Goal: Transaction & Acquisition: Book appointment/travel/reservation

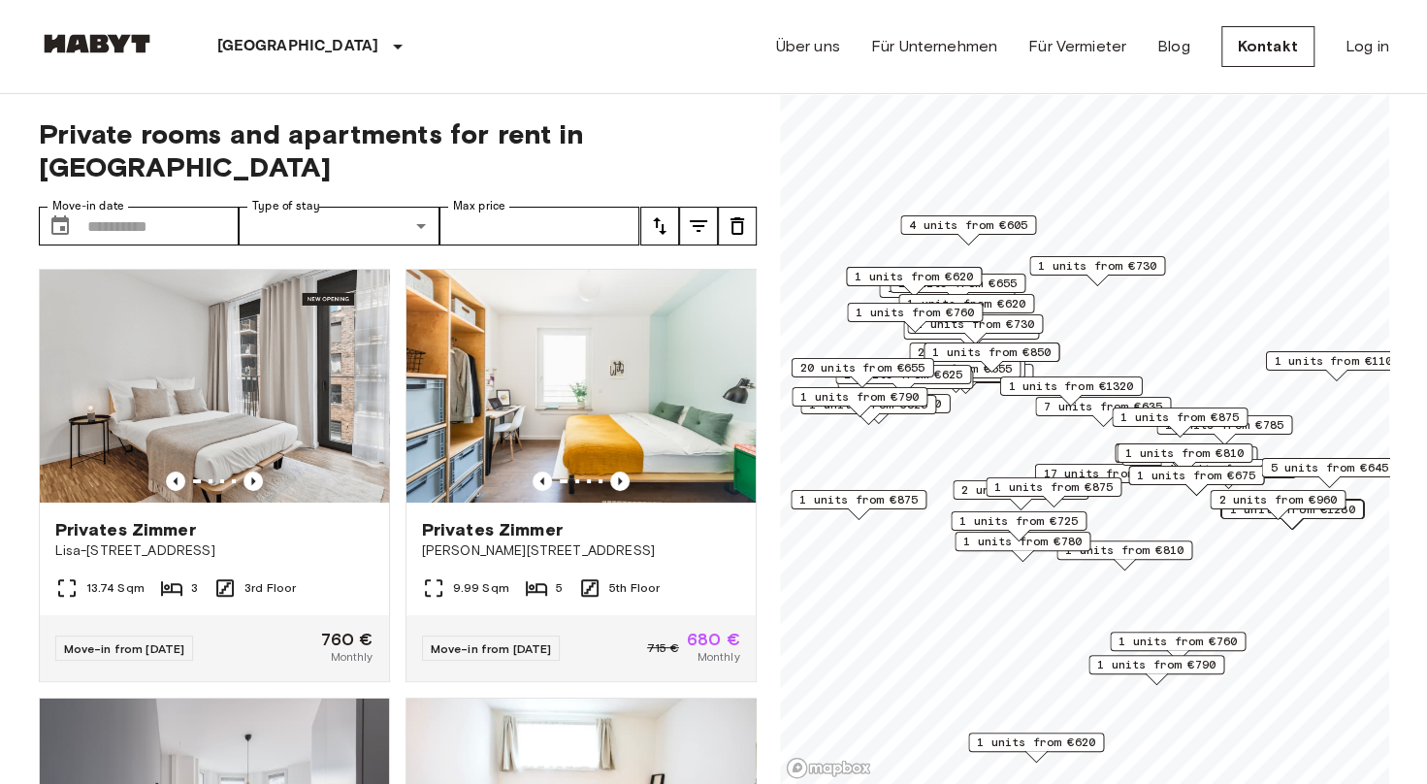
click at [1049, 488] on span "1 units from €875" at bounding box center [1053, 486] width 118 height 17
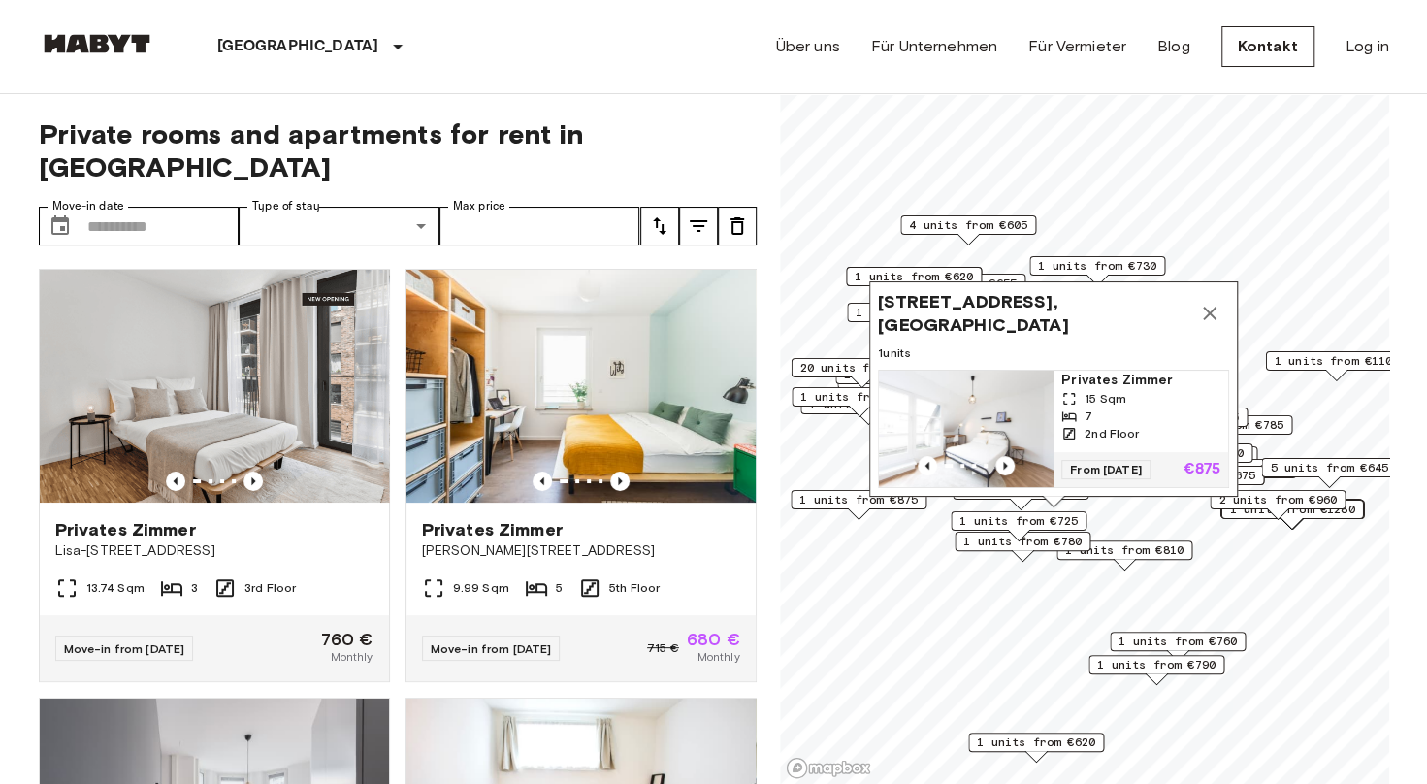
click at [1217, 302] on icon "Map marker" at bounding box center [1209, 313] width 23 height 23
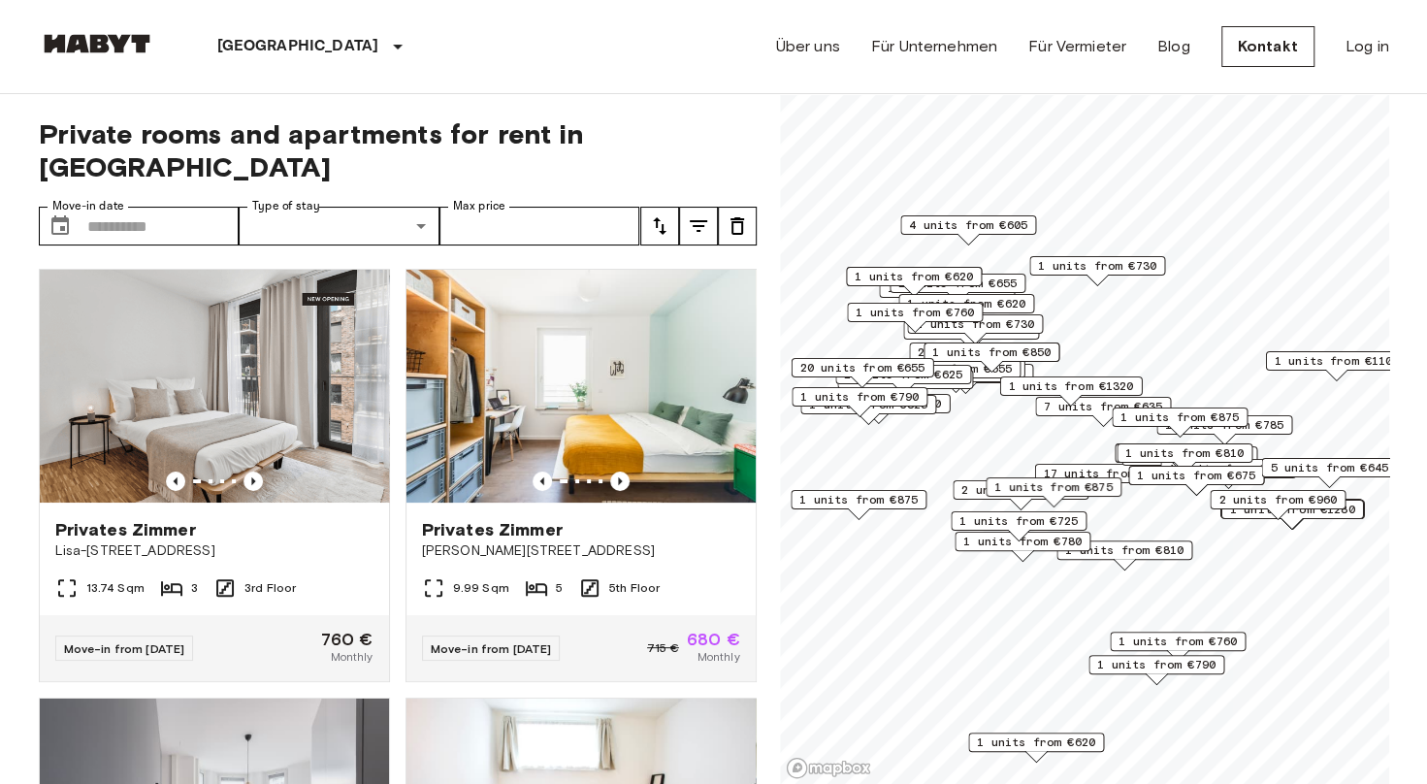
click at [975, 351] on span "1 units from €850" at bounding box center [991, 351] width 118 height 17
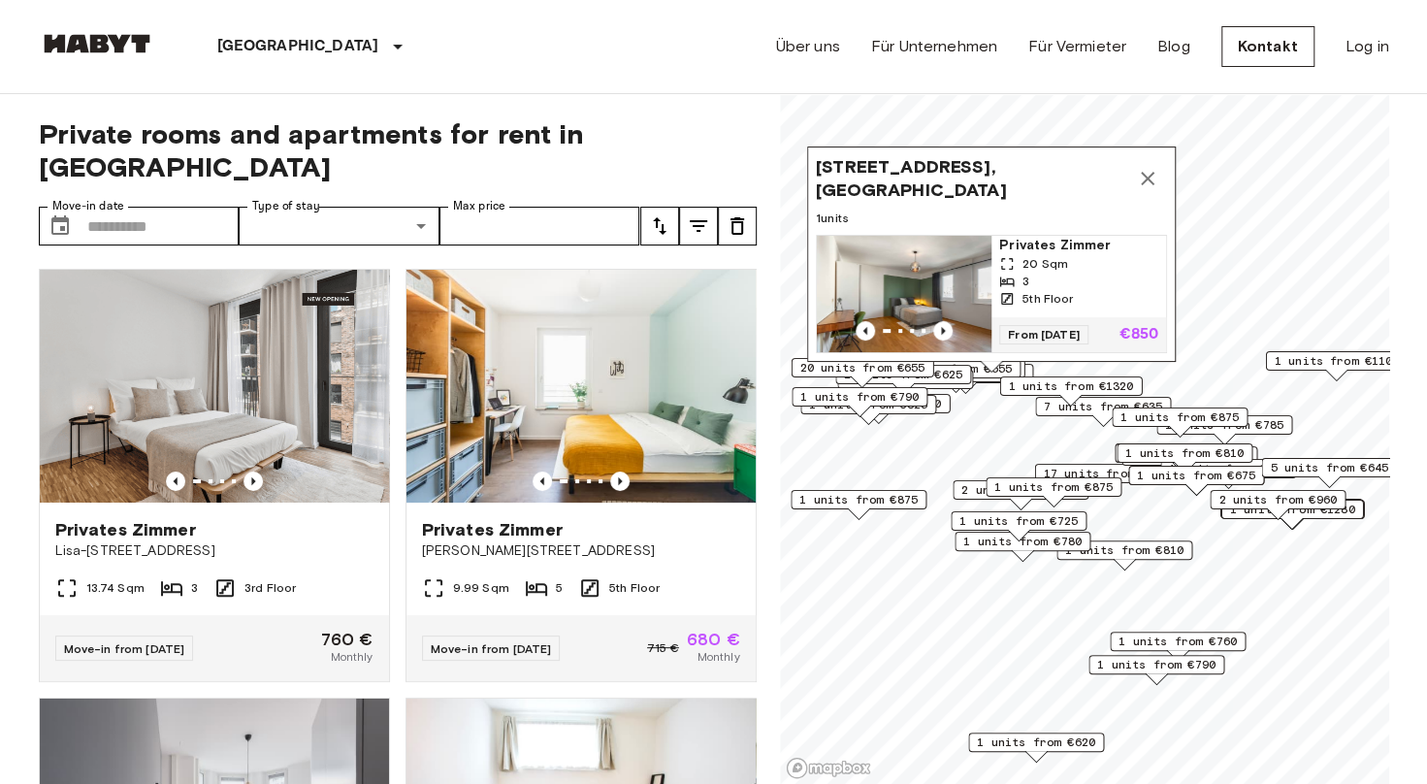
click at [1139, 168] on icon "Map marker" at bounding box center [1147, 178] width 23 height 23
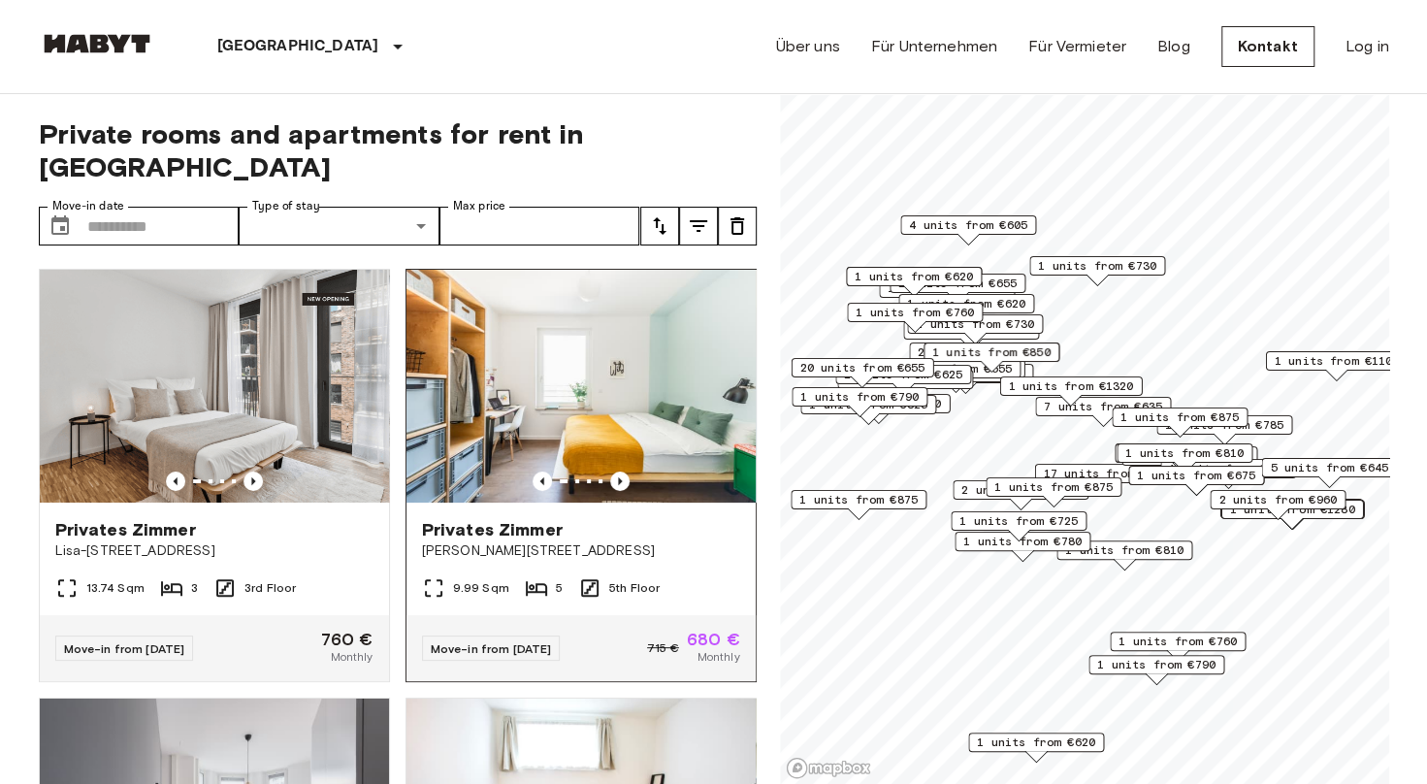
click at [611, 615] on div "Move-in from 04 Oct 25 715 € 680 € Monthly" at bounding box center [580, 648] width 349 height 66
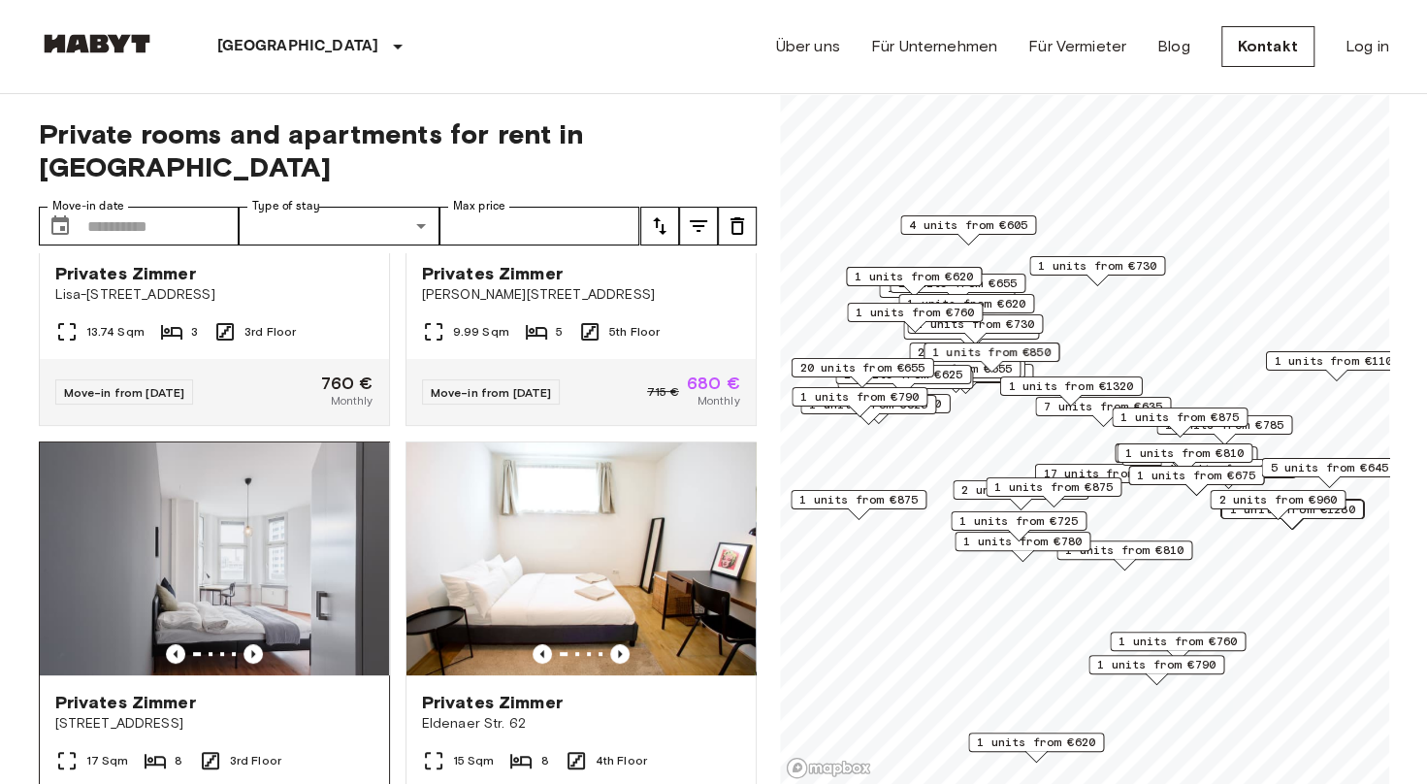
scroll to position [97, 0]
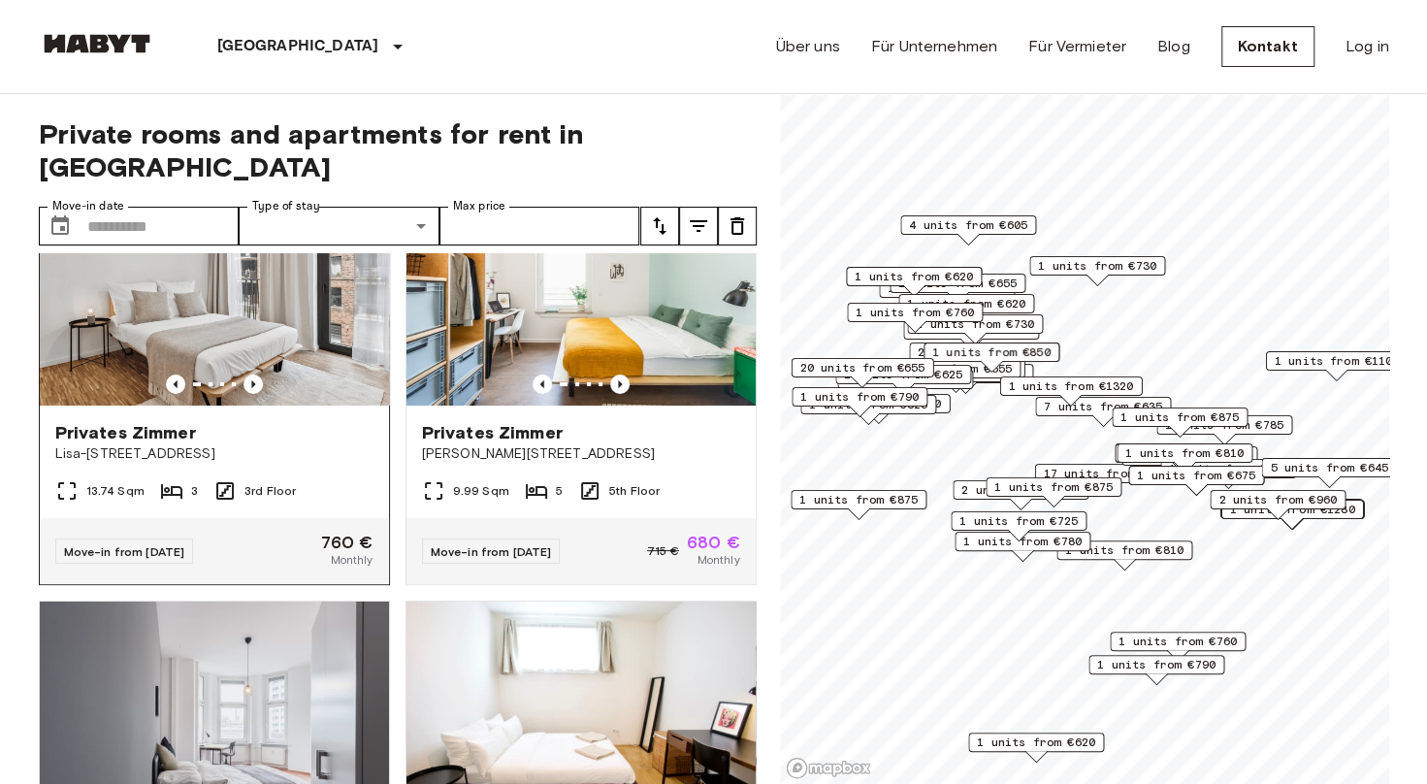
click at [299, 434] on div "Privates Zimmer Lisa-Fittko-Straße 5" at bounding box center [214, 442] width 349 height 74
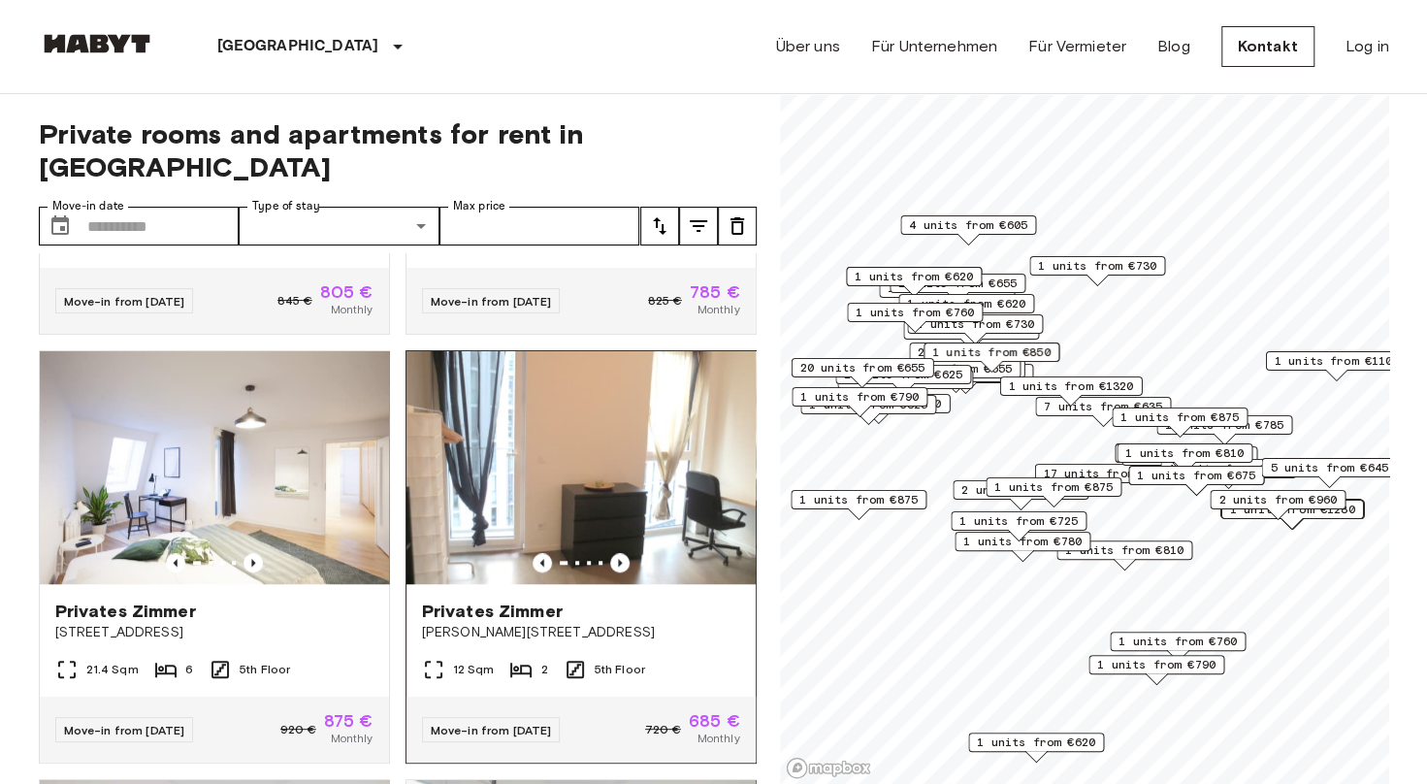
scroll to position [873, 0]
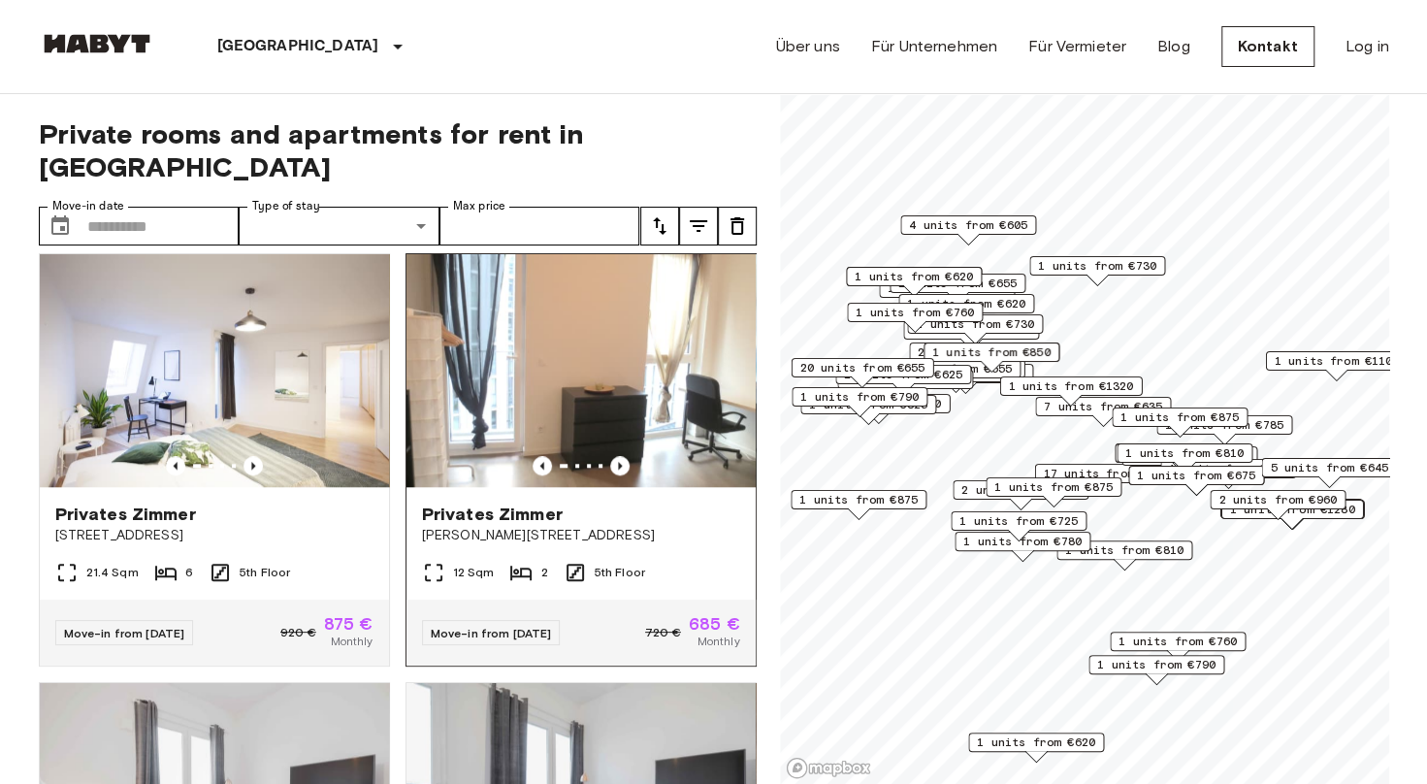
click at [578, 502] on div "Privates Zimmer" at bounding box center [581, 513] width 318 height 23
click at [611, 456] on icon "Previous image" at bounding box center [619, 465] width 19 height 19
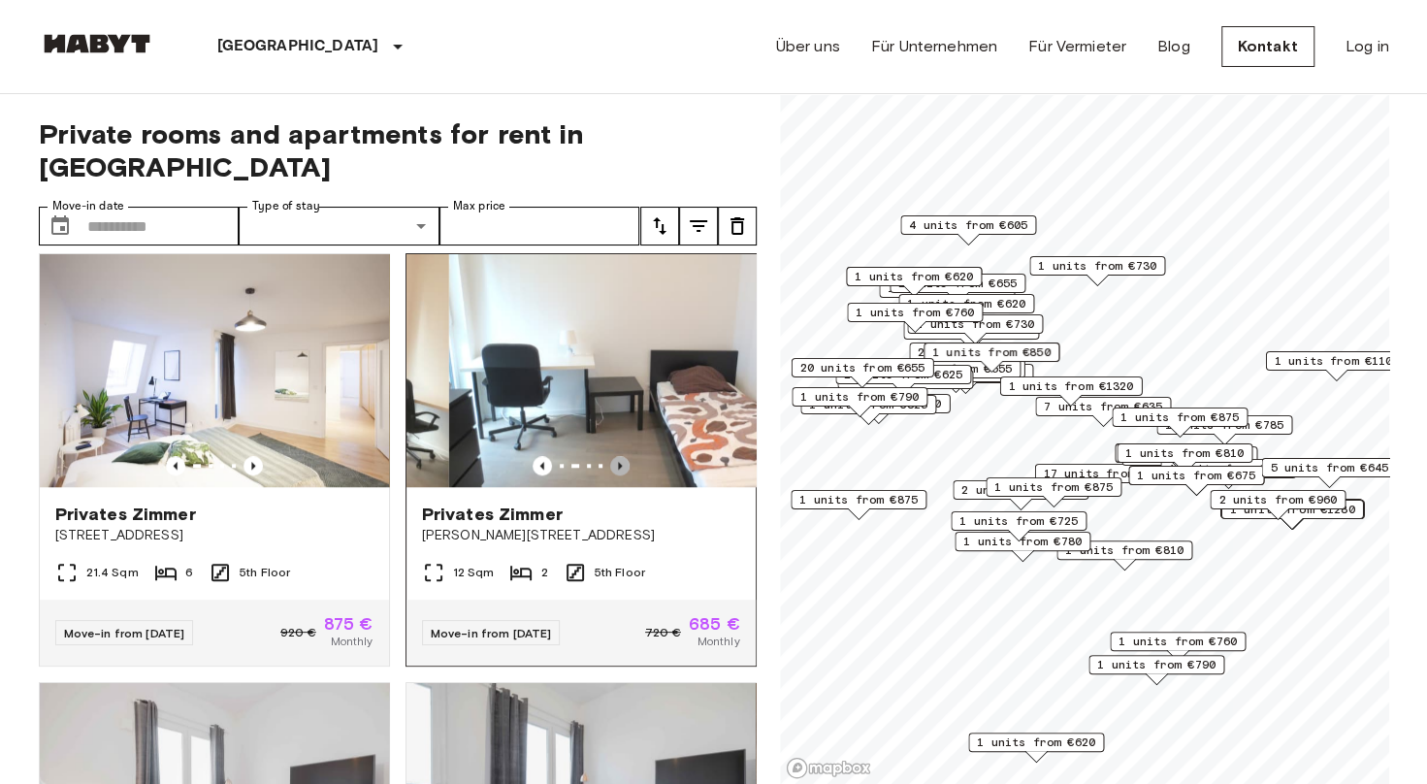
click at [611, 456] on icon "Previous image" at bounding box center [619, 465] width 19 height 19
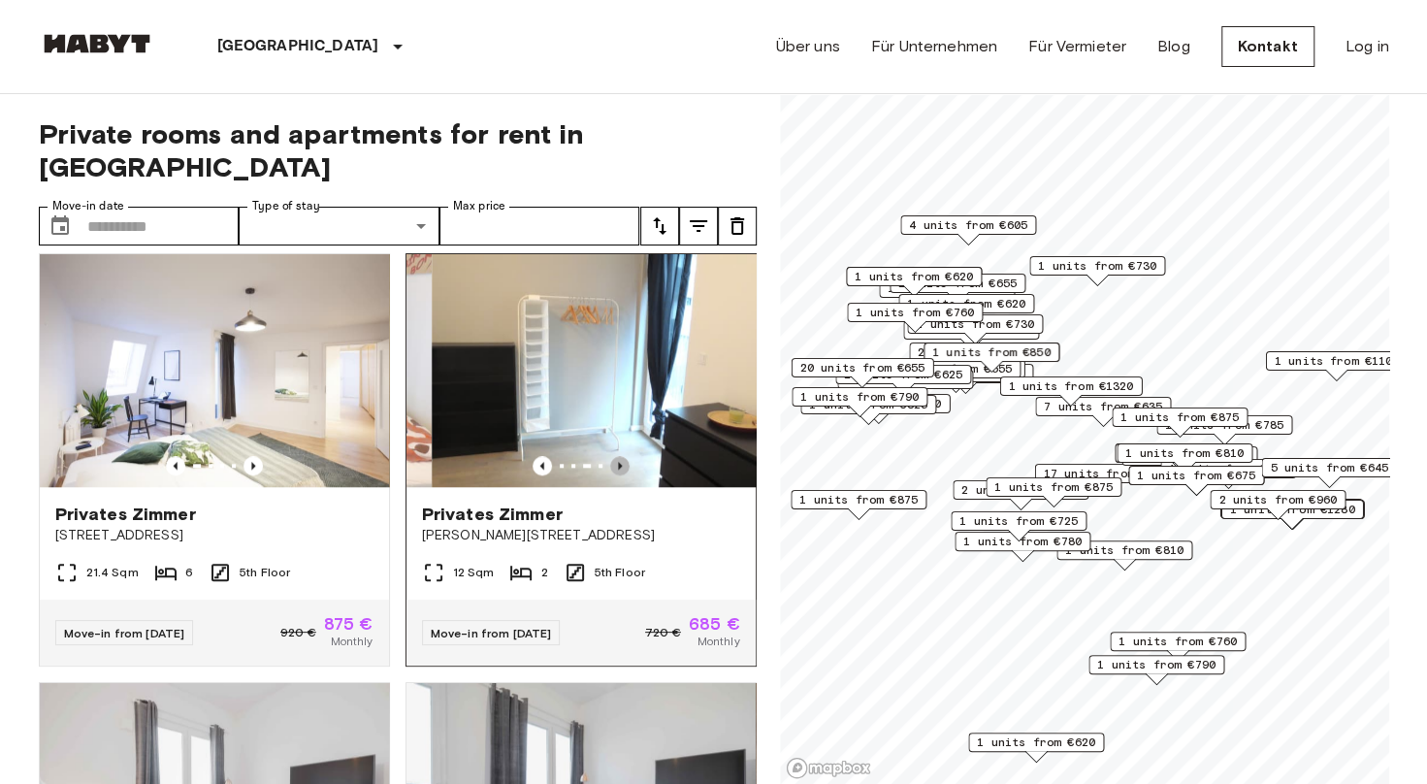
click at [611, 456] on icon "Previous image" at bounding box center [619, 465] width 19 height 19
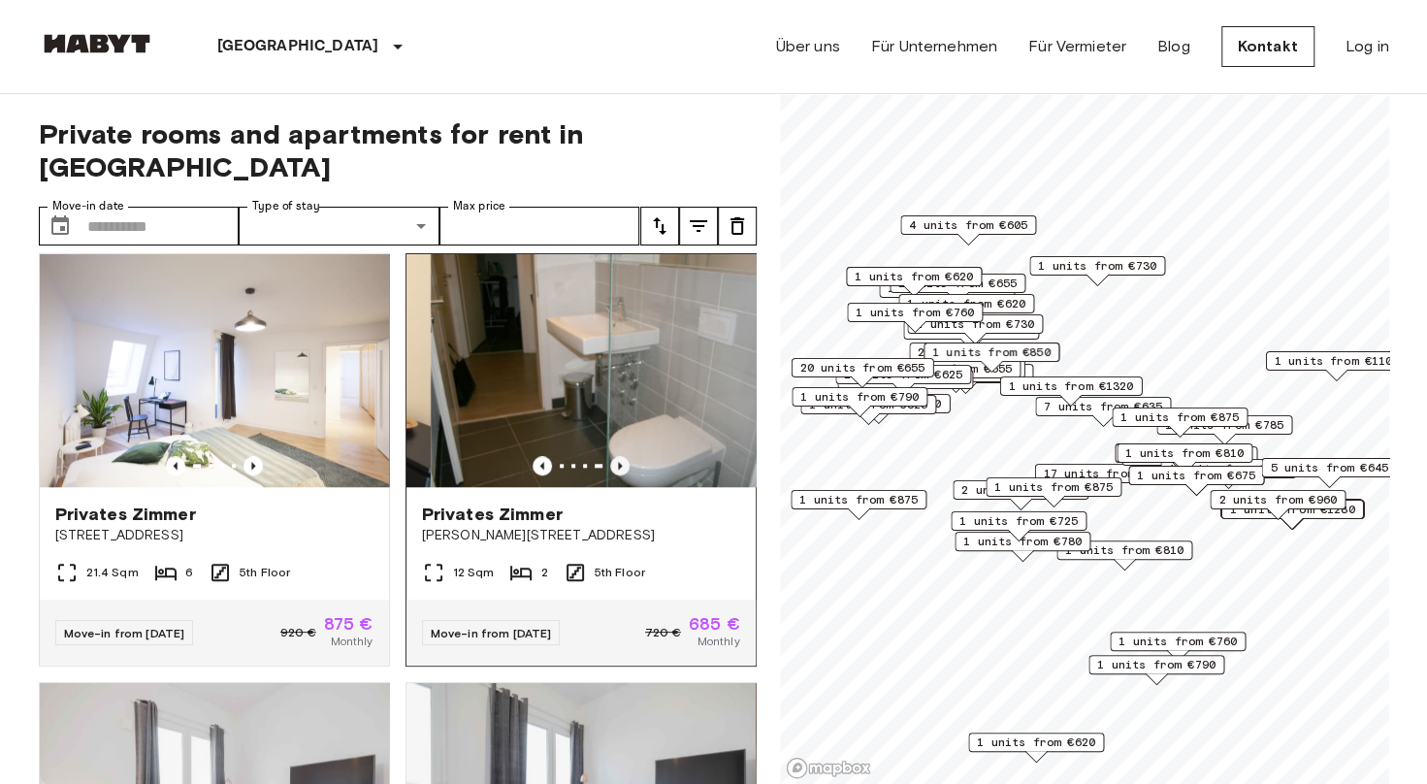
click at [611, 456] on icon "Previous image" at bounding box center [619, 465] width 19 height 19
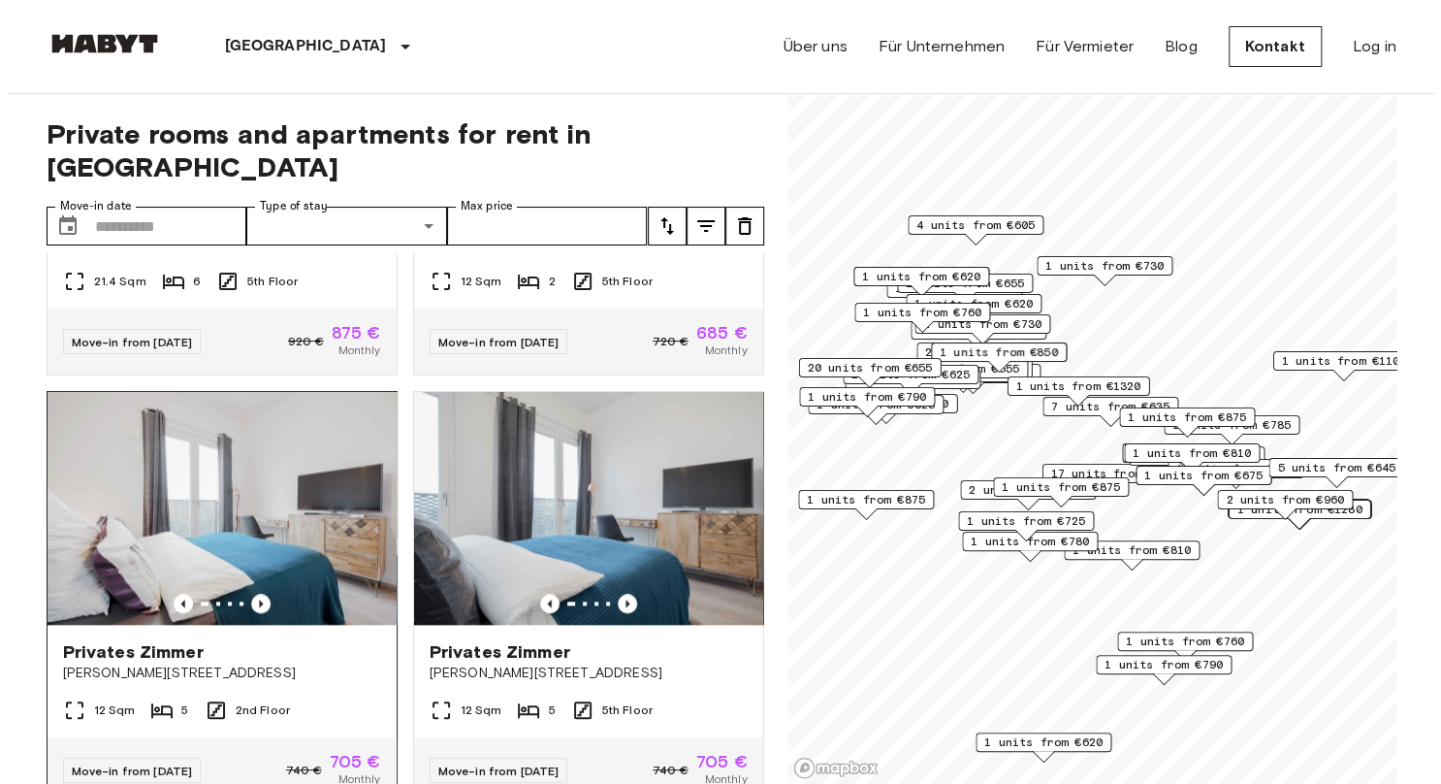
scroll to position [1261, 0]
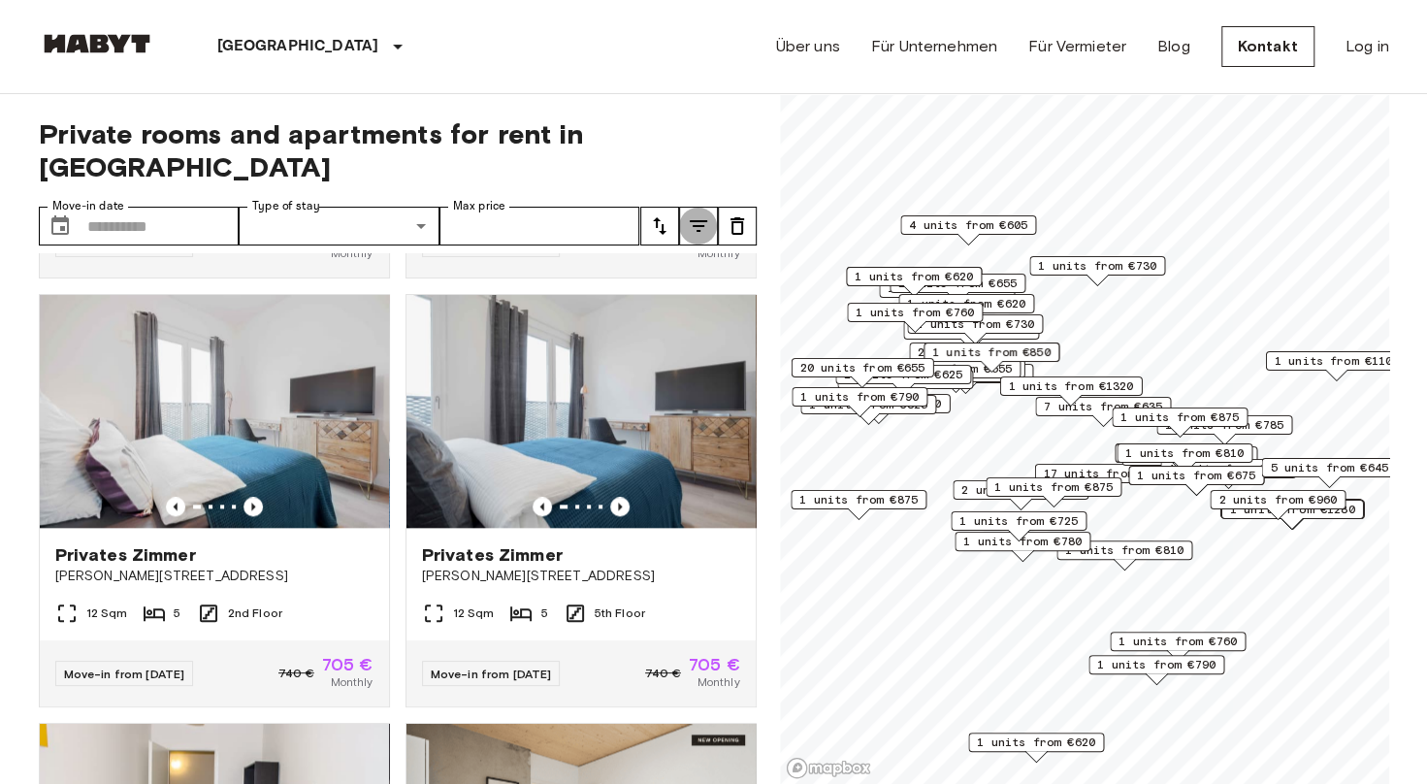
click at [684, 207] on button "tune" at bounding box center [698, 226] width 39 height 39
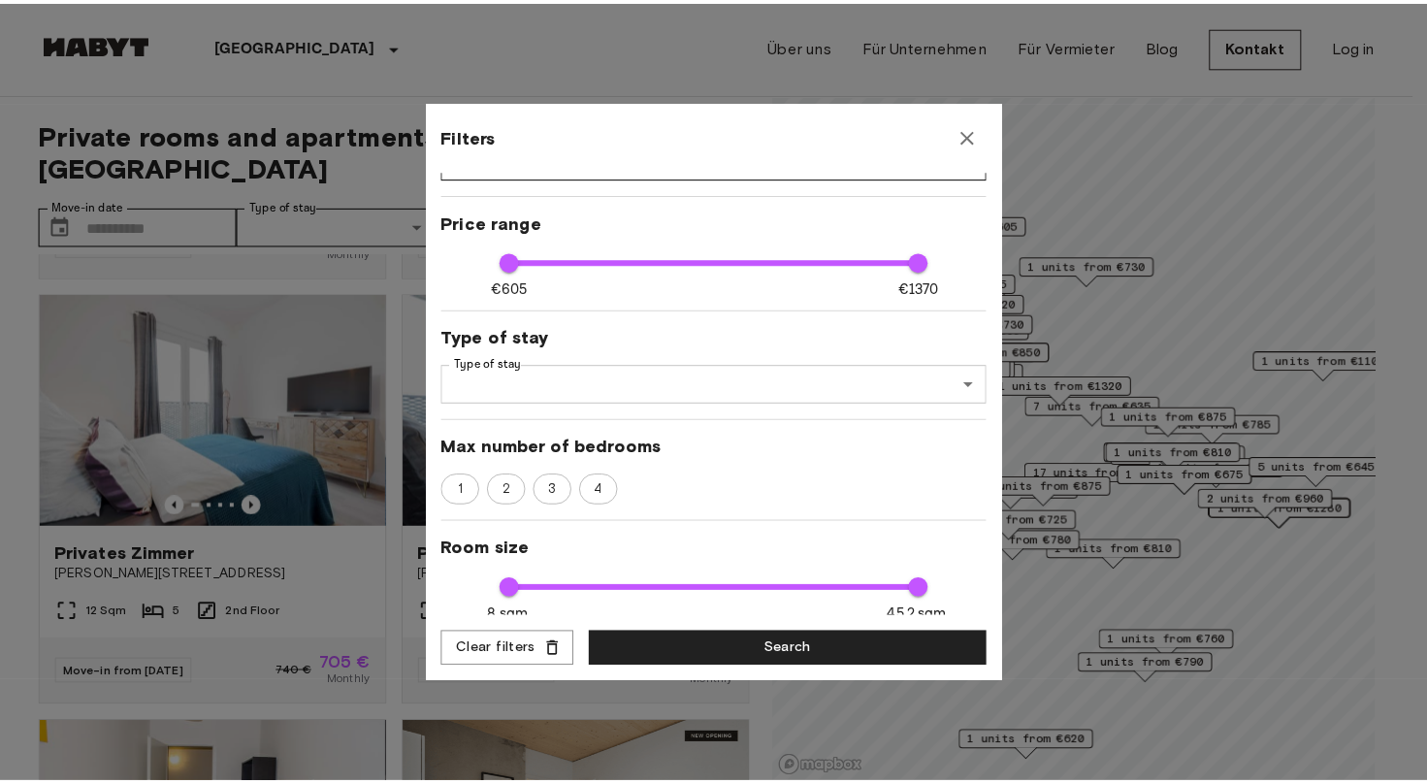
scroll to position [97, 0]
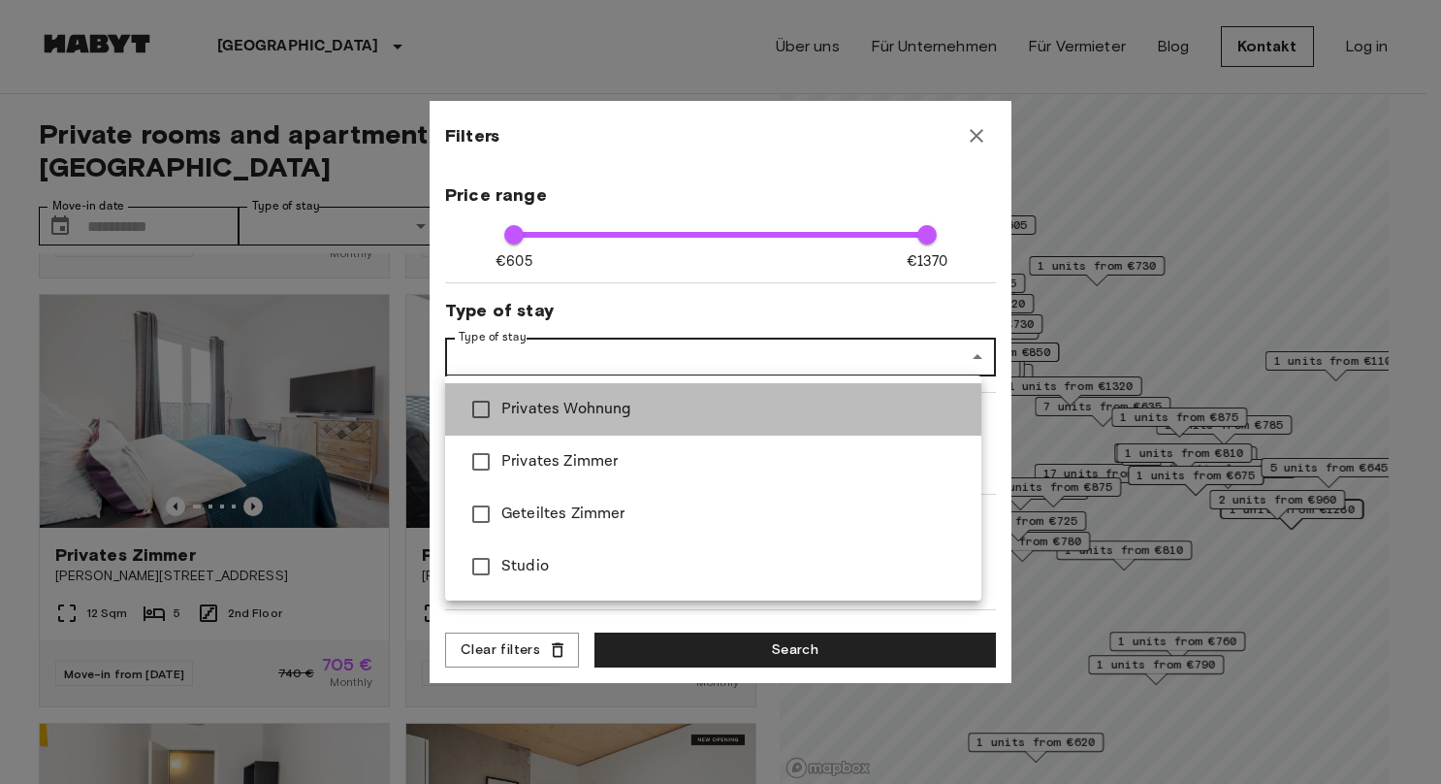
click at [890, 415] on span "Privates Wohnung" at bounding box center [733, 409] width 465 height 23
type input "****"
type input "**********"
type input "**"
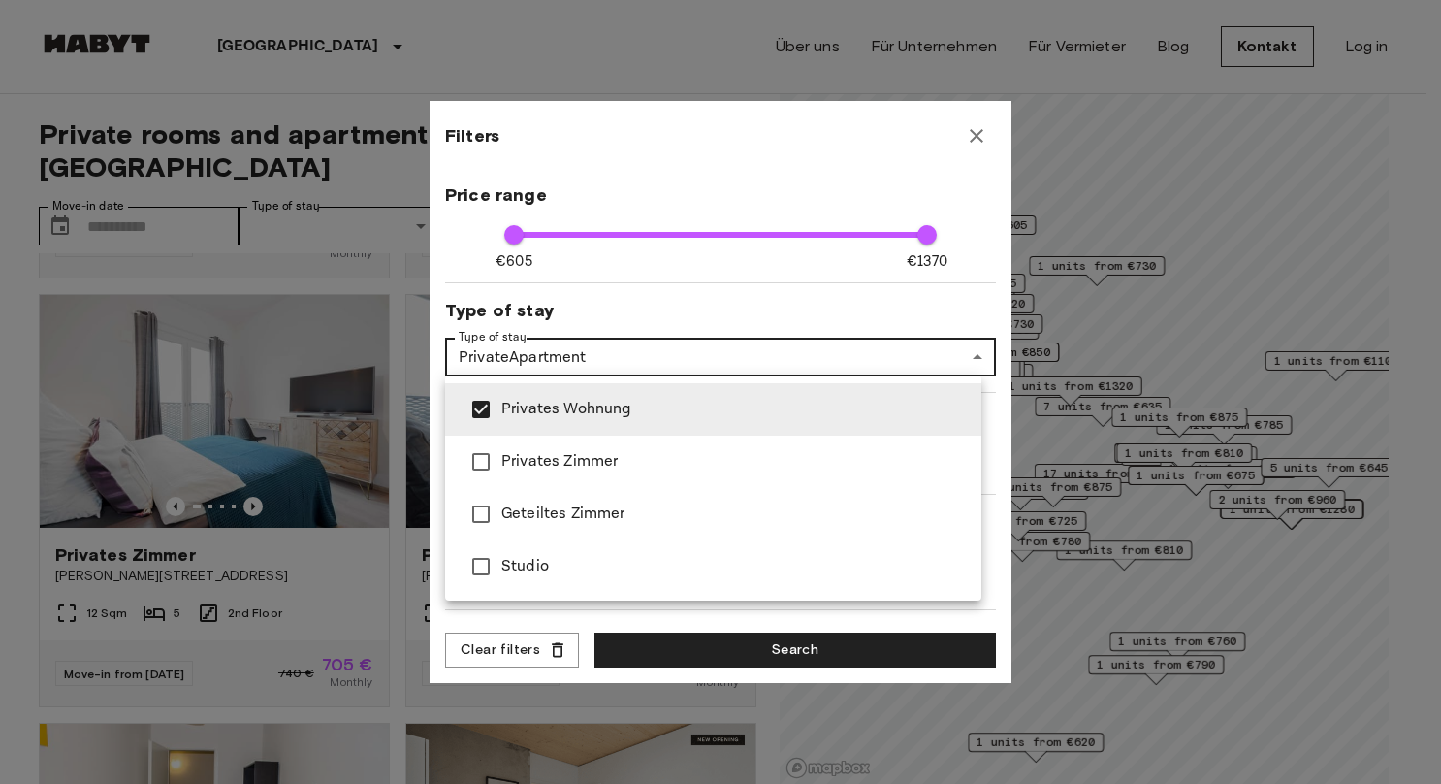
click at [791, 654] on div at bounding box center [720, 392] width 1441 height 784
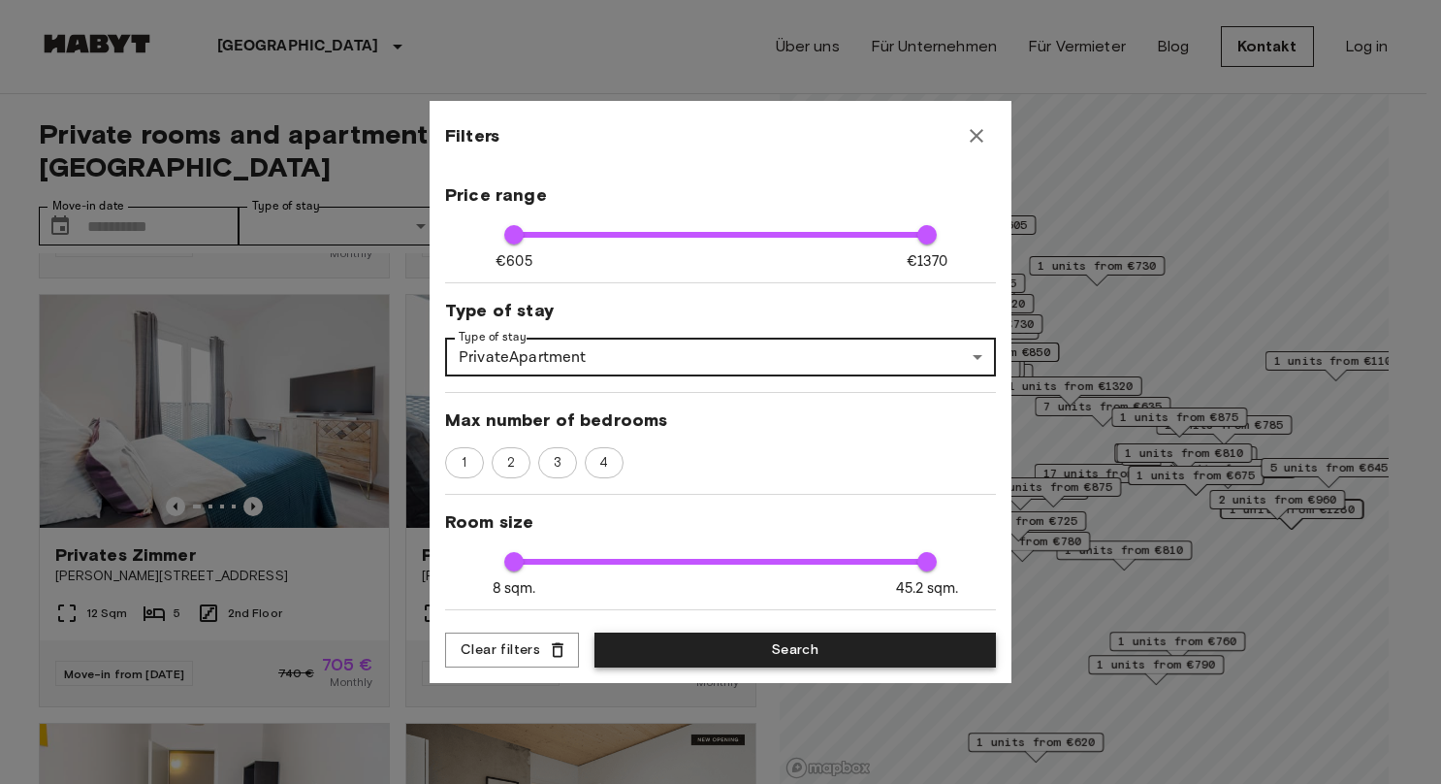
click at [801, 641] on button "Search" at bounding box center [795, 650] width 402 height 36
type input "**********"
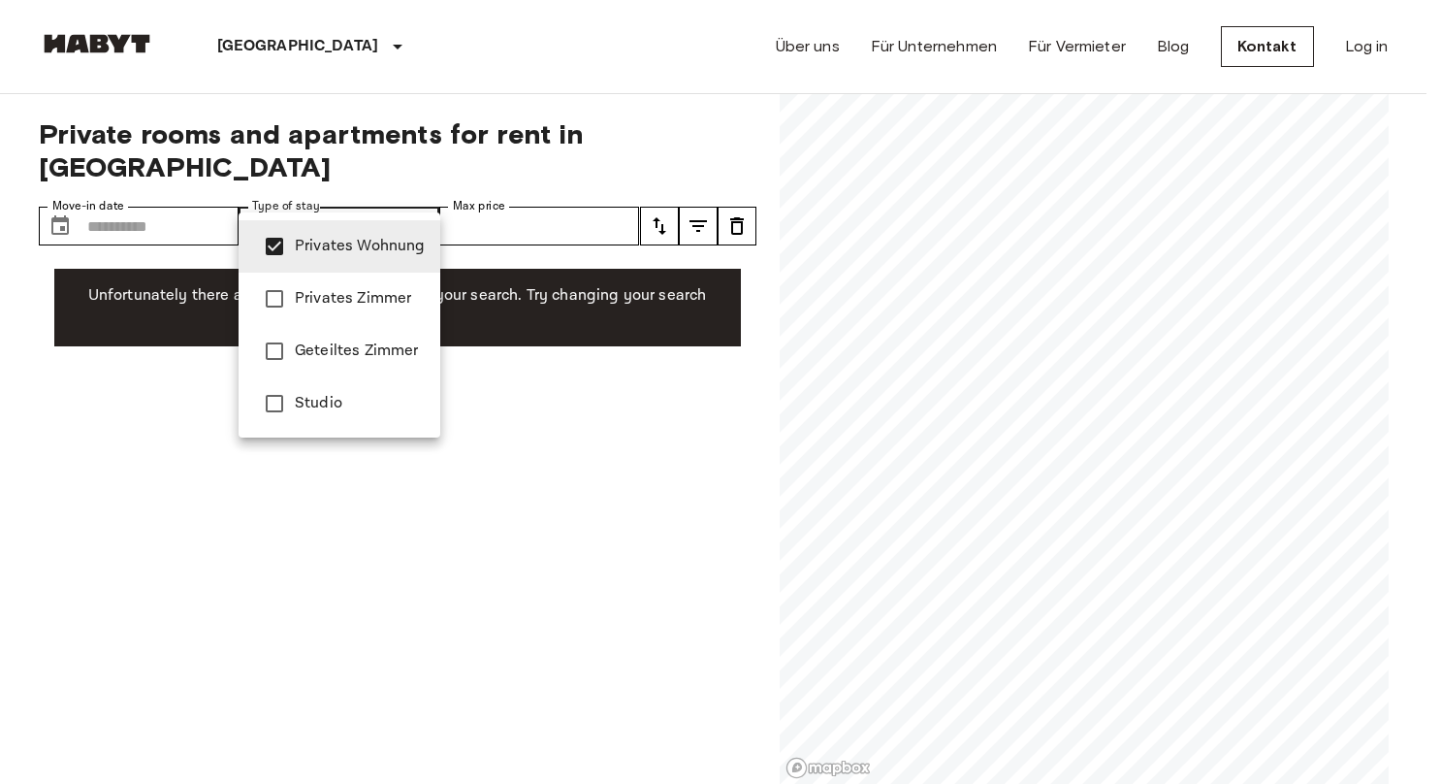
click at [393, 234] on li "Privates Wohnung" at bounding box center [340, 246] width 202 height 52
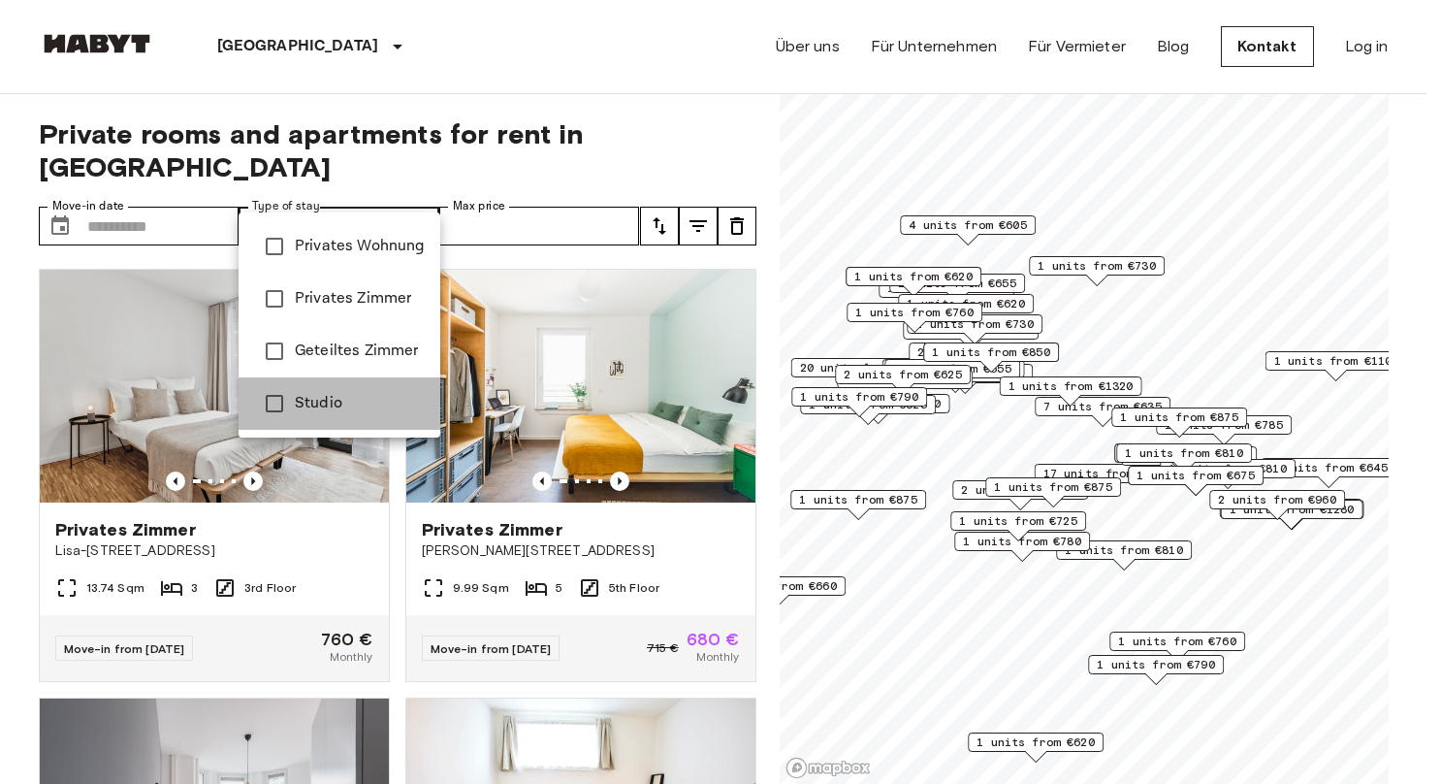
click at [347, 415] on li "Studio" at bounding box center [340, 403] width 202 height 52
type input "******"
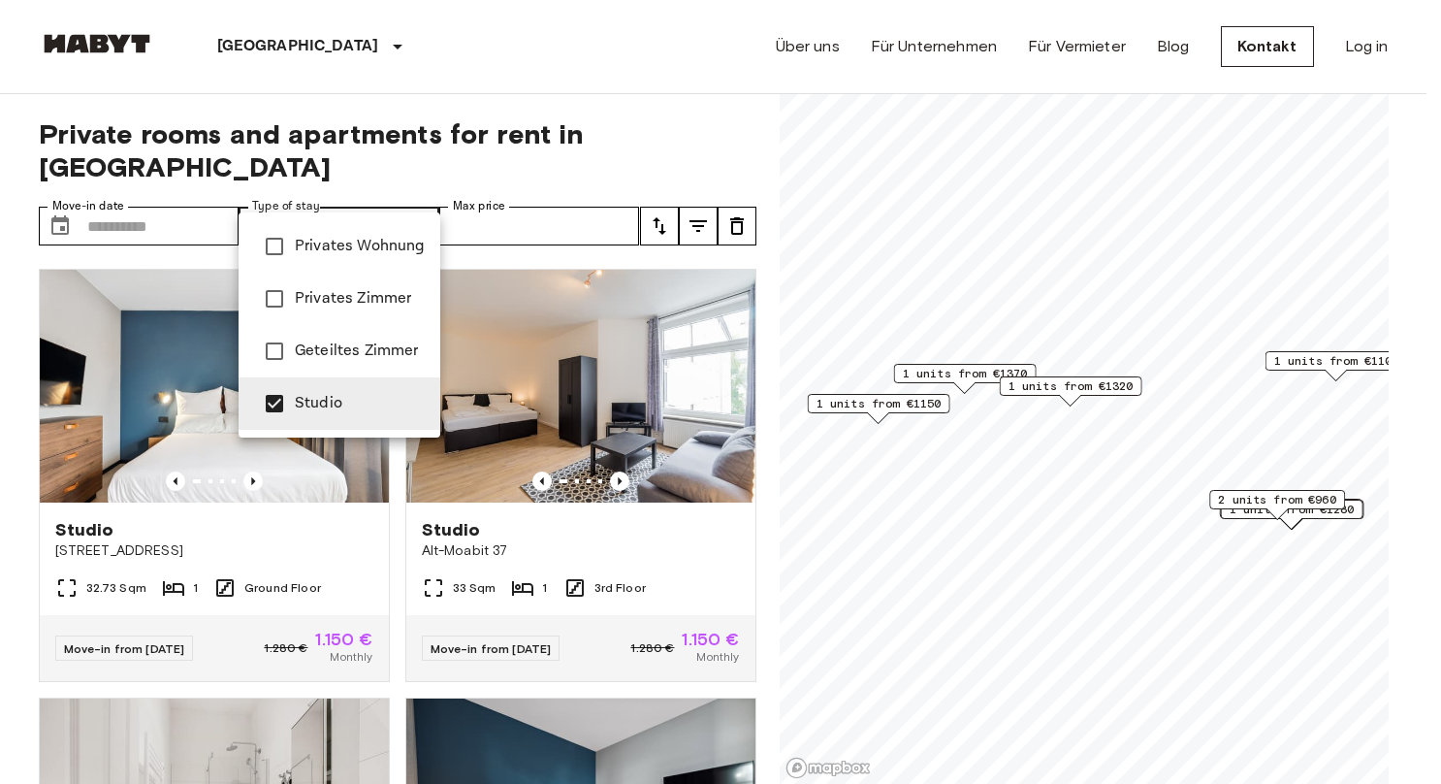
click at [750, 366] on div at bounding box center [720, 392] width 1441 height 784
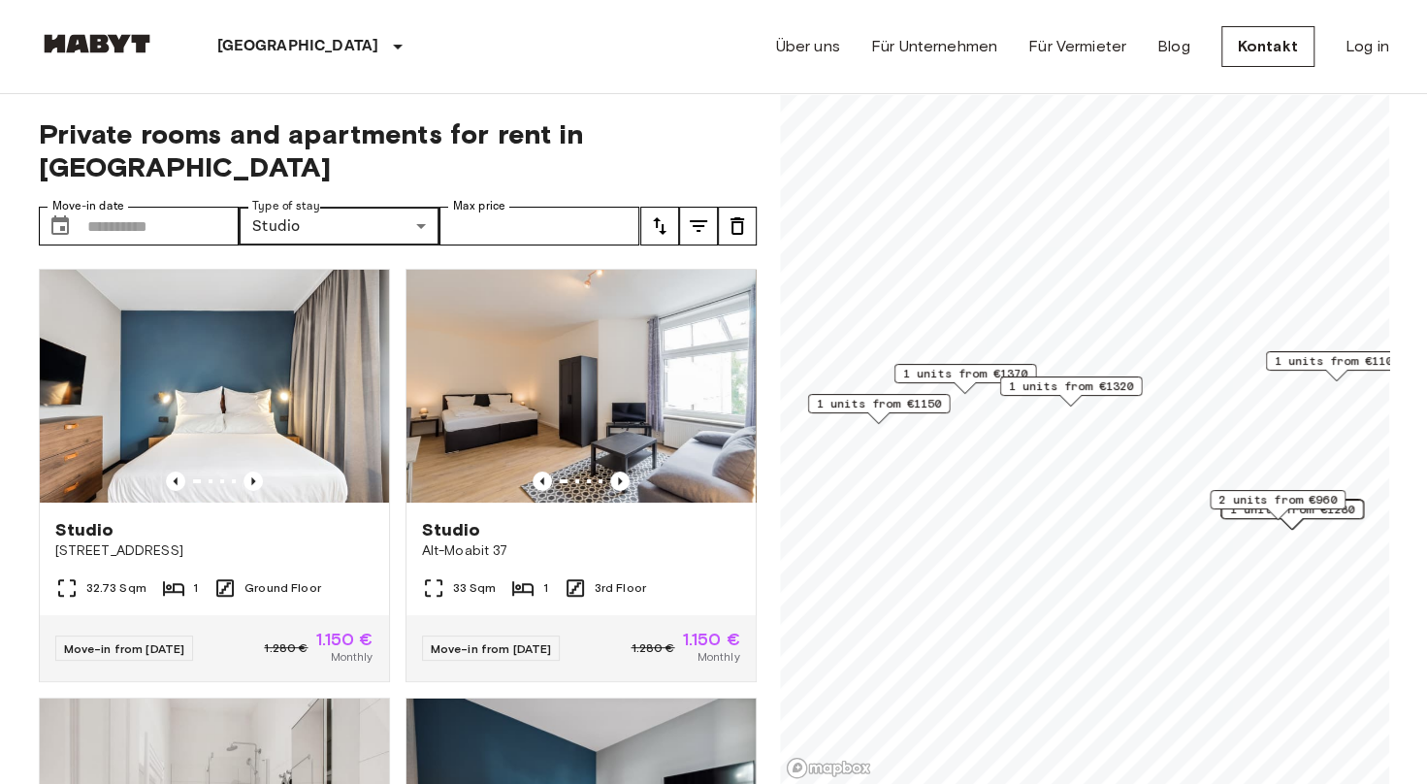
click at [1293, 502] on span "2 units from €960" at bounding box center [1277, 499] width 118 height 17
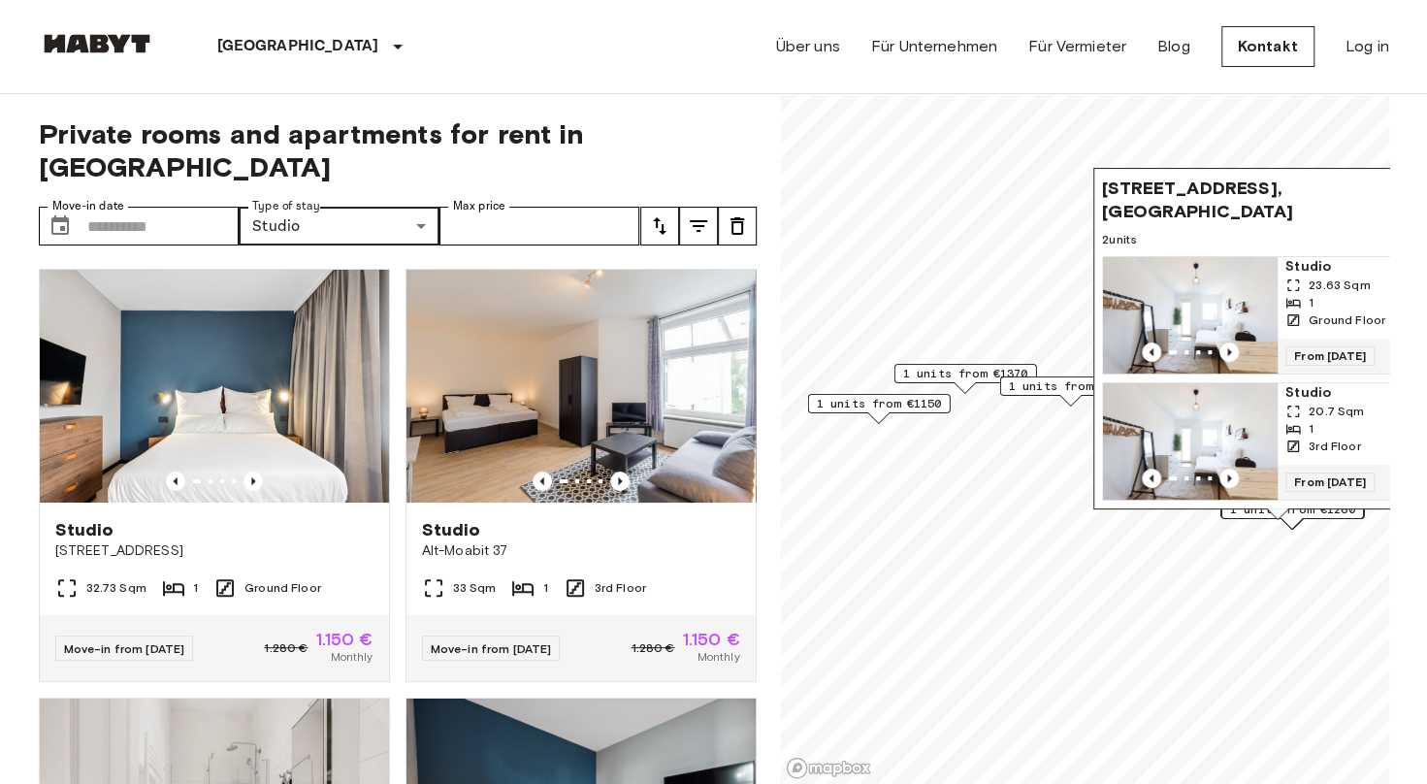
click at [1224, 314] on img "Map marker" at bounding box center [1190, 315] width 175 height 116
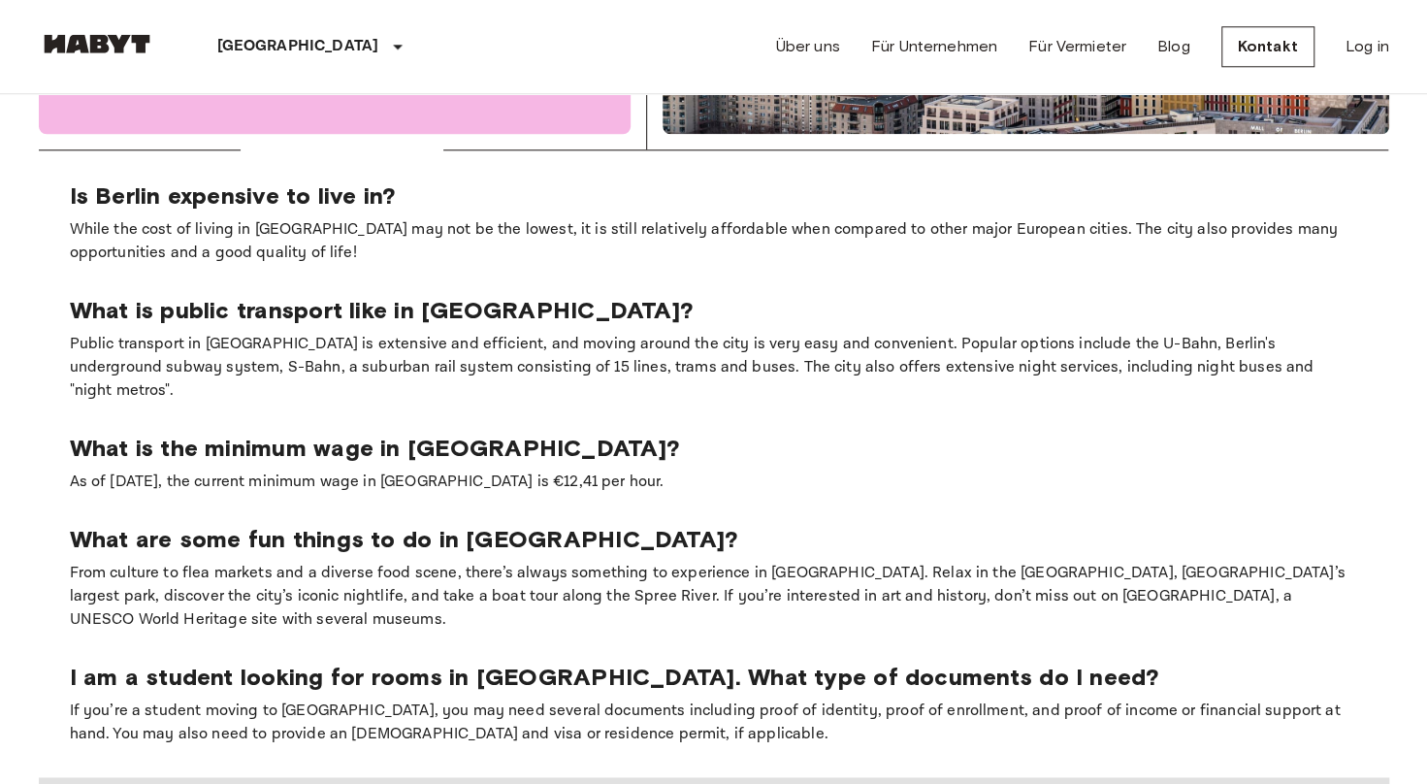
scroll to position [1649, 0]
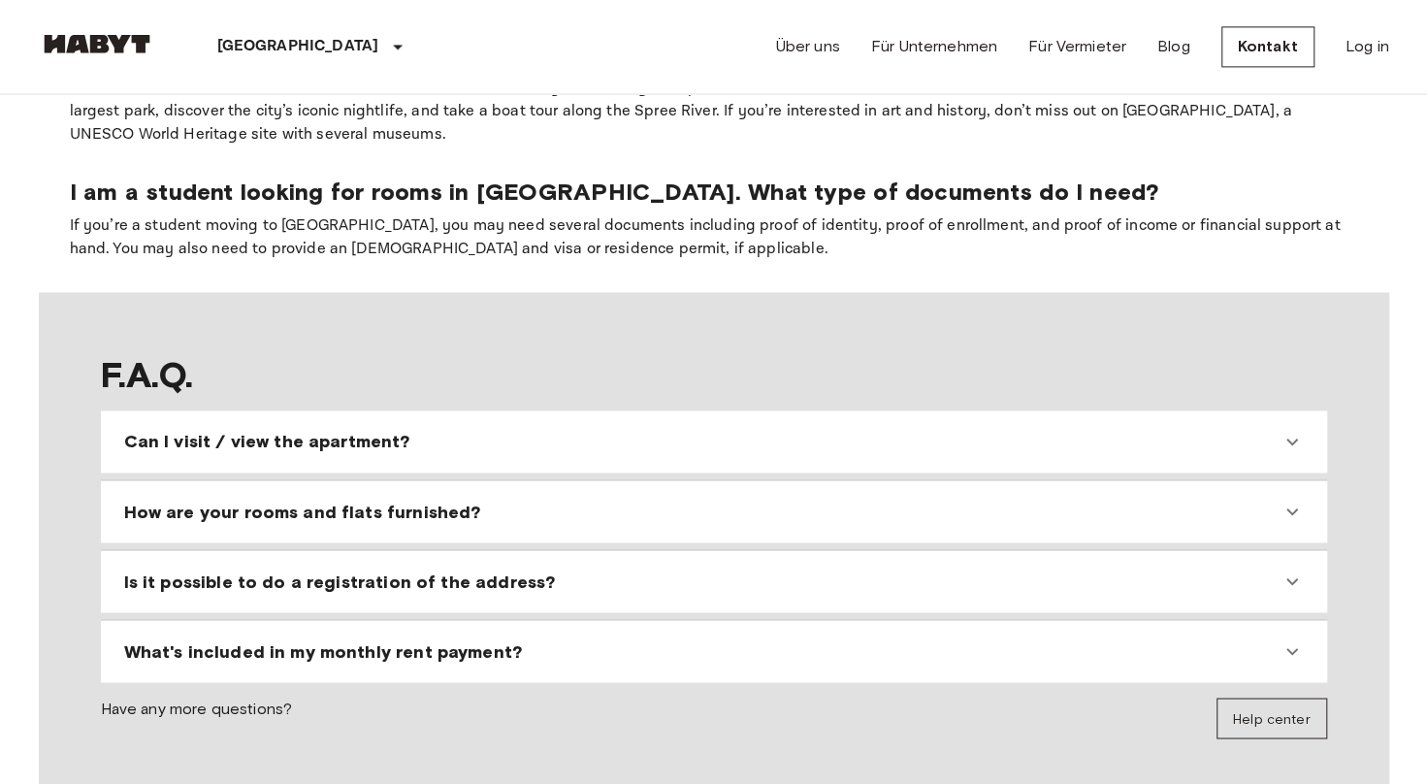
click at [836, 499] on div "How are your rooms and flats furnished?" at bounding box center [702, 510] width 1156 height 23
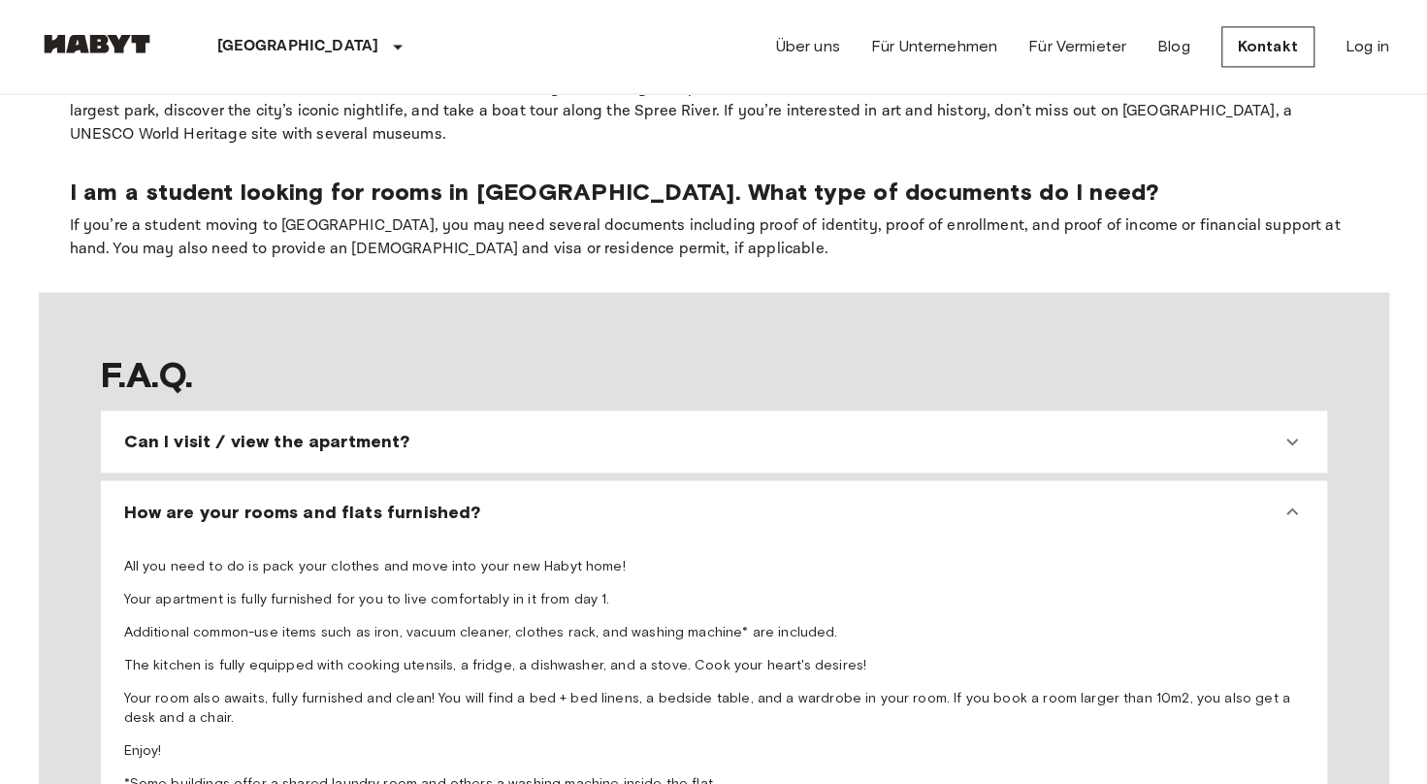
drag, startPoint x: 836, startPoint y: 390, endPoint x: 966, endPoint y: 275, distance: 173.2
click at [966, 292] on section "F.A.Q. Can I visit / view the apartment? We receive so many applications, that …" at bounding box center [714, 689] width 1350 height 795
click at [826, 499] on div "How are your rooms and flats furnished?" at bounding box center [702, 510] width 1156 height 23
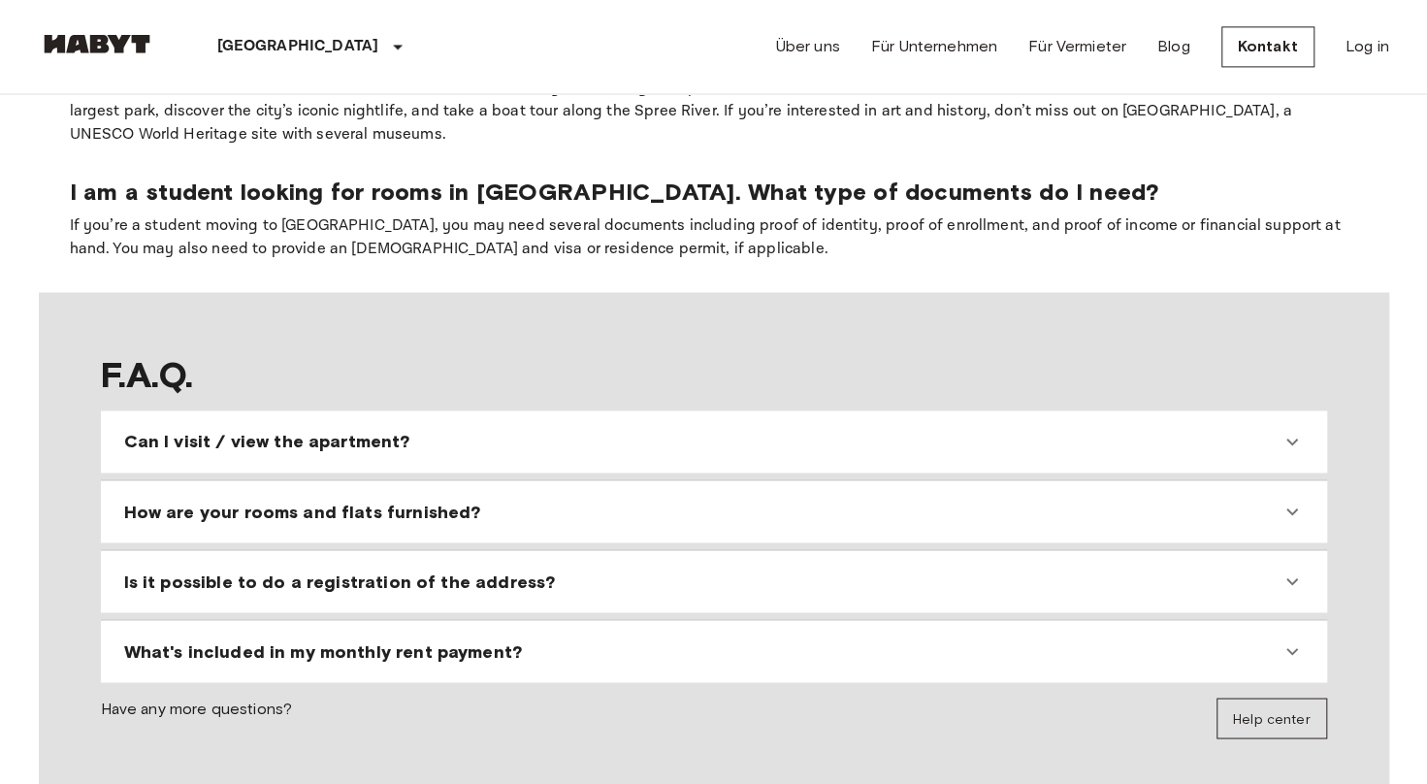
click at [805, 558] on div "Is it possible to do a registration of the address?" at bounding box center [714, 581] width 1210 height 47
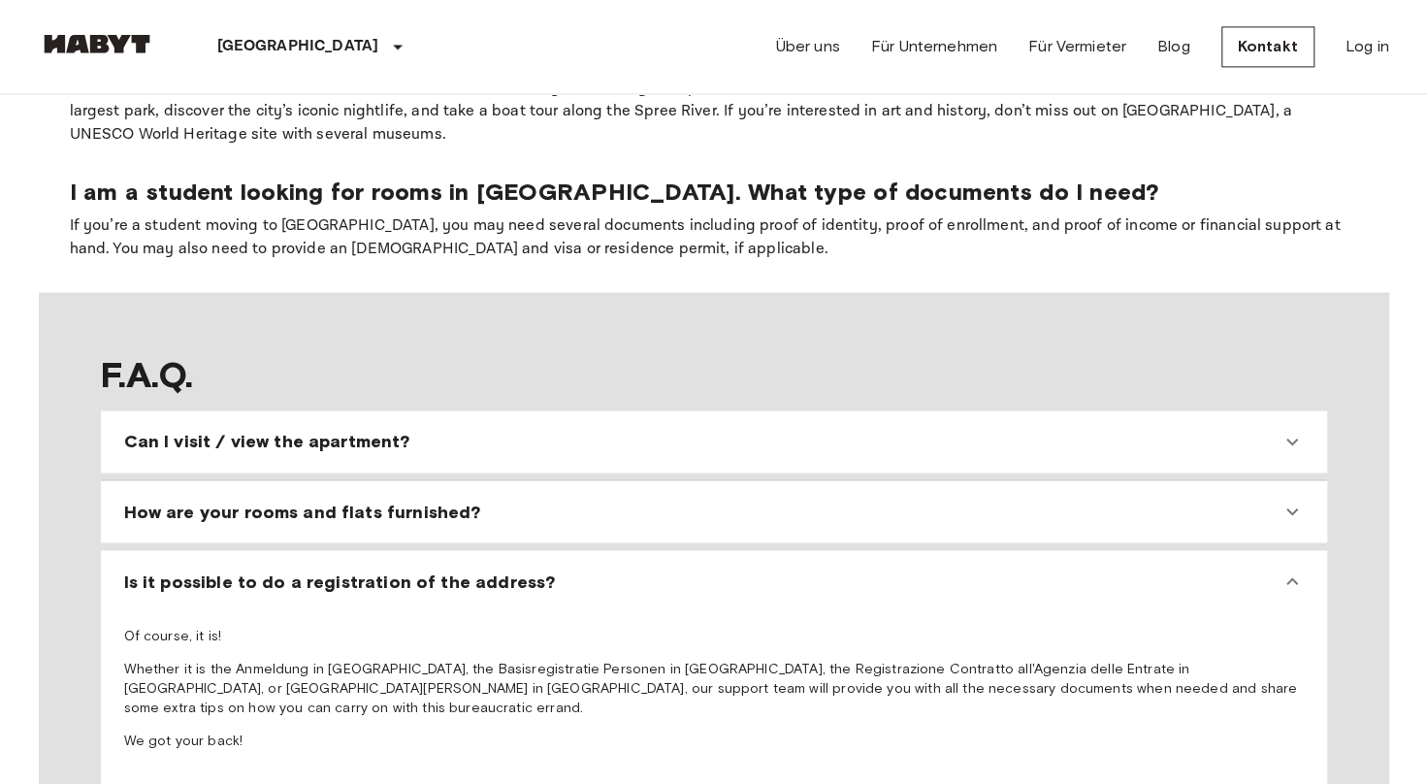
click at [776, 480] on div "How are your rooms and flats furnished? All you need to do is pack your clothes…" at bounding box center [714, 511] width 1226 height 62
click at [1226, 569] on div "Is it possible to do a registration of the address?" at bounding box center [702, 580] width 1156 height 23
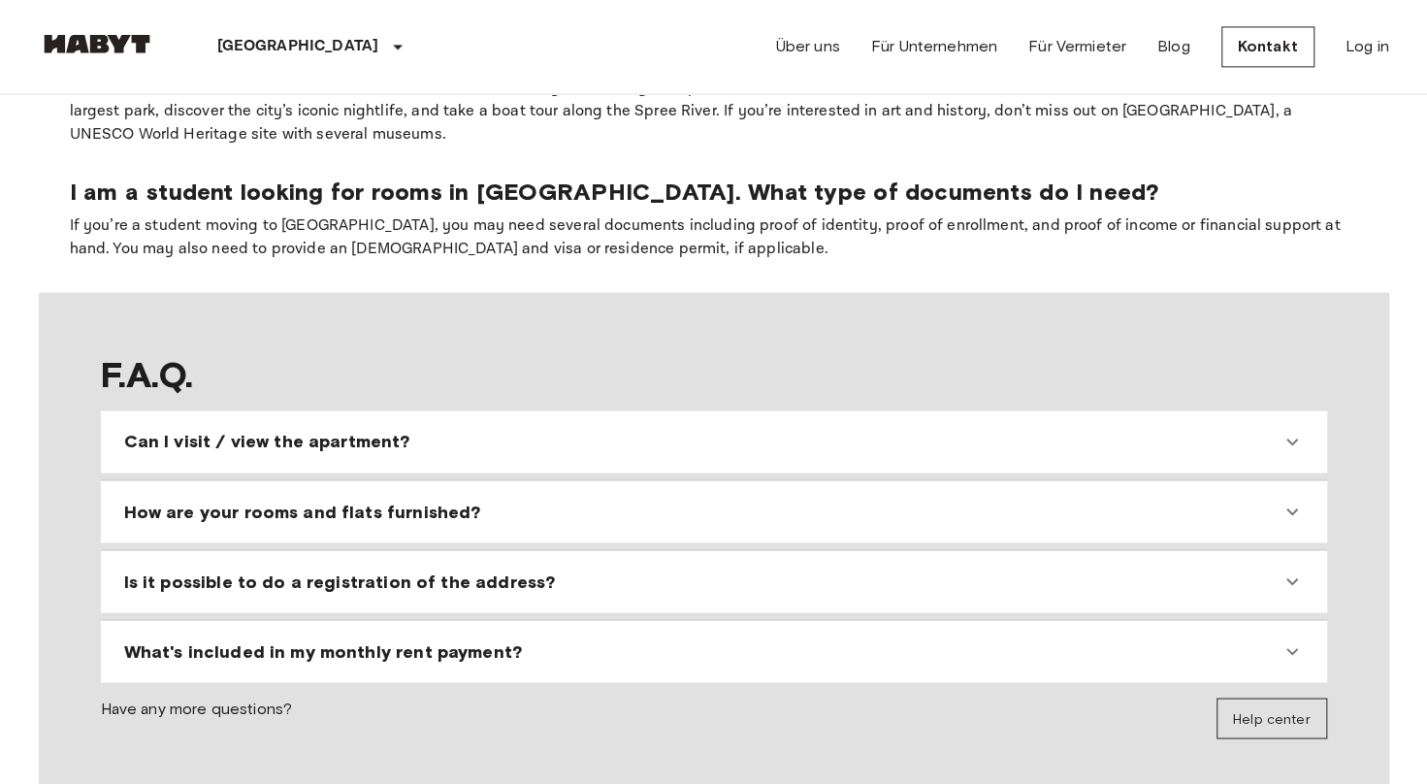
click at [1100, 627] on div "What's included in my monthly rent payment?" at bounding box center [714, 650] width 1210 height 47
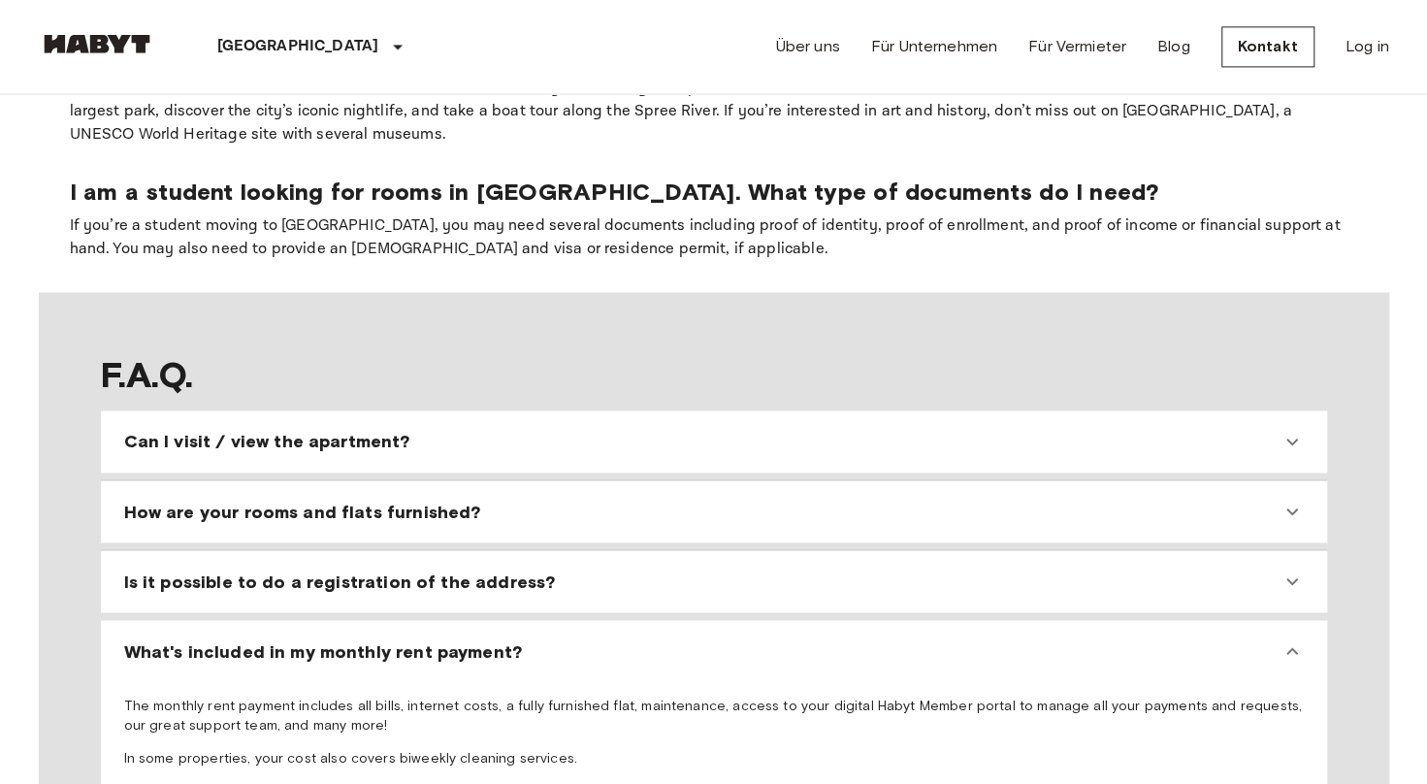
click at [1108, 639] on div "What's included in my monthly rent payment?" at bounding box center [702, 650] width 1156 height 23
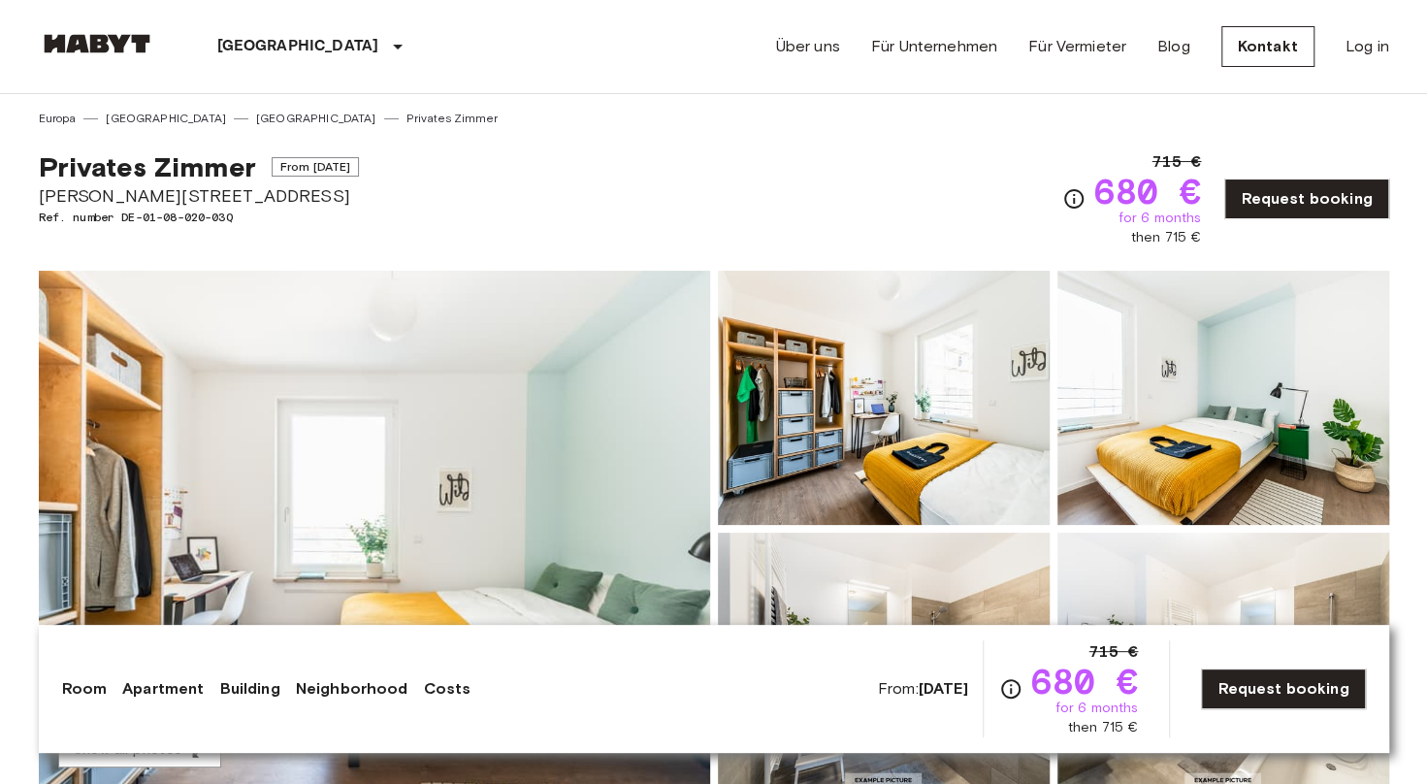
click at [504, 444] on img at bounding box center [374, 529] width 671 height 516
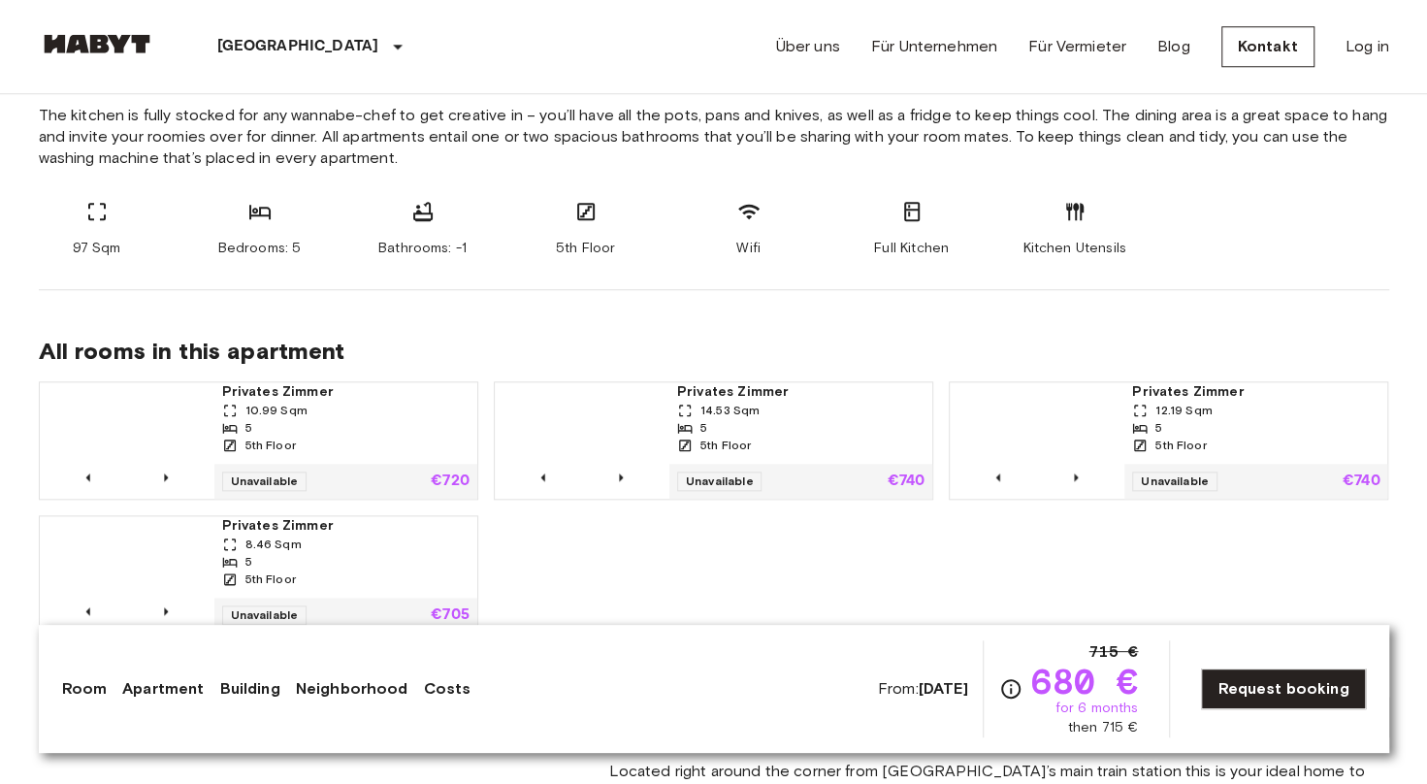
scroll to position [1164, 0]
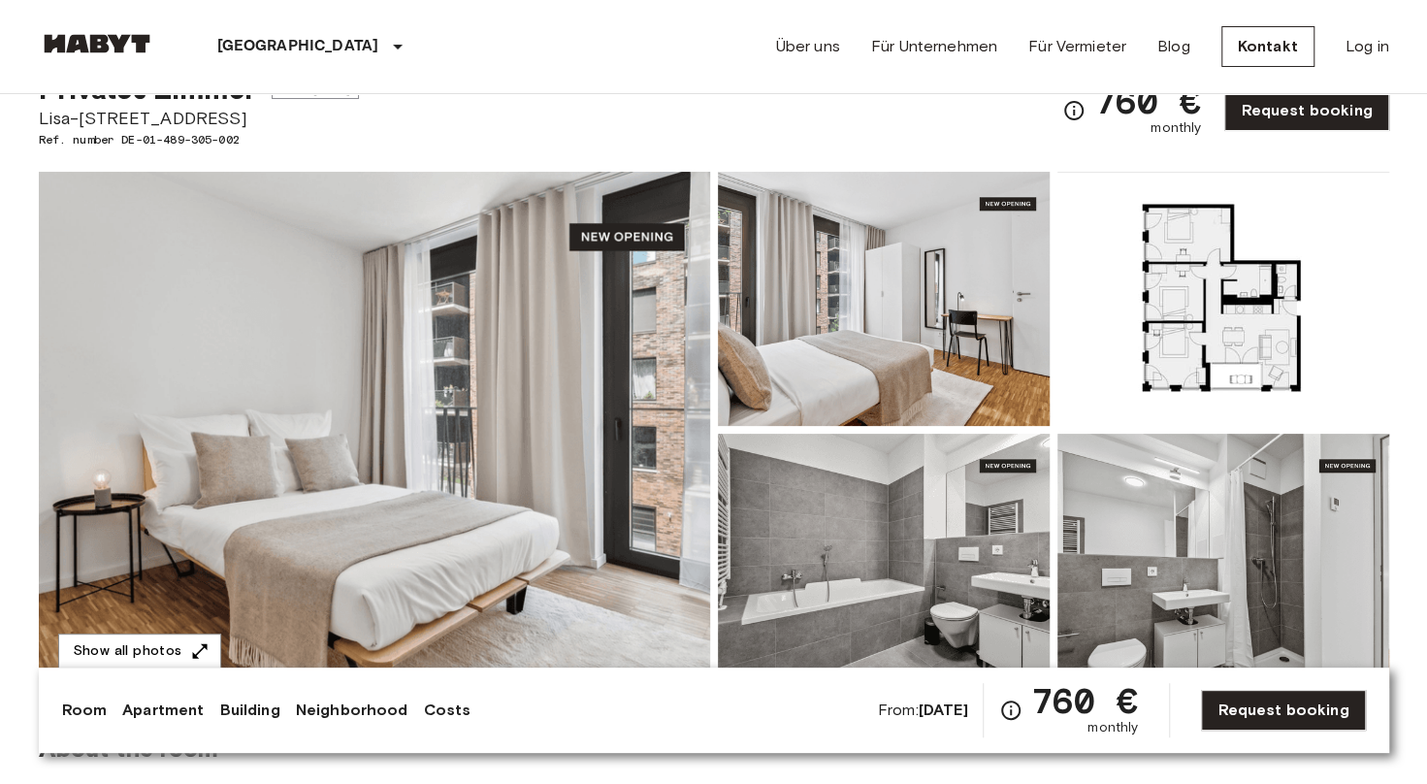
scroll to position [97, 0]
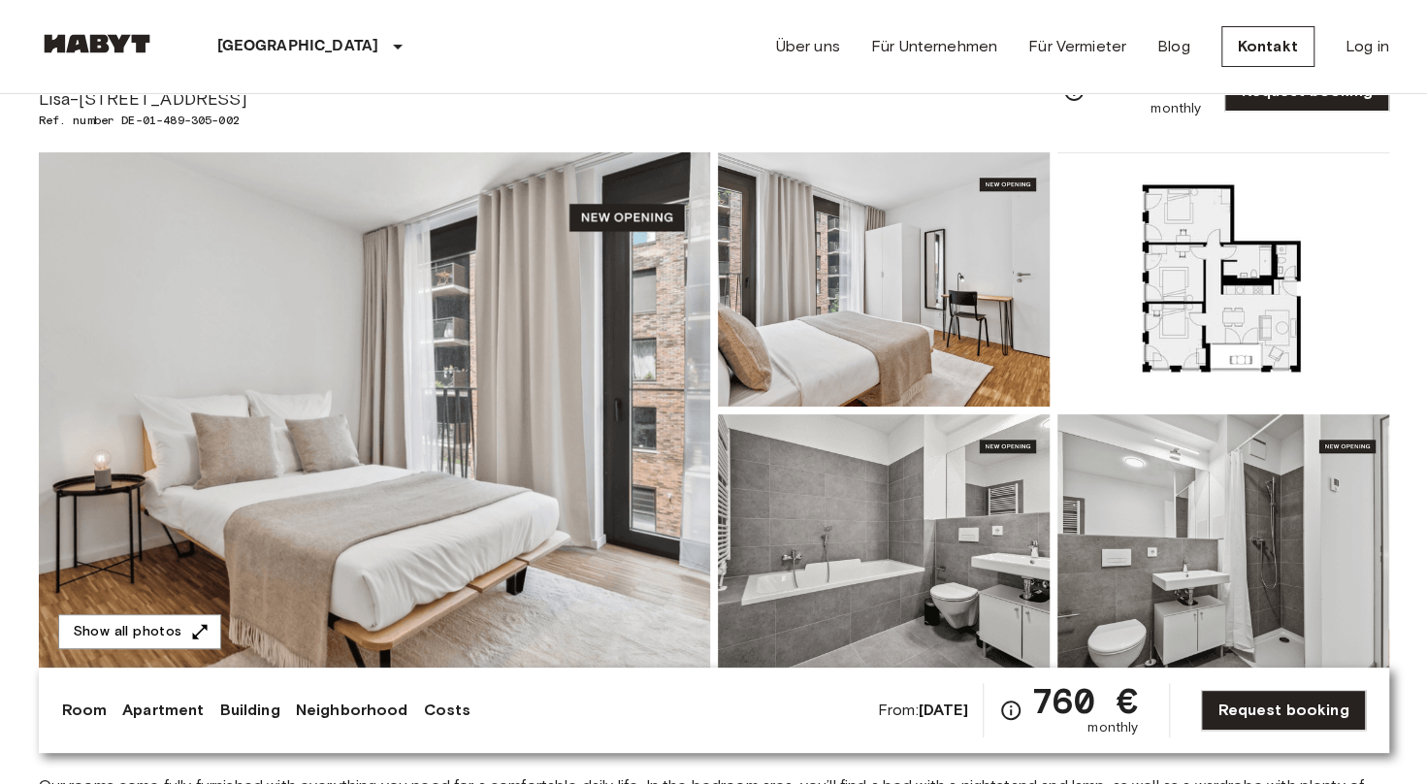
click at [1206, 331] on img at bounding box center [1223, 279] width 332 height 254
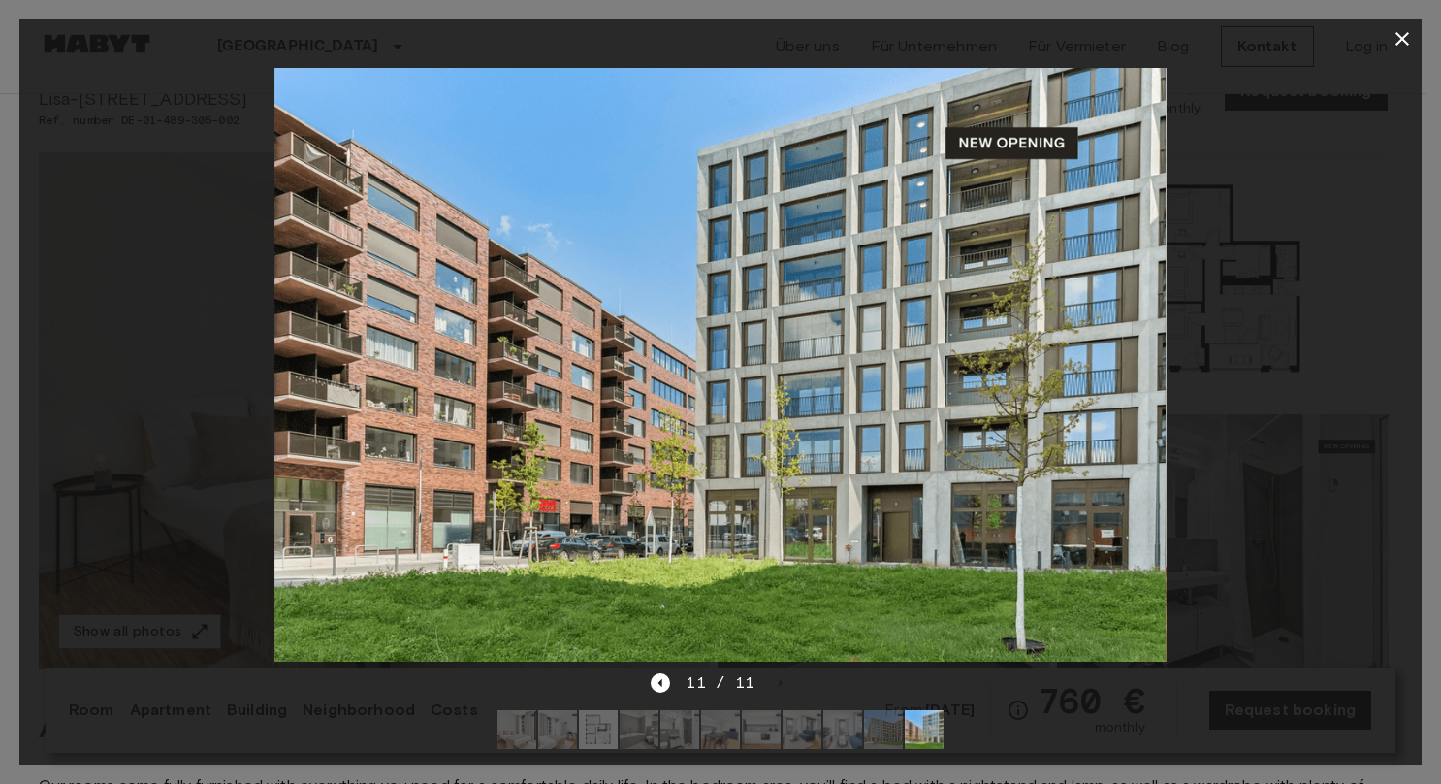
click at [1400, 35] on icon "button" at bounding box center [1402, 38] width 23 height 23
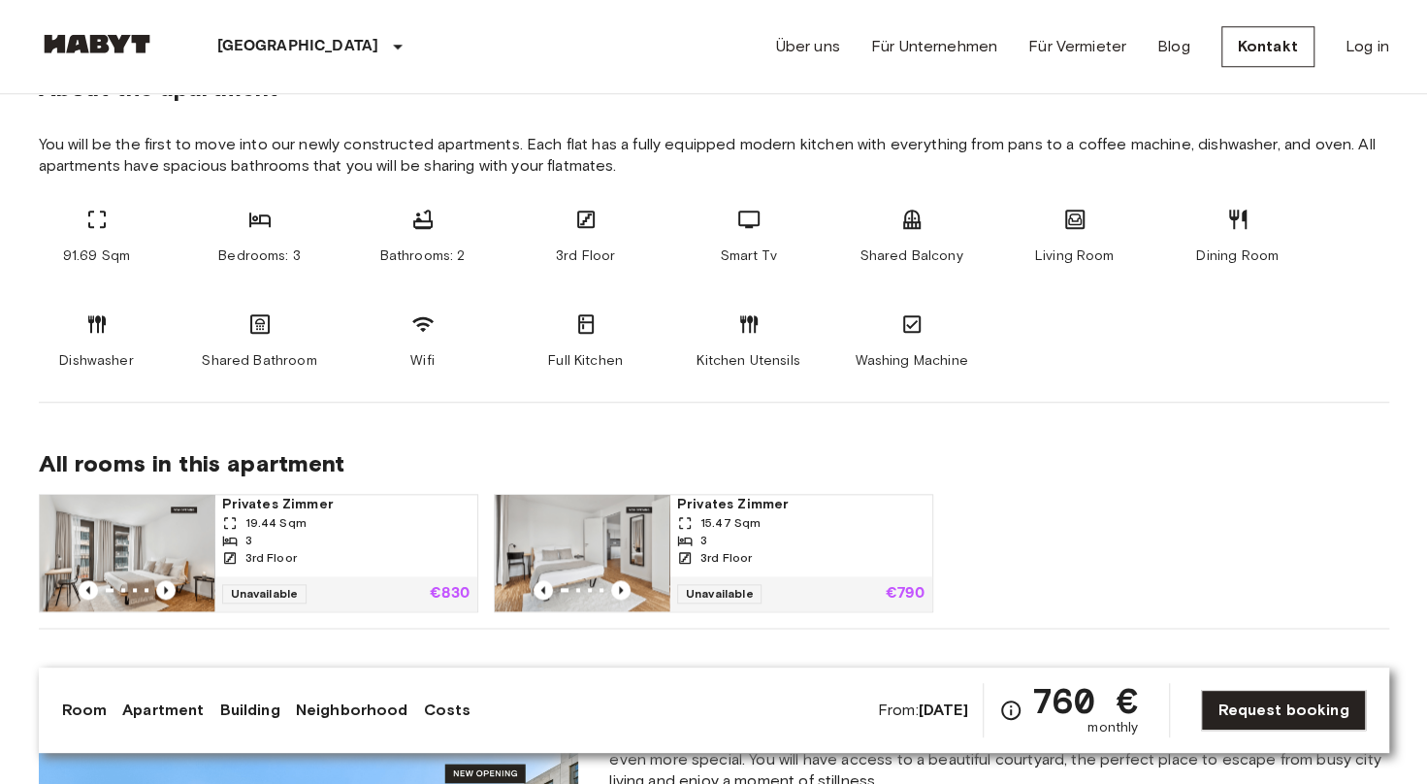
scroll to position [1164, 0]
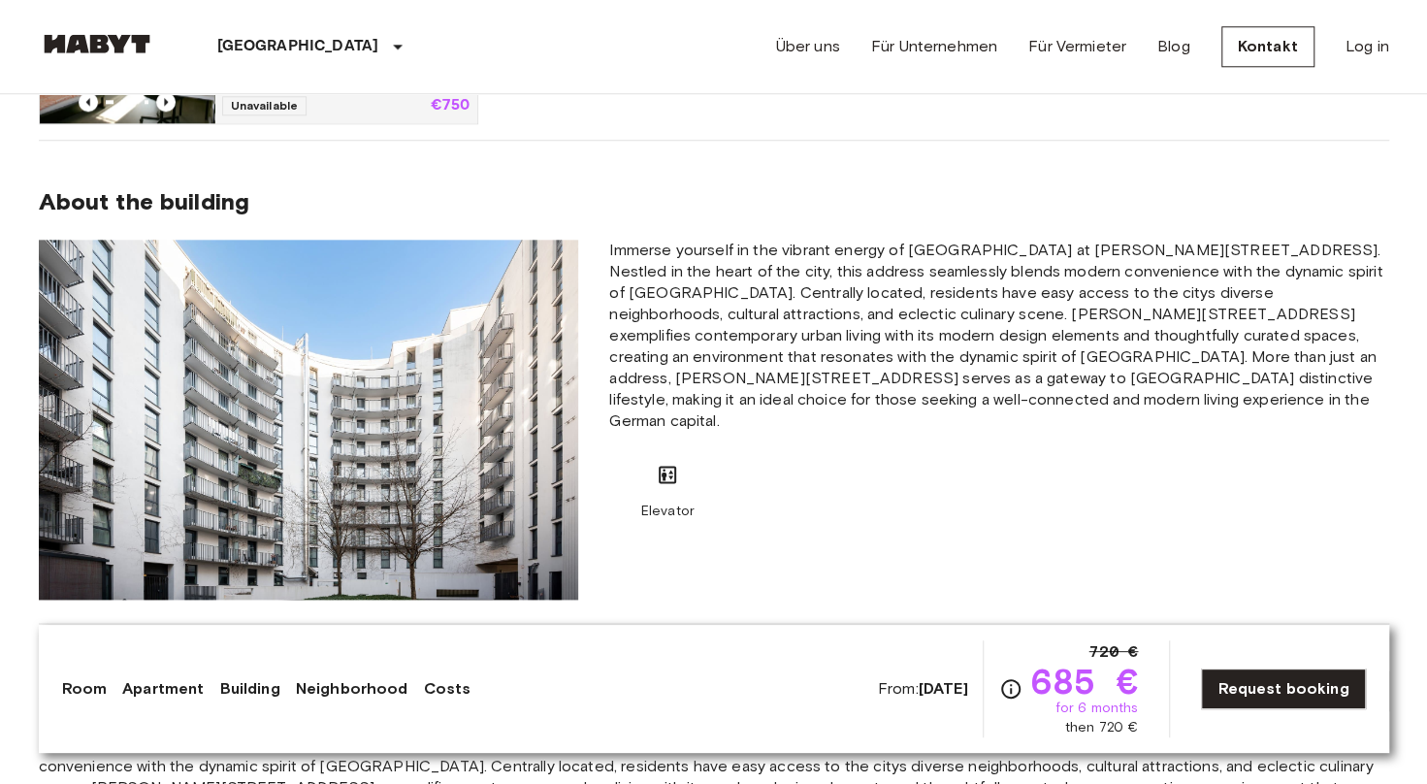
scroll to position [1552, 0]
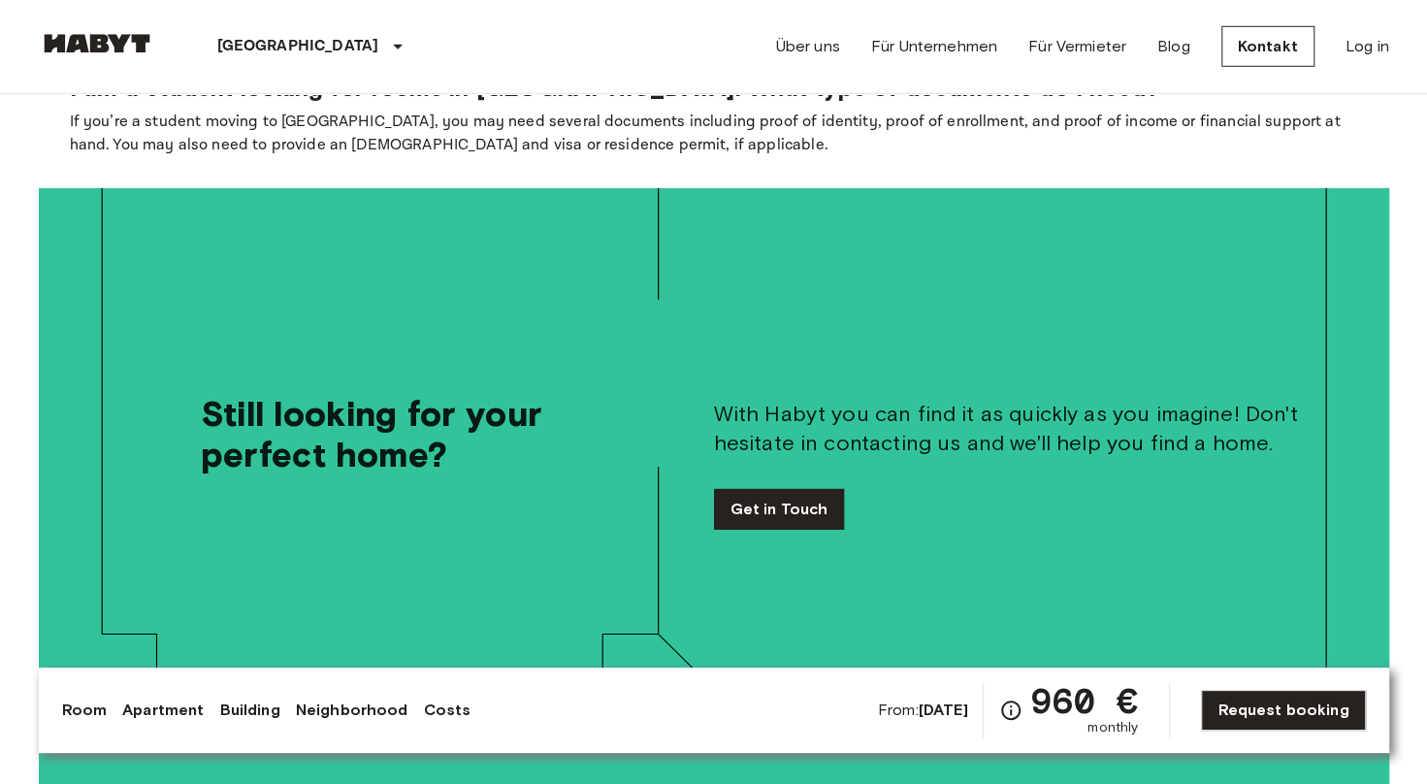
scroll to position [3491, 0]
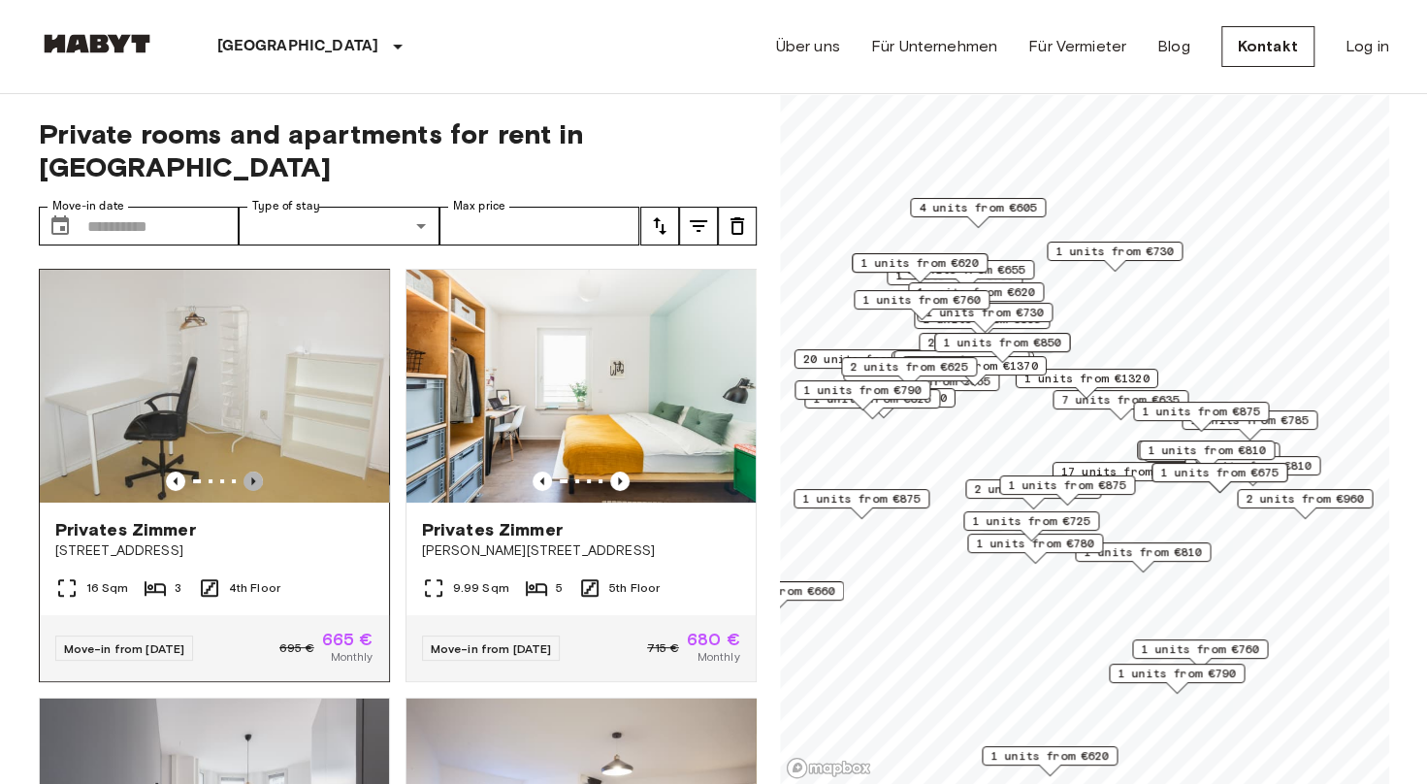
click at [254, 471] on icon "Previous image" at bounding box center [252, 480] width 19 height 19
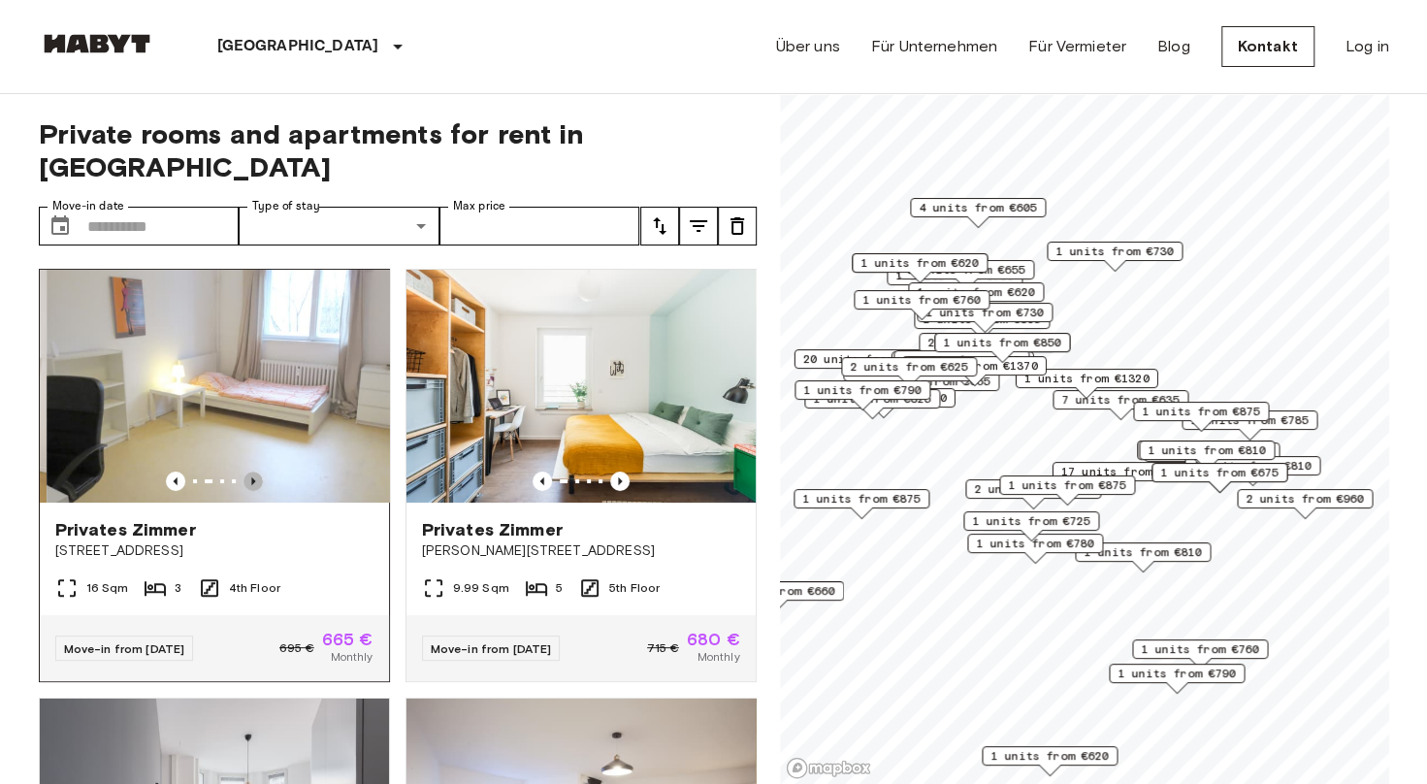
click at [253, 471] on icon "Previous image" at bounding box center [252, 480] width 19 height 19
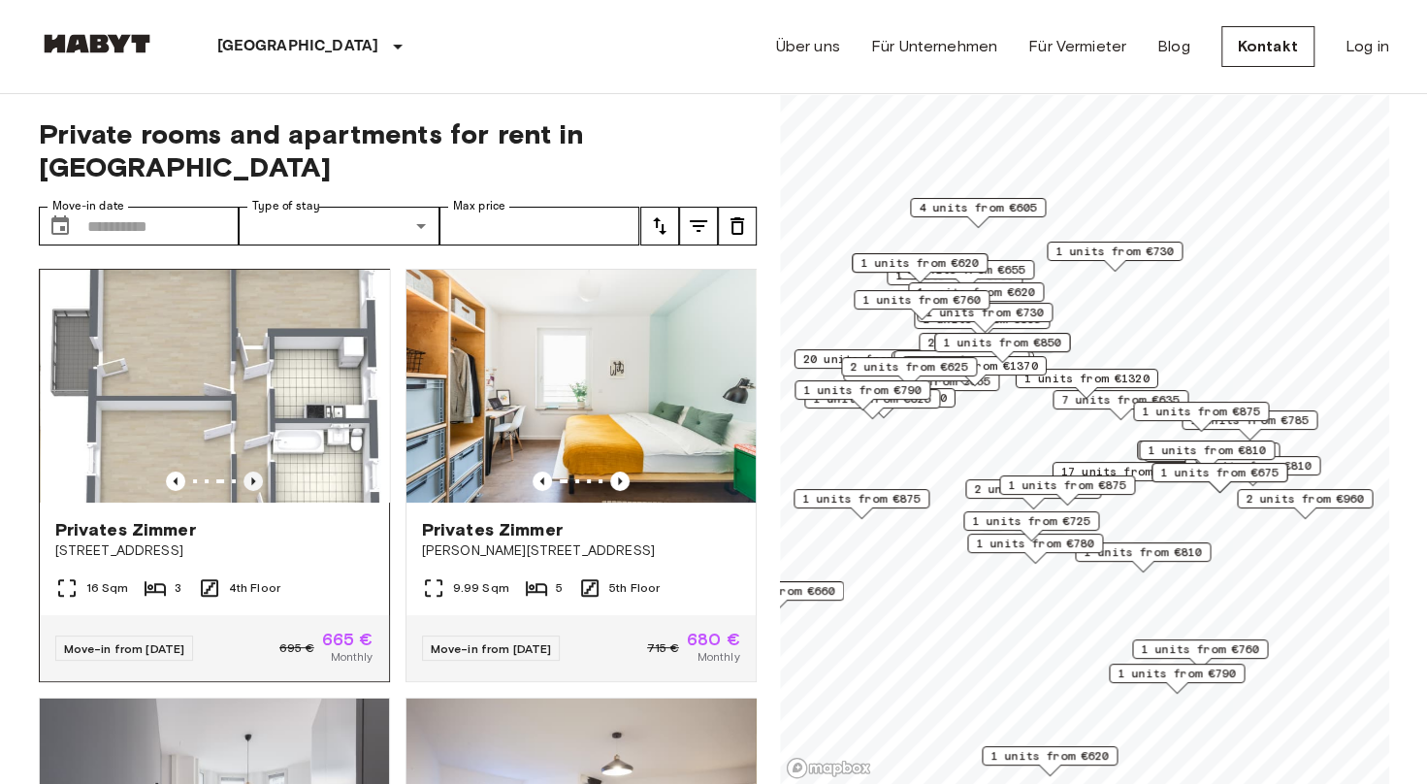
click at [253, 471] on icon "Previous image" at bounding box center [252, 480] width 19 height 19
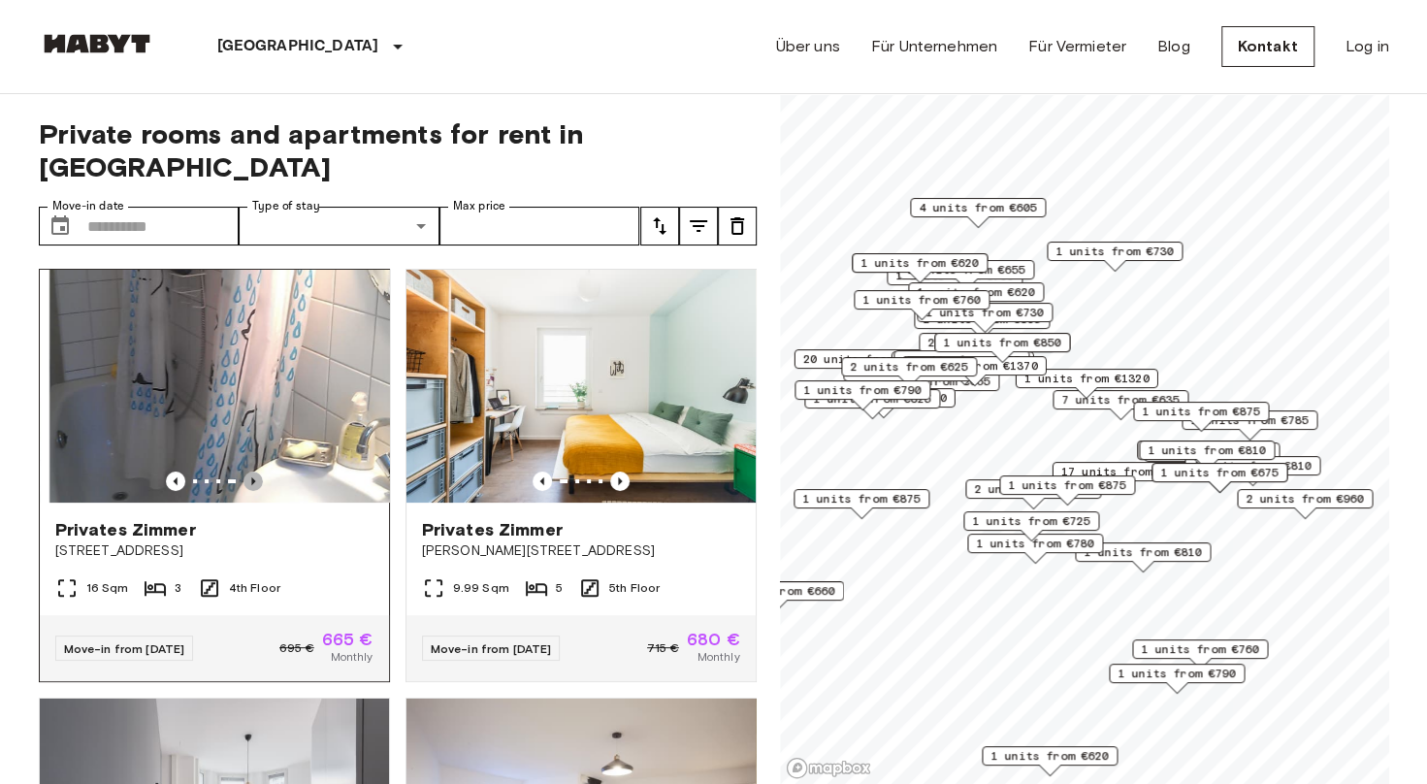
click at [253, 471] on icon "Previous image" at bounding box center [252, 480] width 19 height 19
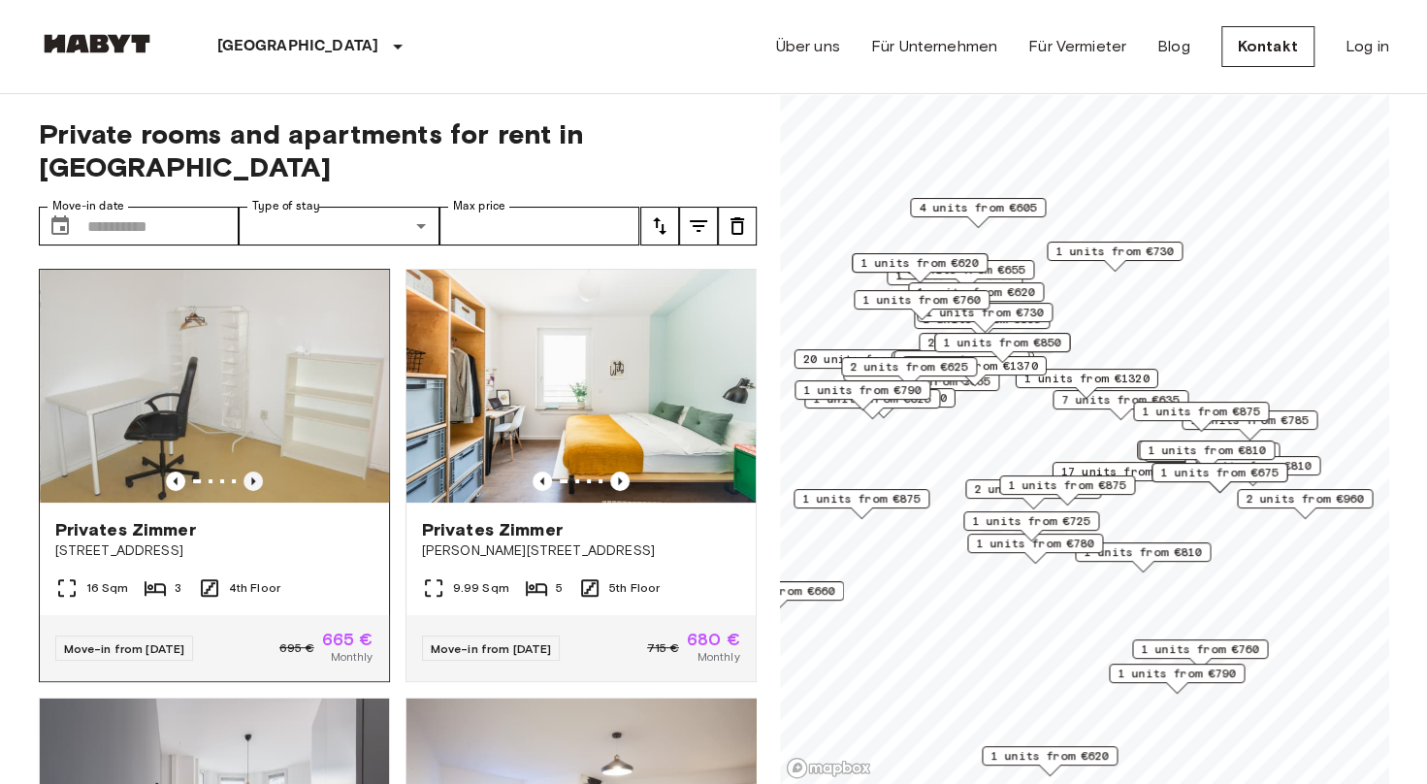
click at [252, 471] on icon "Previous image" at bounding box center [252, 480] width 19 height 19
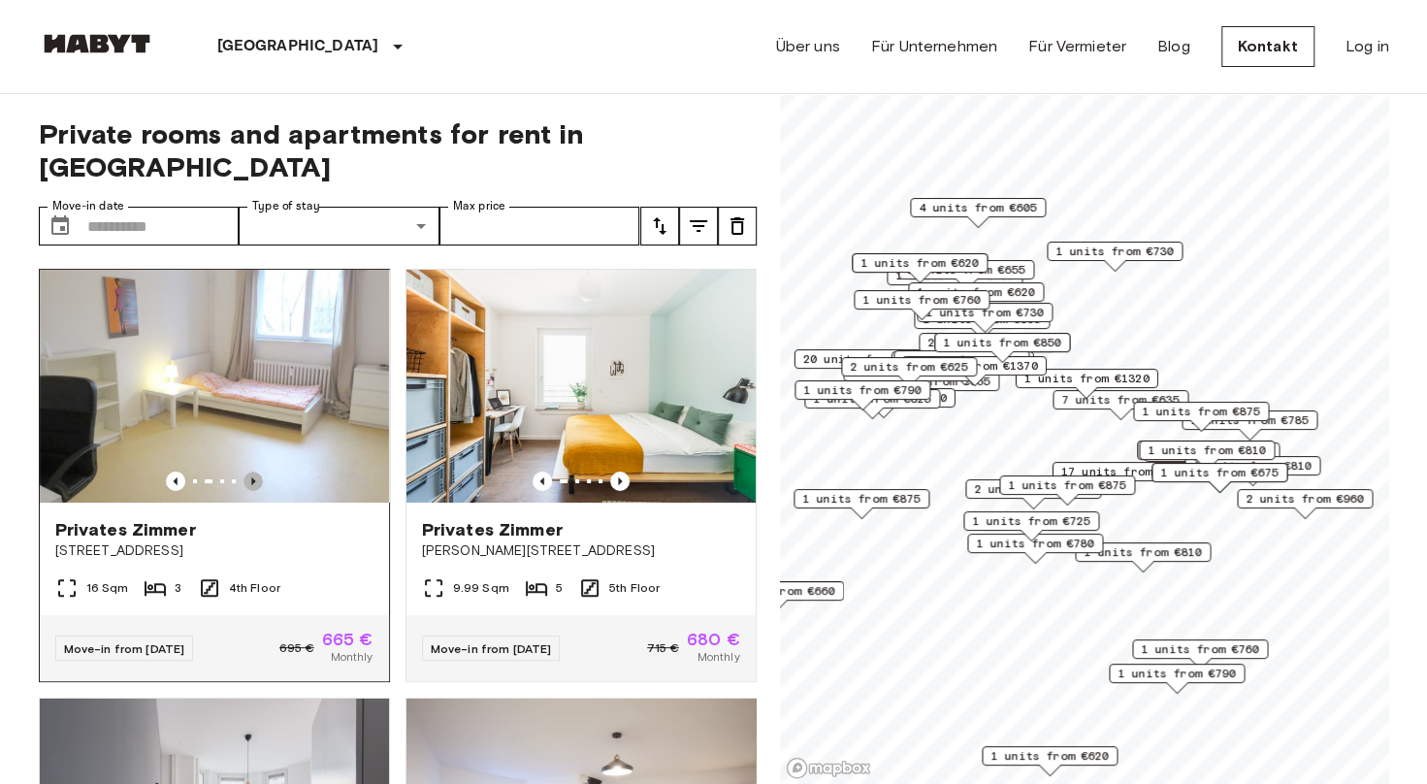
click at [249, 471] on icon "Previous image" at bounding box center [252, 480] width 19 height 19
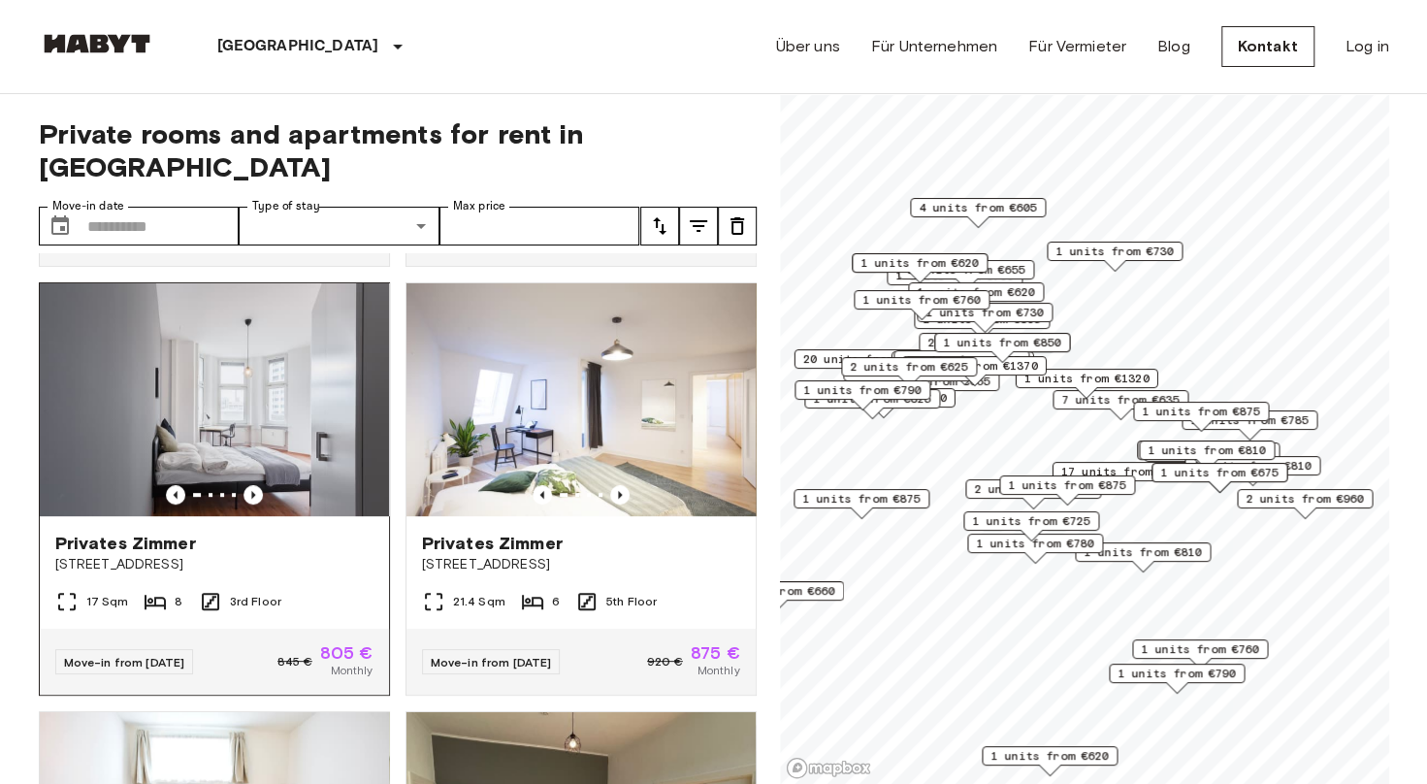
scroll to position [485, 0]
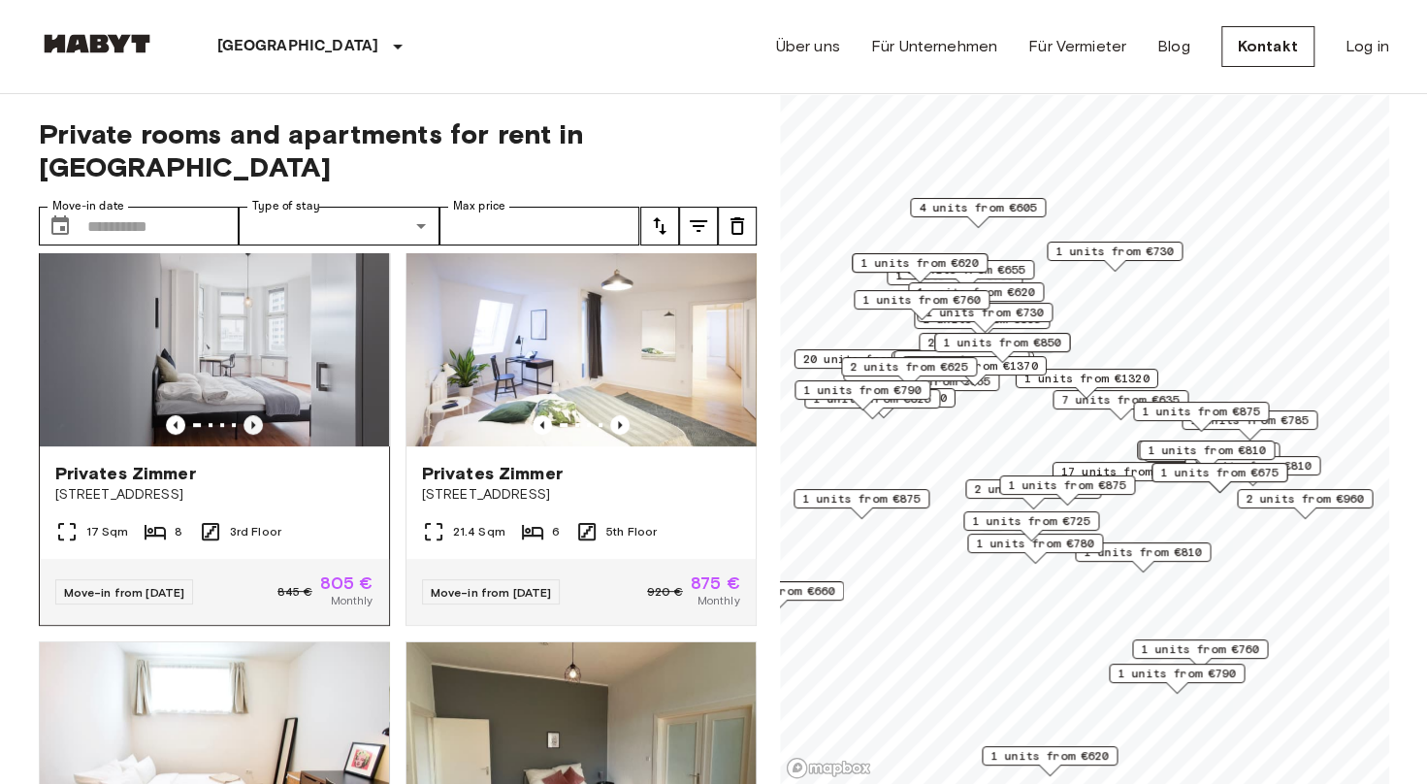
click at [248, 415] on icon "Previous image" at bounding box center [252, 424] width 19 height 19
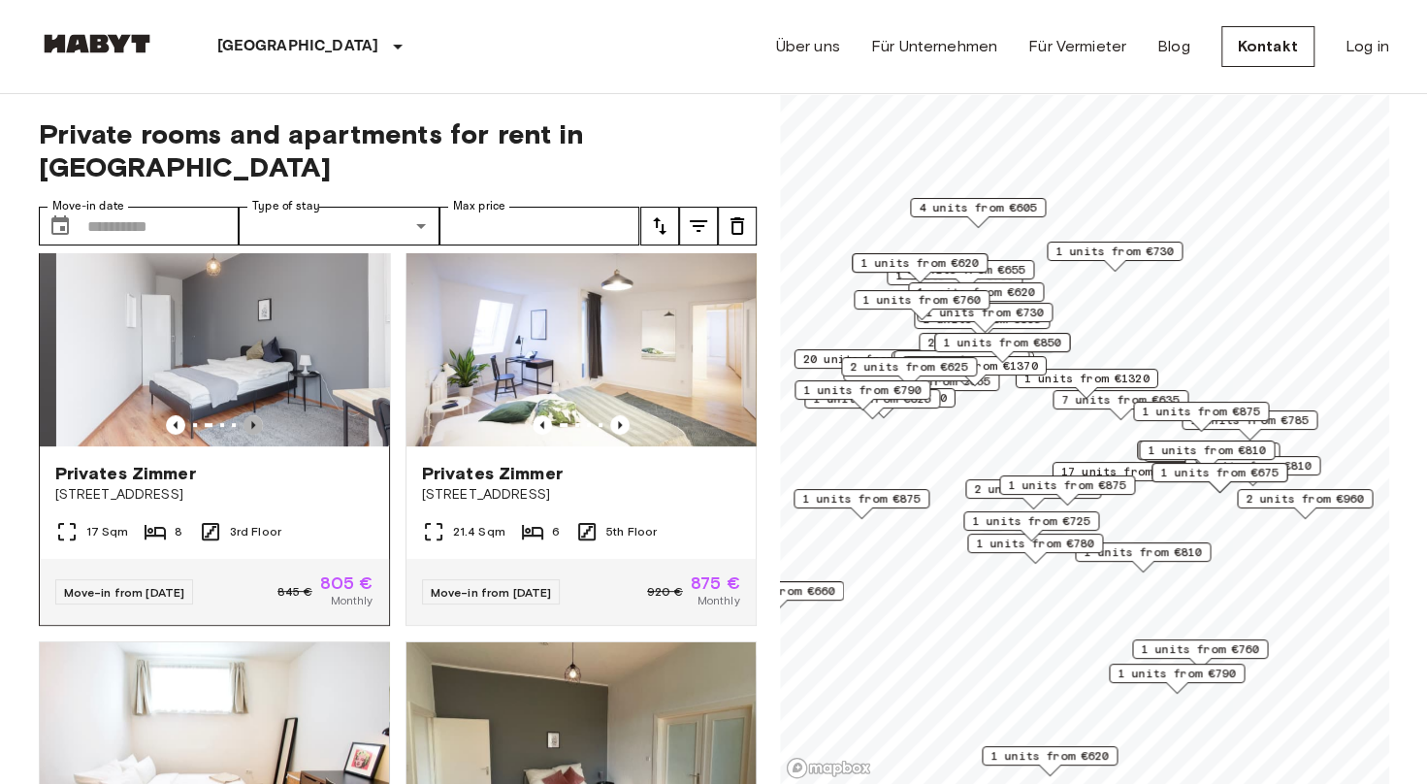
click at [248, 415] on icon "Previous image" at bounding box center [252, 424] width 19 height 19
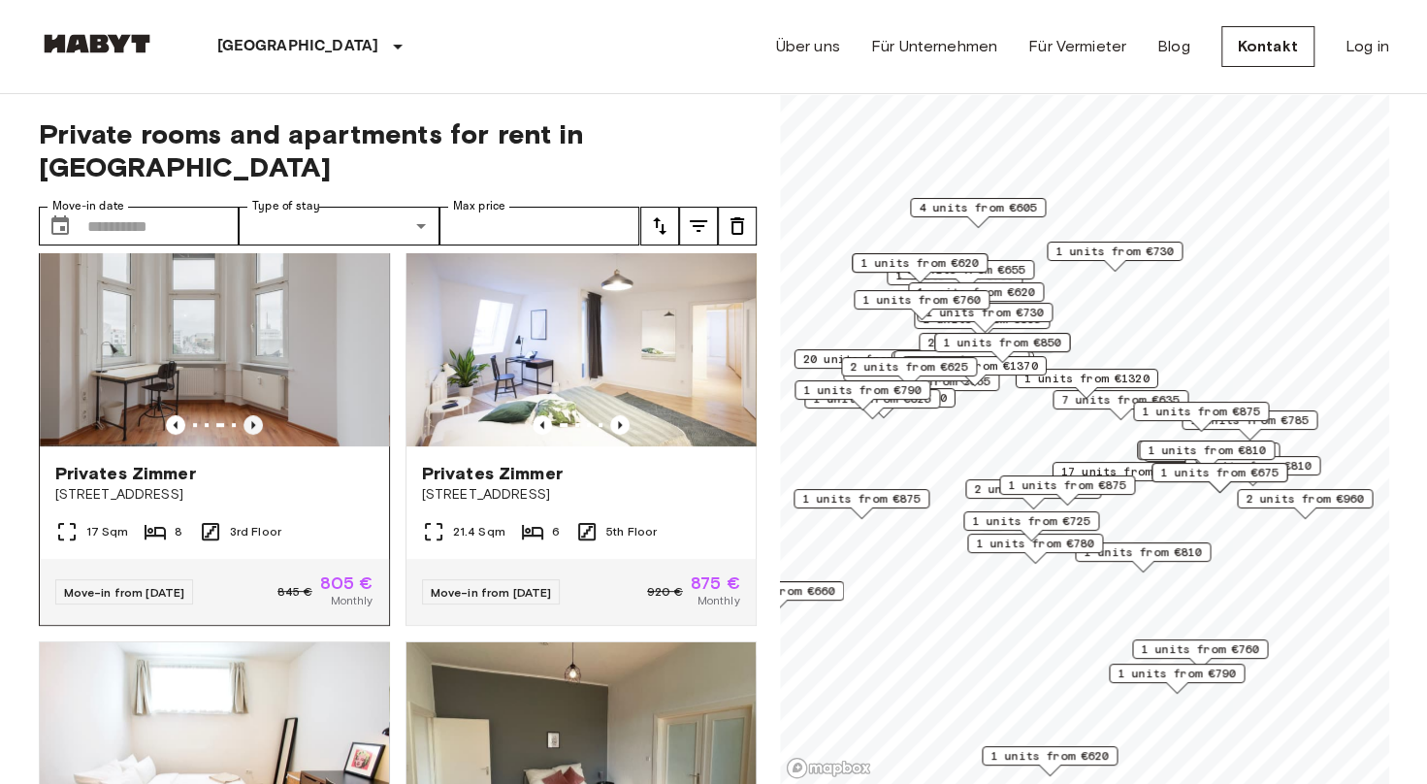
click at [248, 415] on icon "Previous image" at bounding box center [252, 424] width 19 height 19
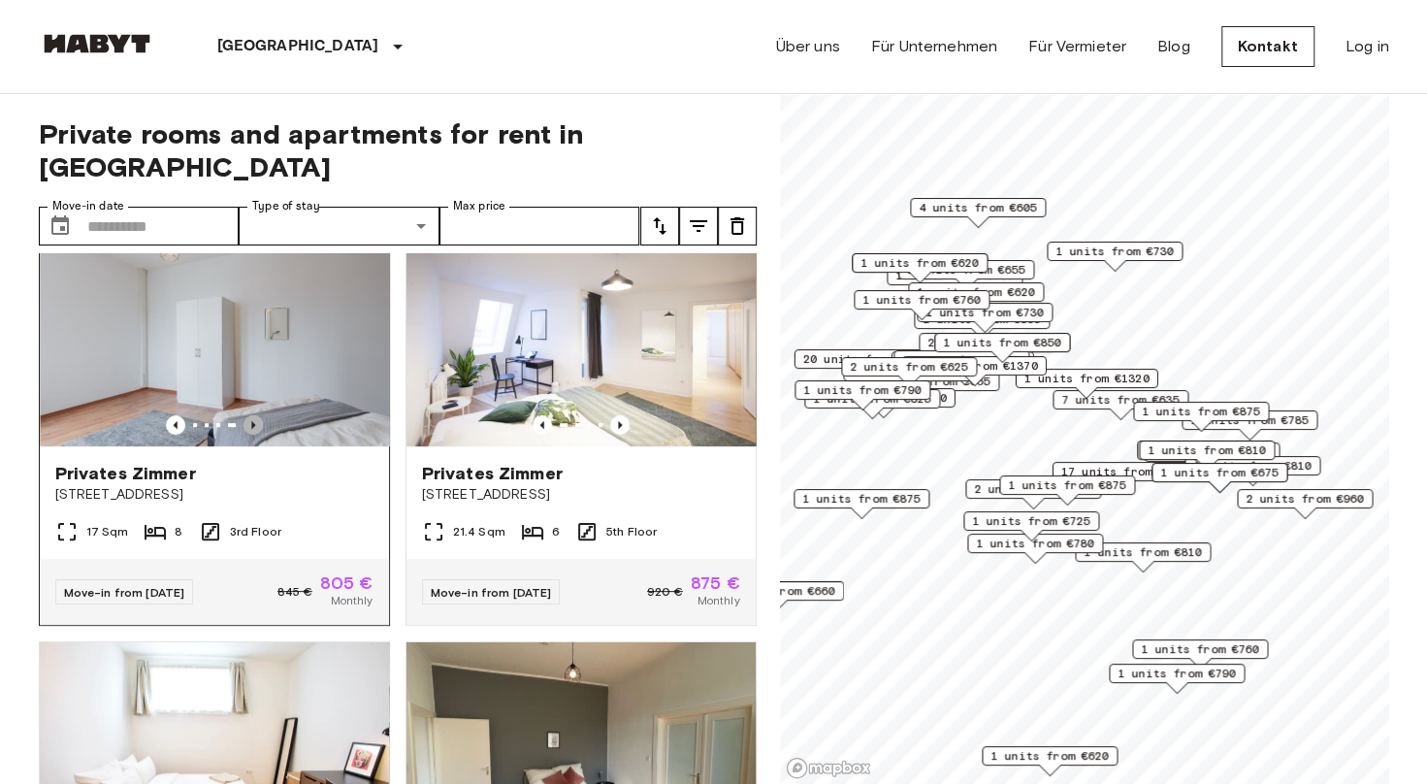
click at [248, 415] on icon "Previous image" at bounding box center [252, 424] width 19 height 19
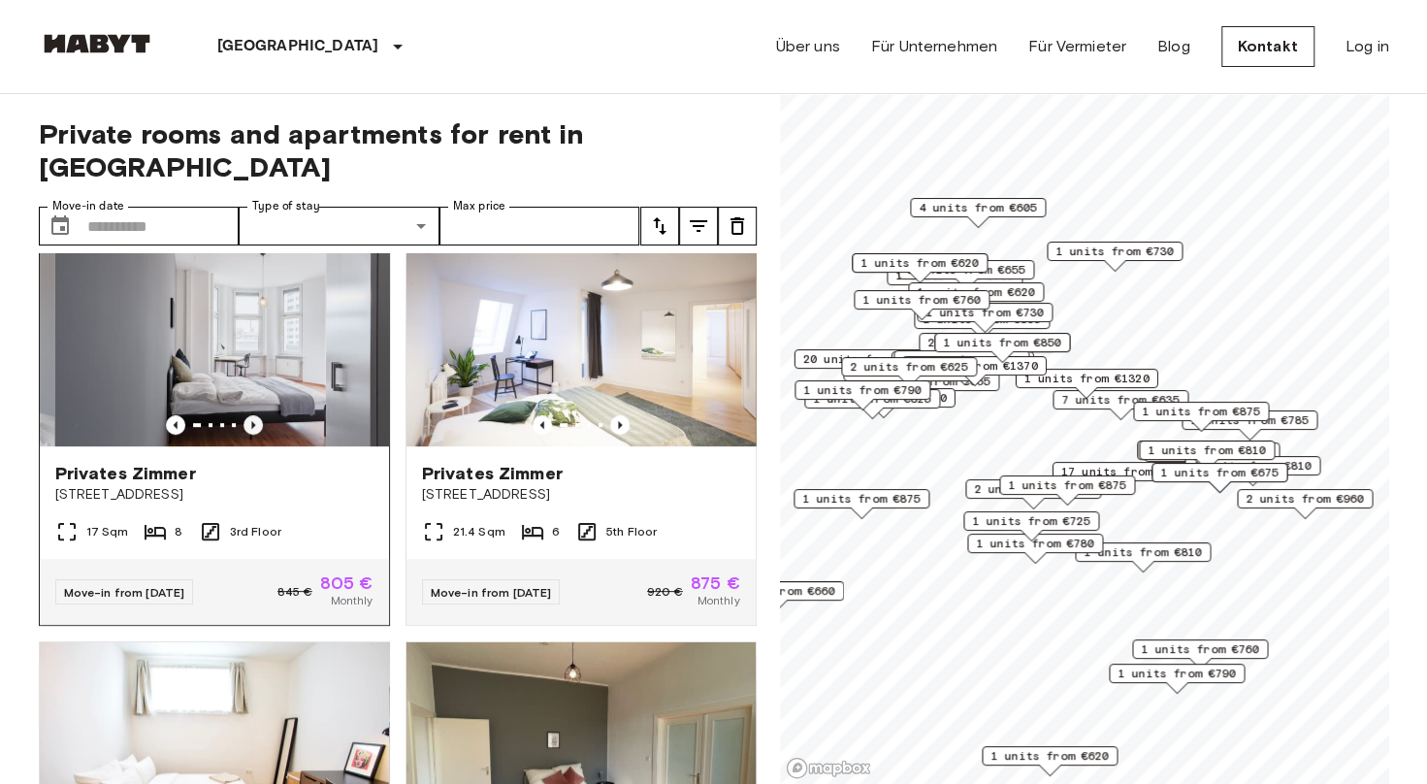
click at [248, 415] on icon "Previous image" at bounding box center [252, 424] width 19 height 19
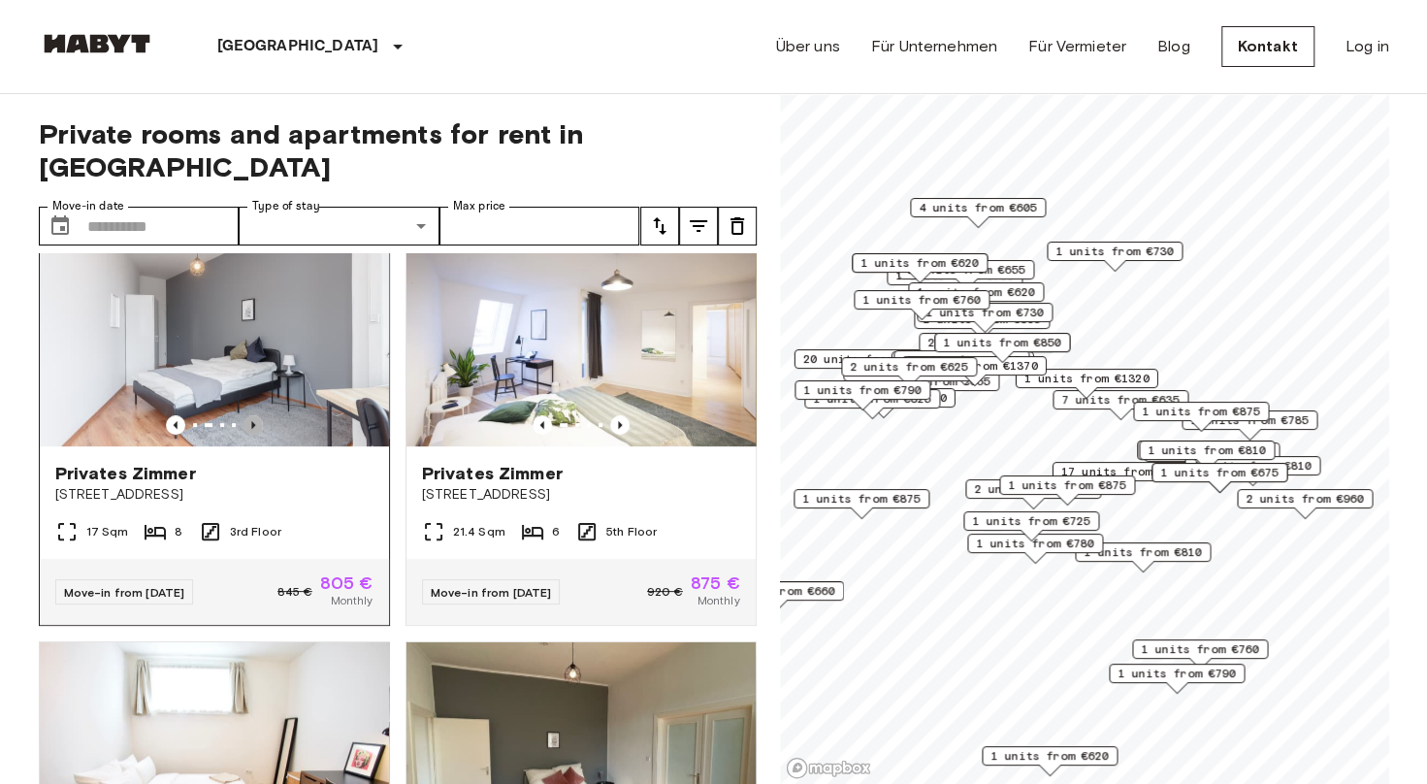
click at [248, 415] on icon "Previous image" at bounding box center [252, 424] width 19 height 19
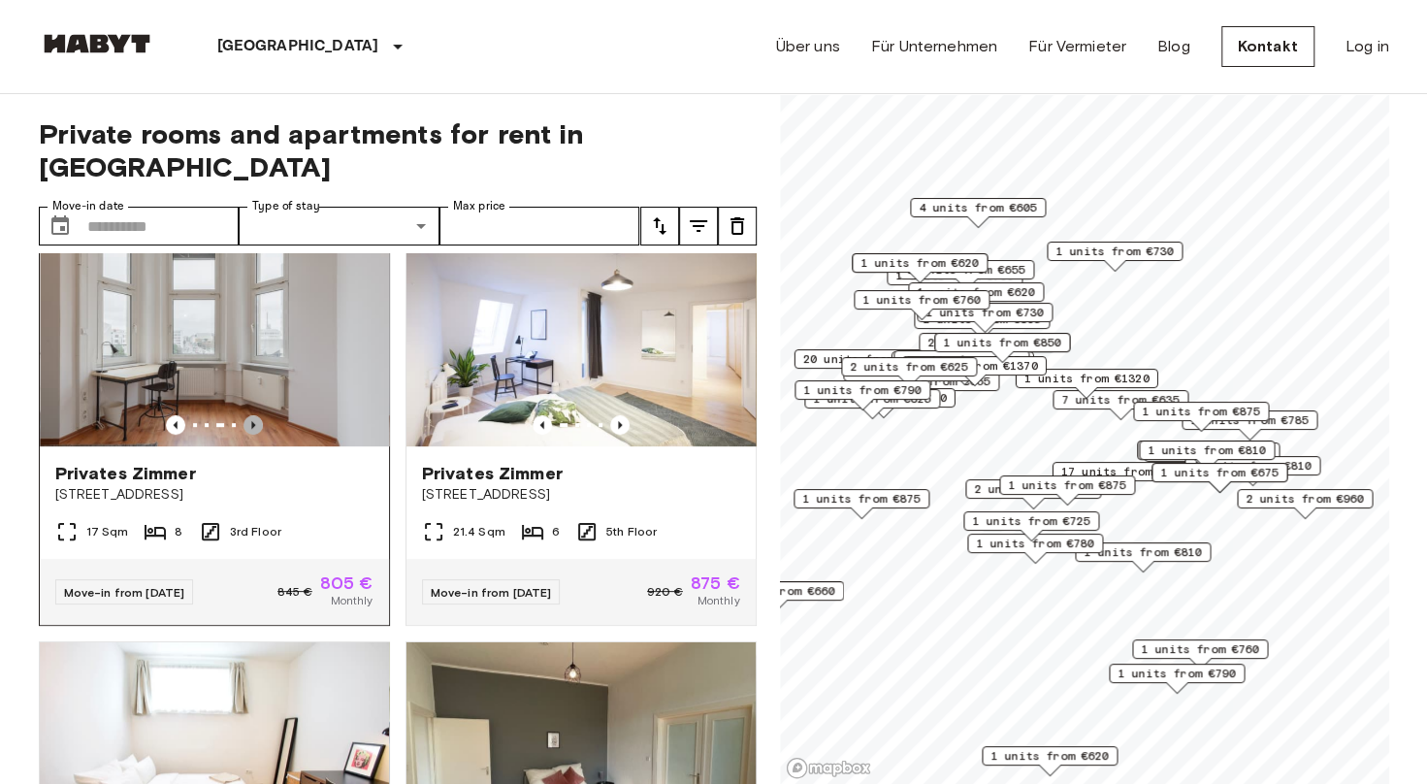
click at [248, 415] on icon "Previous image" at bounding box center [252, 424] width 19 height 19
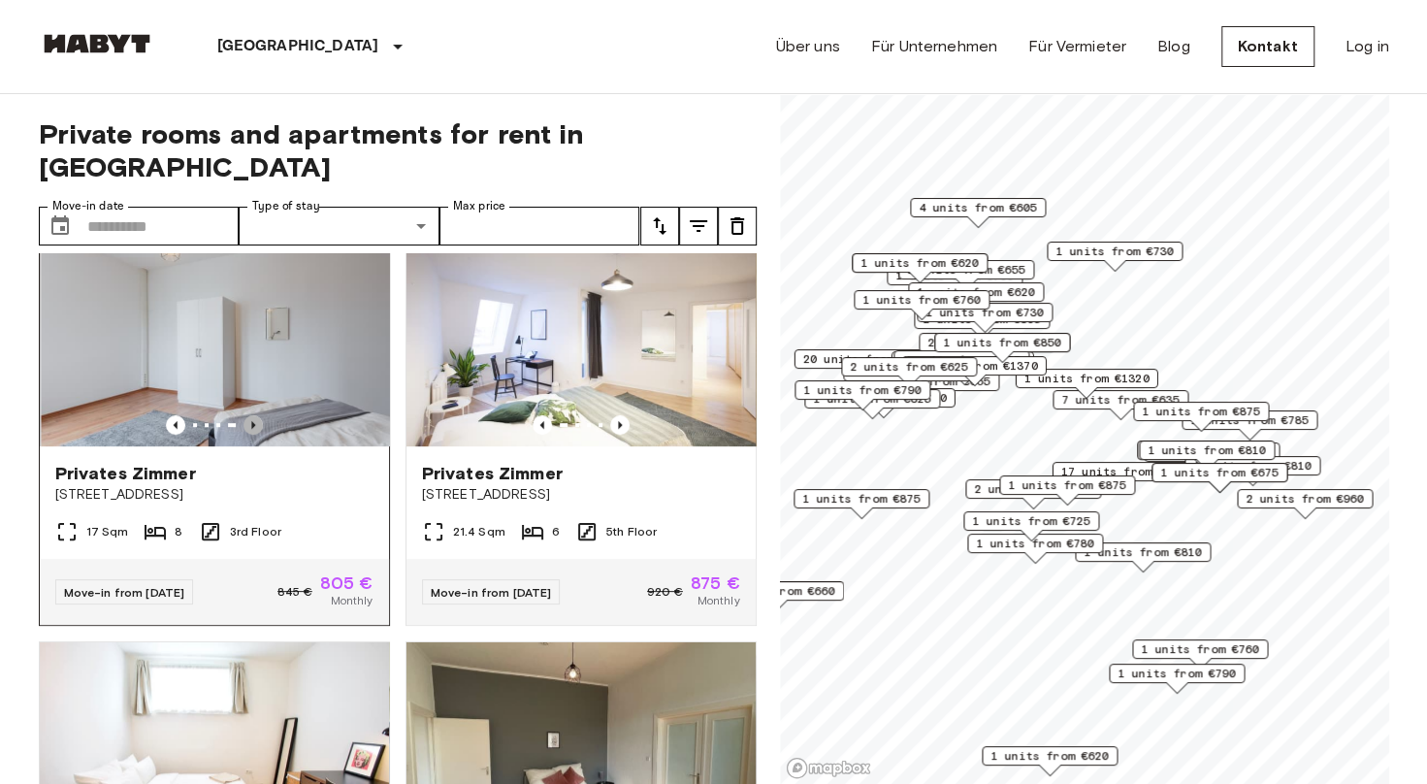
click at [248, 415] on icon "Previous image" at bounding box center [252, 424] width 19 height 19
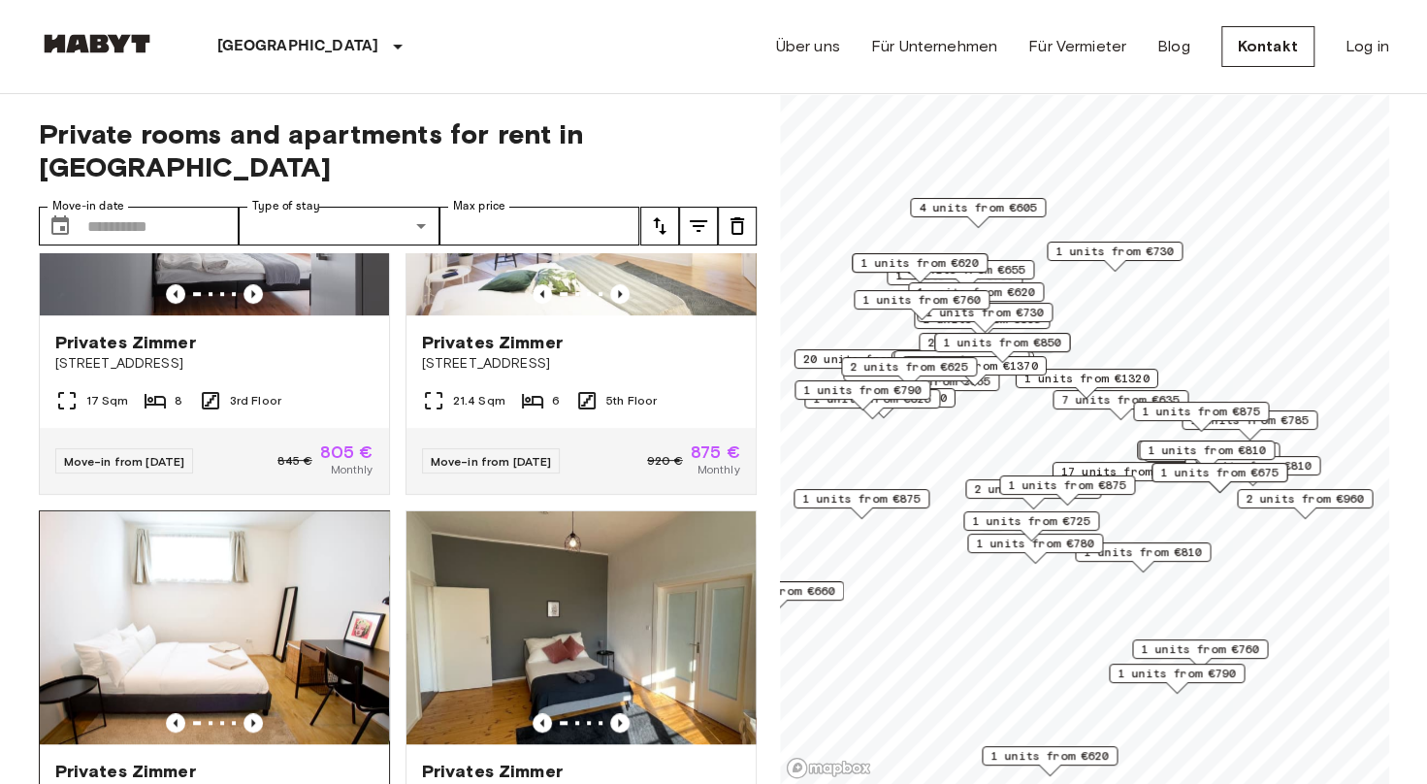
scroll to position [388, 0]
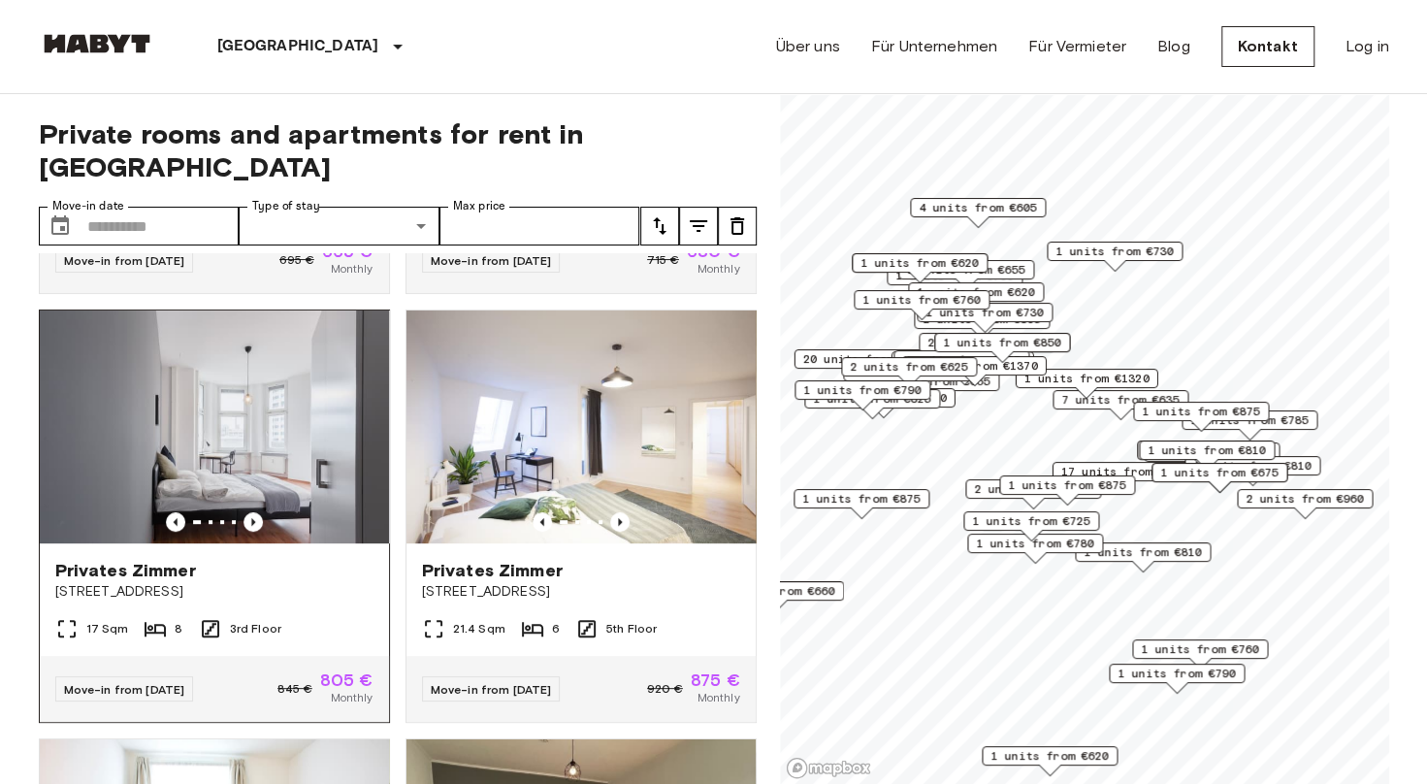
click at [198, 394] on img at bounding box center [214, 426] width 349 height 233
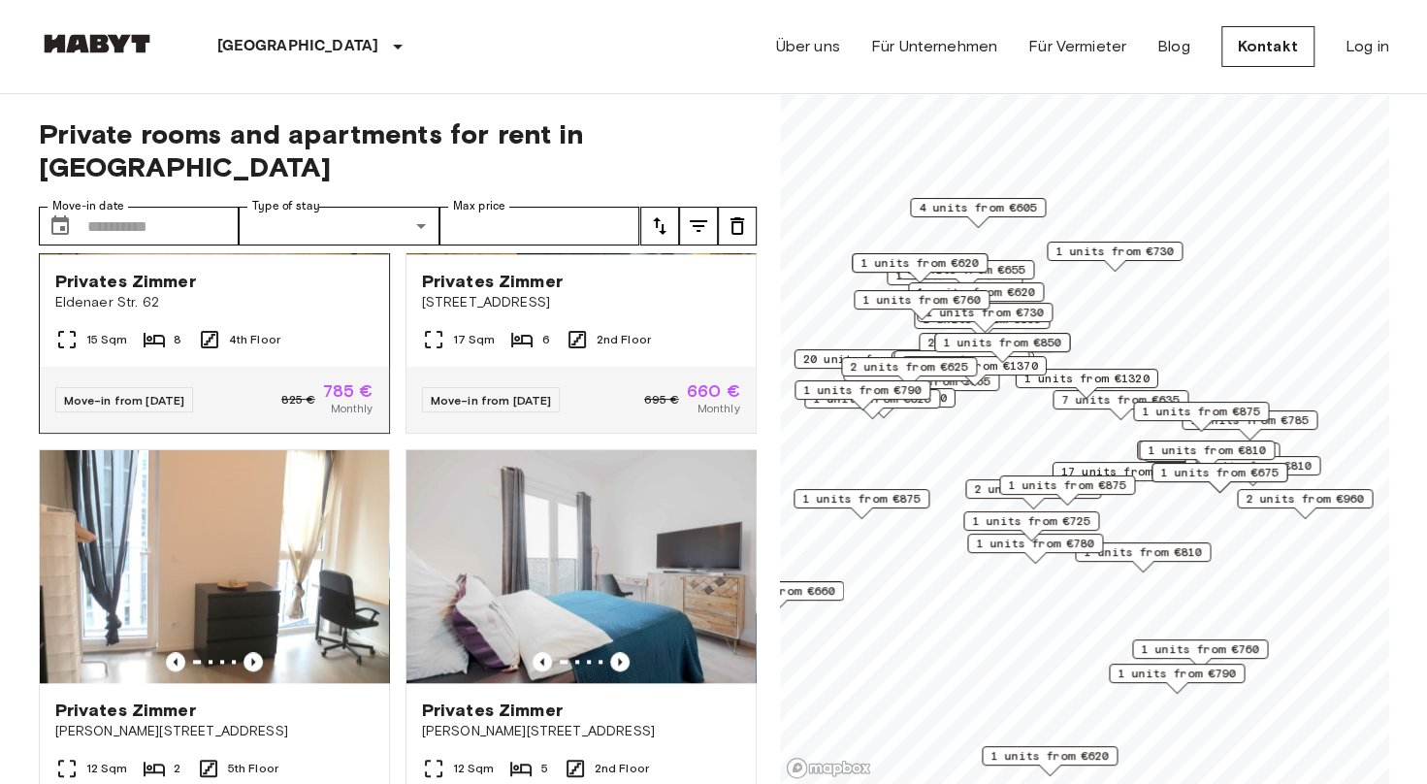
scroll to position [1261, 0]
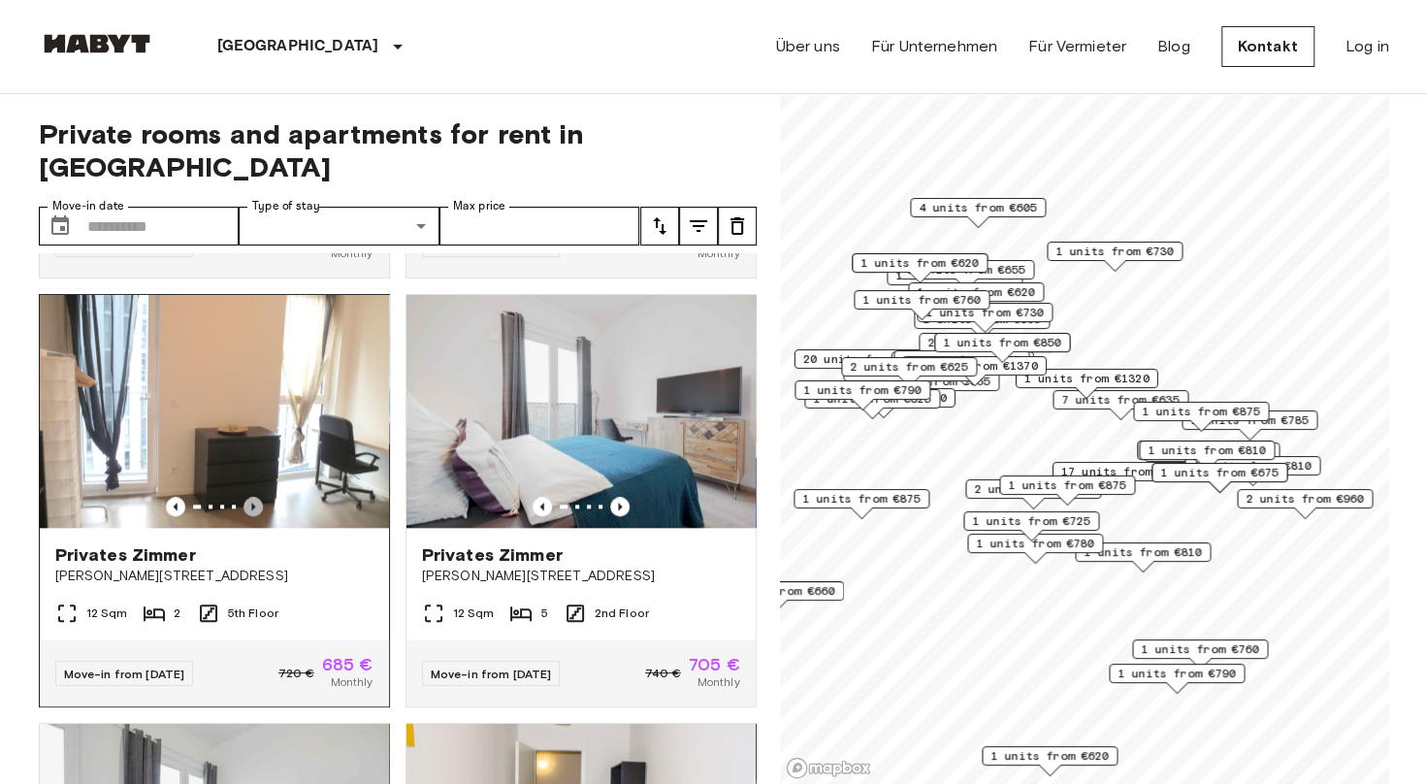
click at [253, 497] on icon "Previous image" at bounding box center [252, 506] width 19 height 19
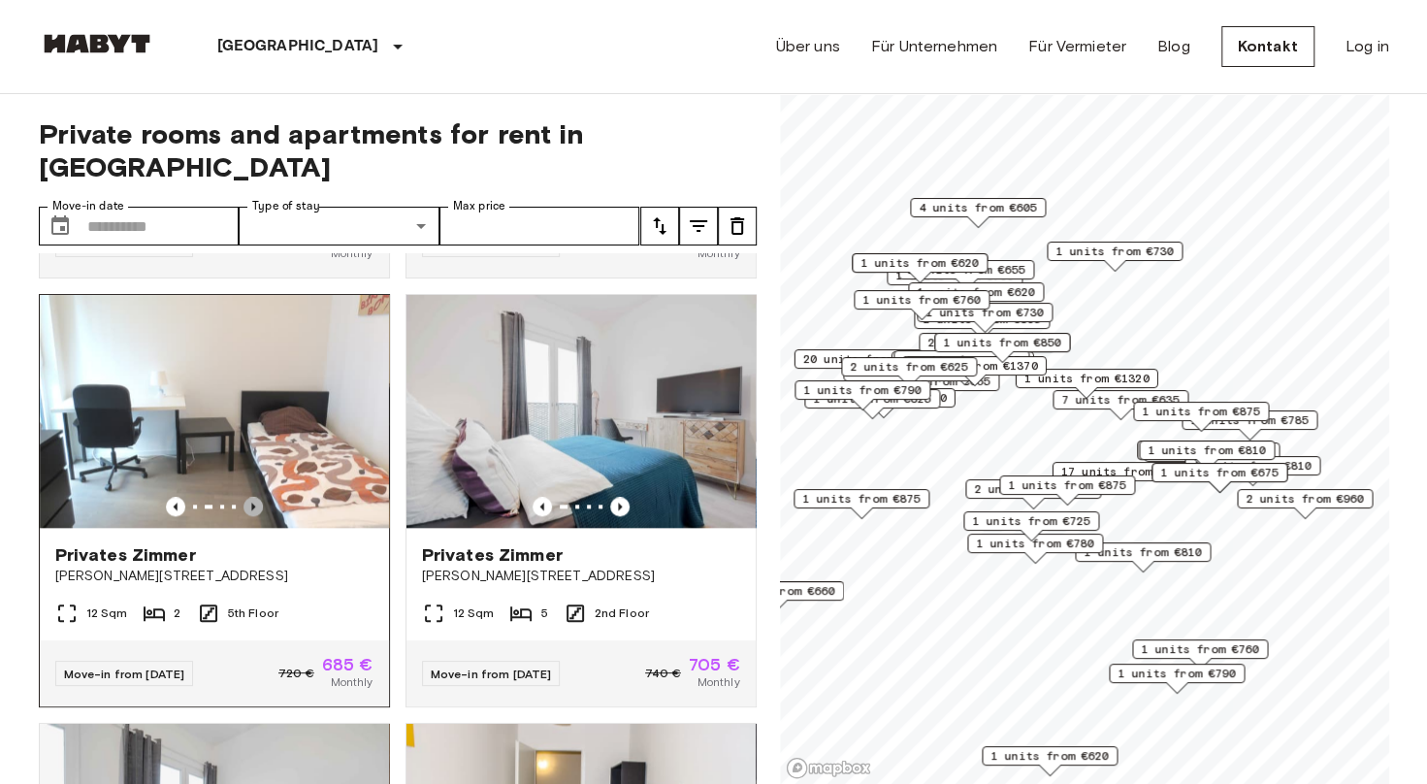
click at [253, 497] on icon "Previous image" at bounding box center [252, 506] width 19 height 19
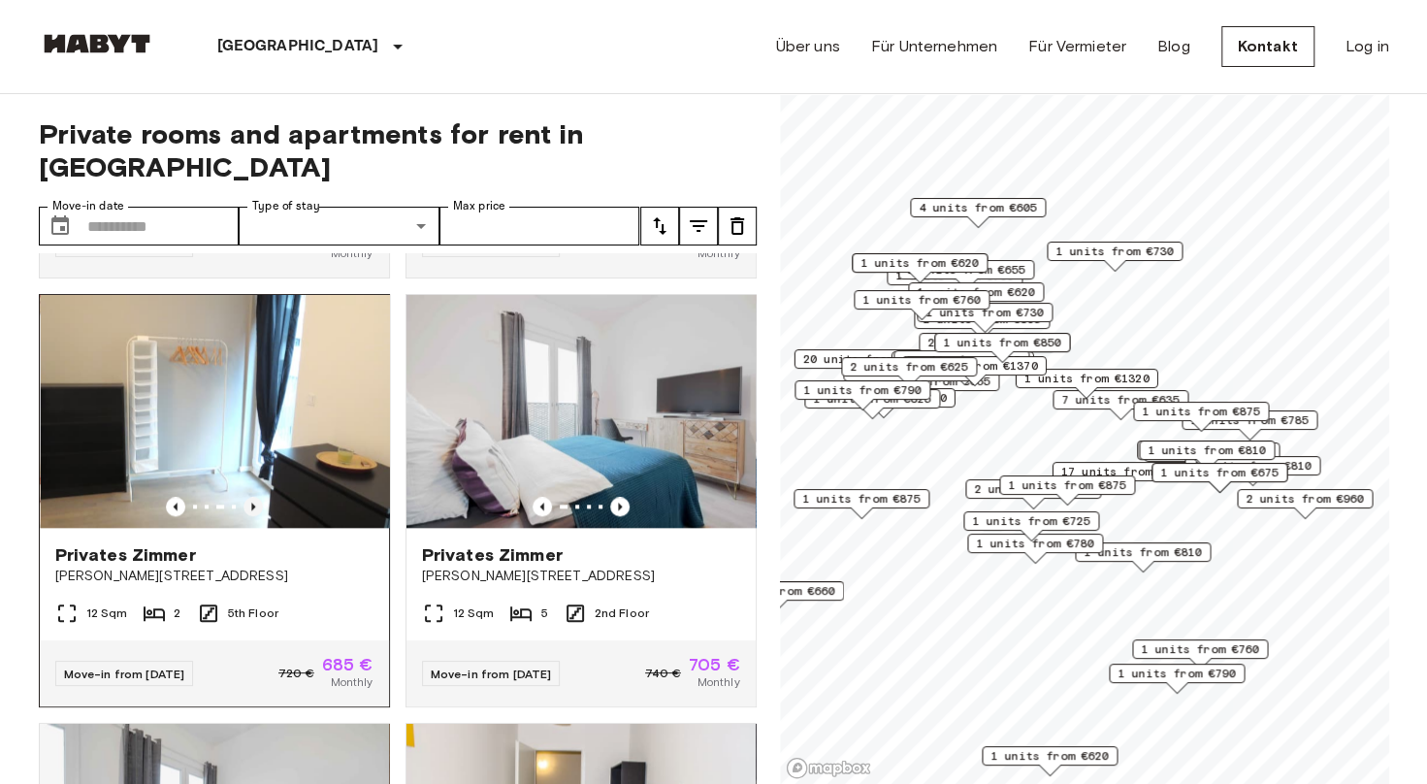
click at [253, 497] on icon "Previous image" at bounding box center [252, 506] width 19 height 19
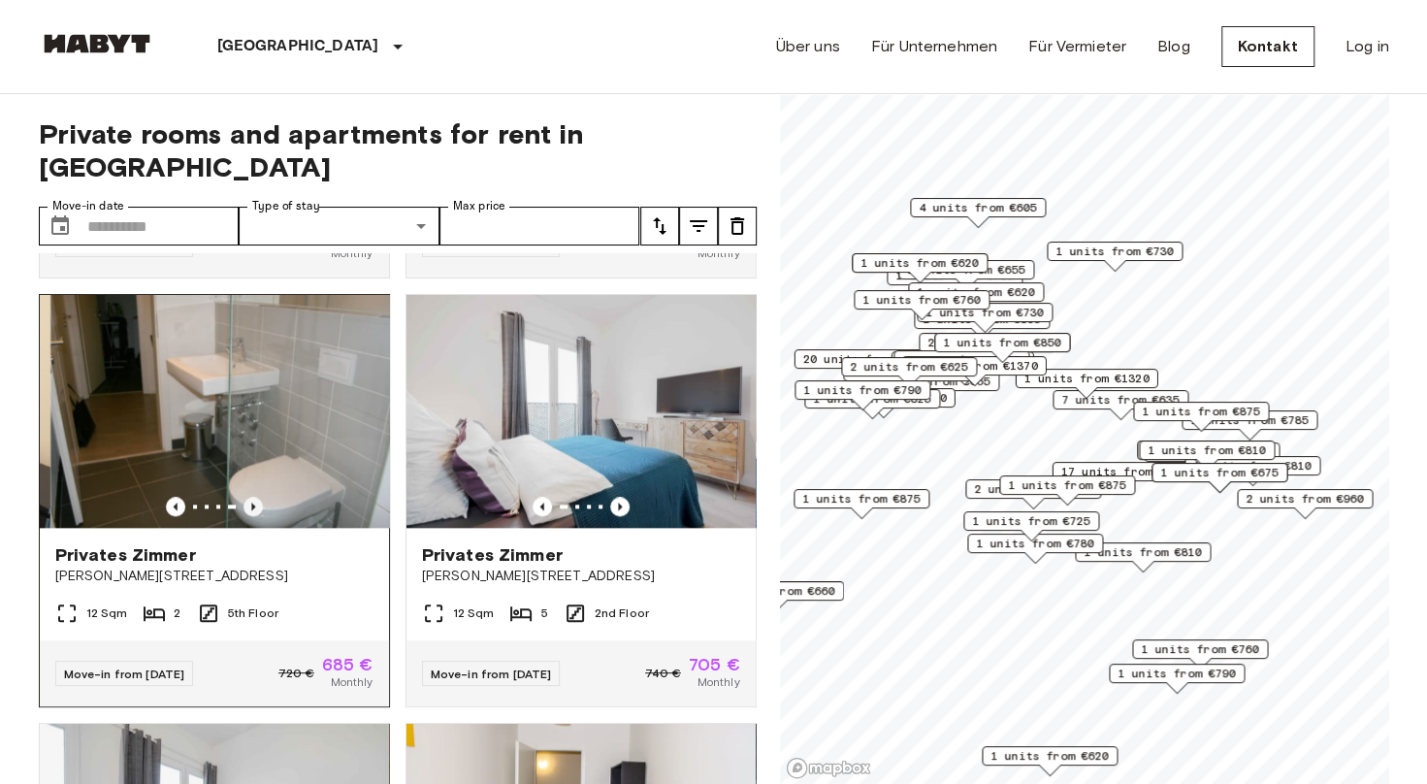
click at [253, 497] on icon "Previous image" at bounding box center [252, 506] width 19 height 19
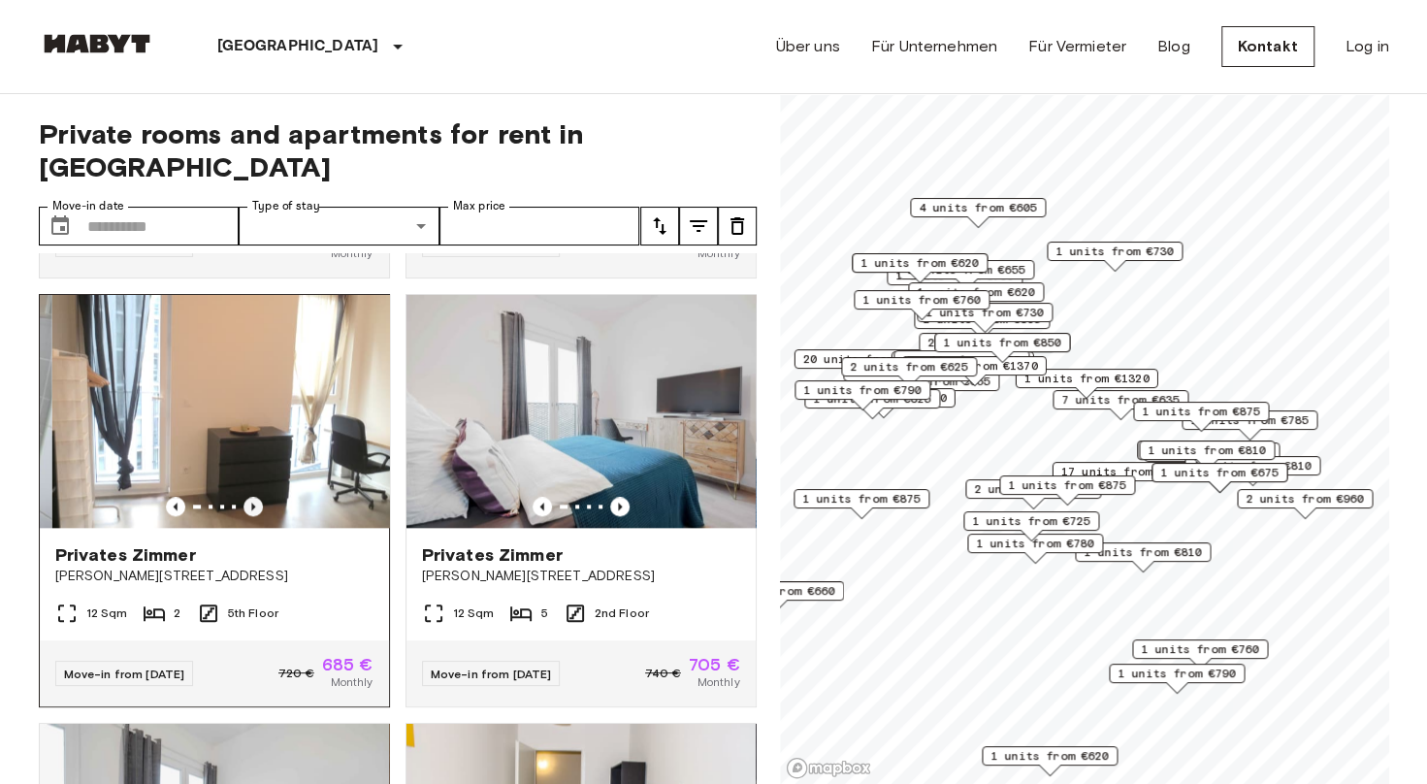
click at [253, 497] on icon "Previous image" at bounding box center [252, 506] width 19 height 19
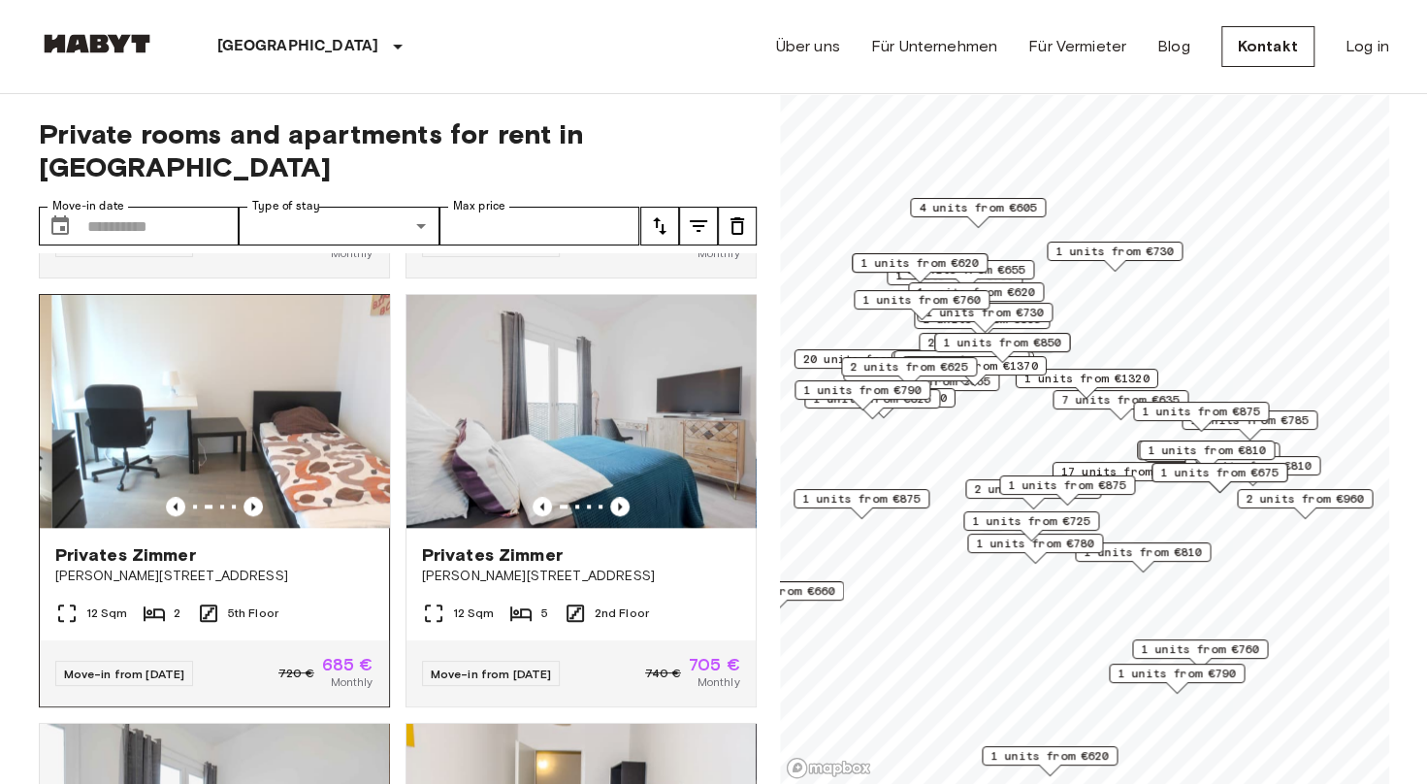
click at [231, 585] on div "Privates [PERSON_NAME][GEOGRAPHIC_DATA][PERSON_NAME][STREET_ADDRESS]" at bounding box center [214, 565] width 349 height 74
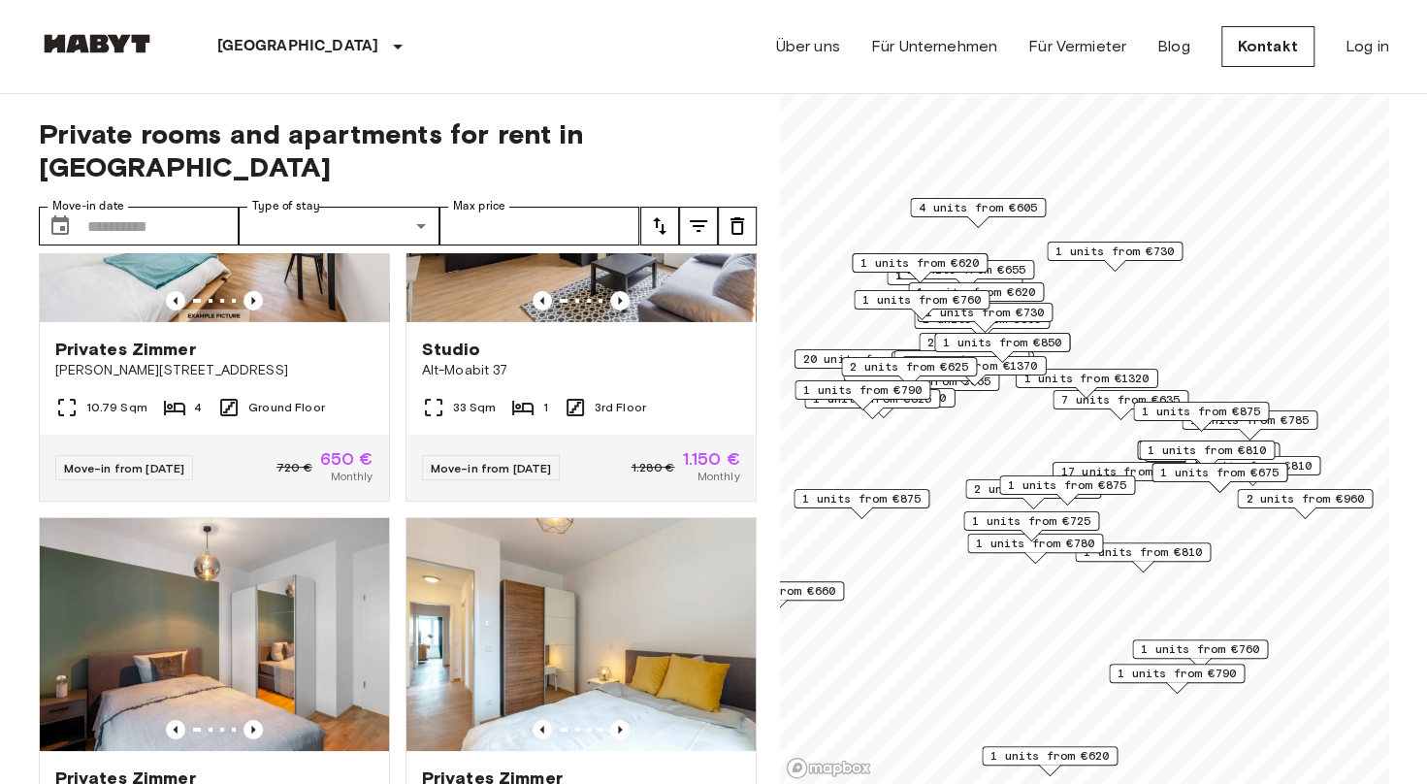
scroll to position [3969, 0]
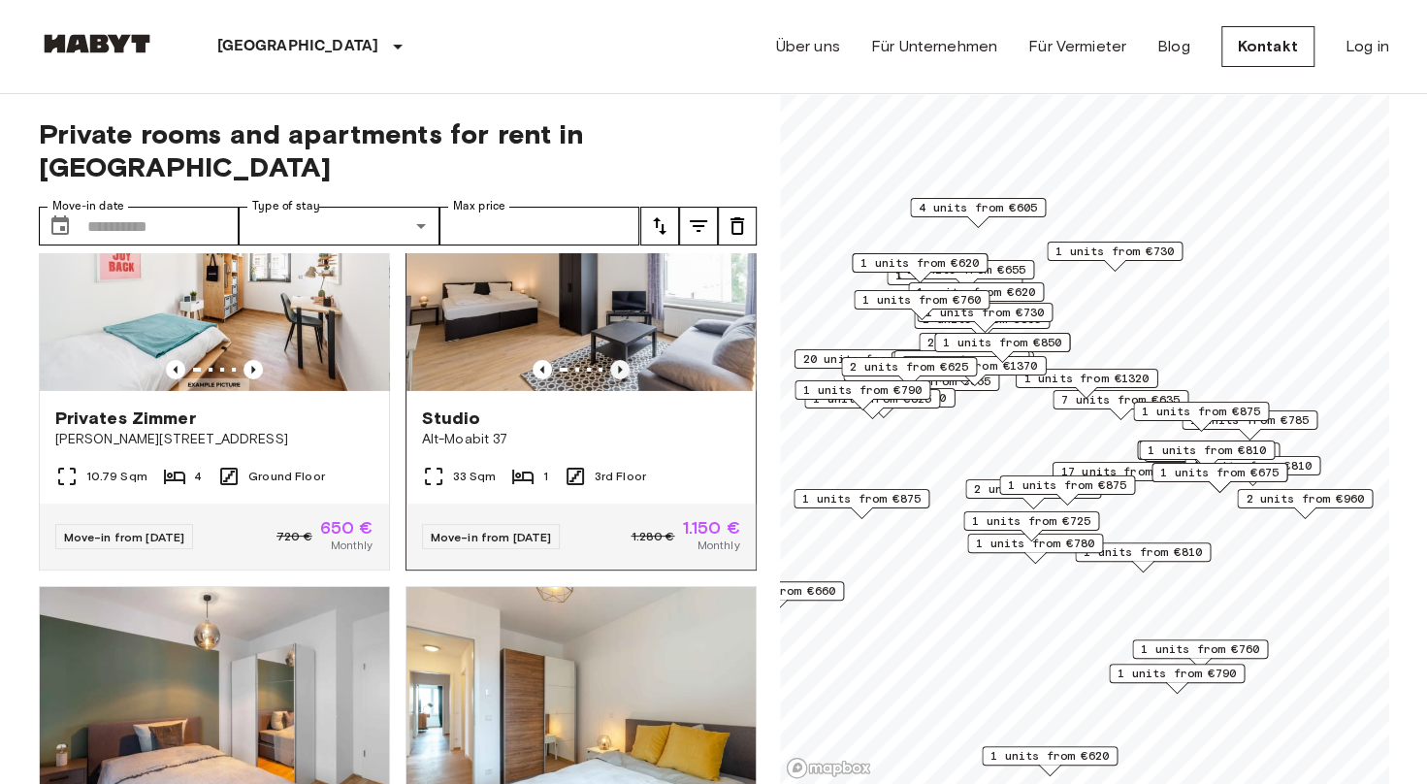
click at [610, 379] on icon "Previous image" at bounding box center [619, 369] width 19 height 19
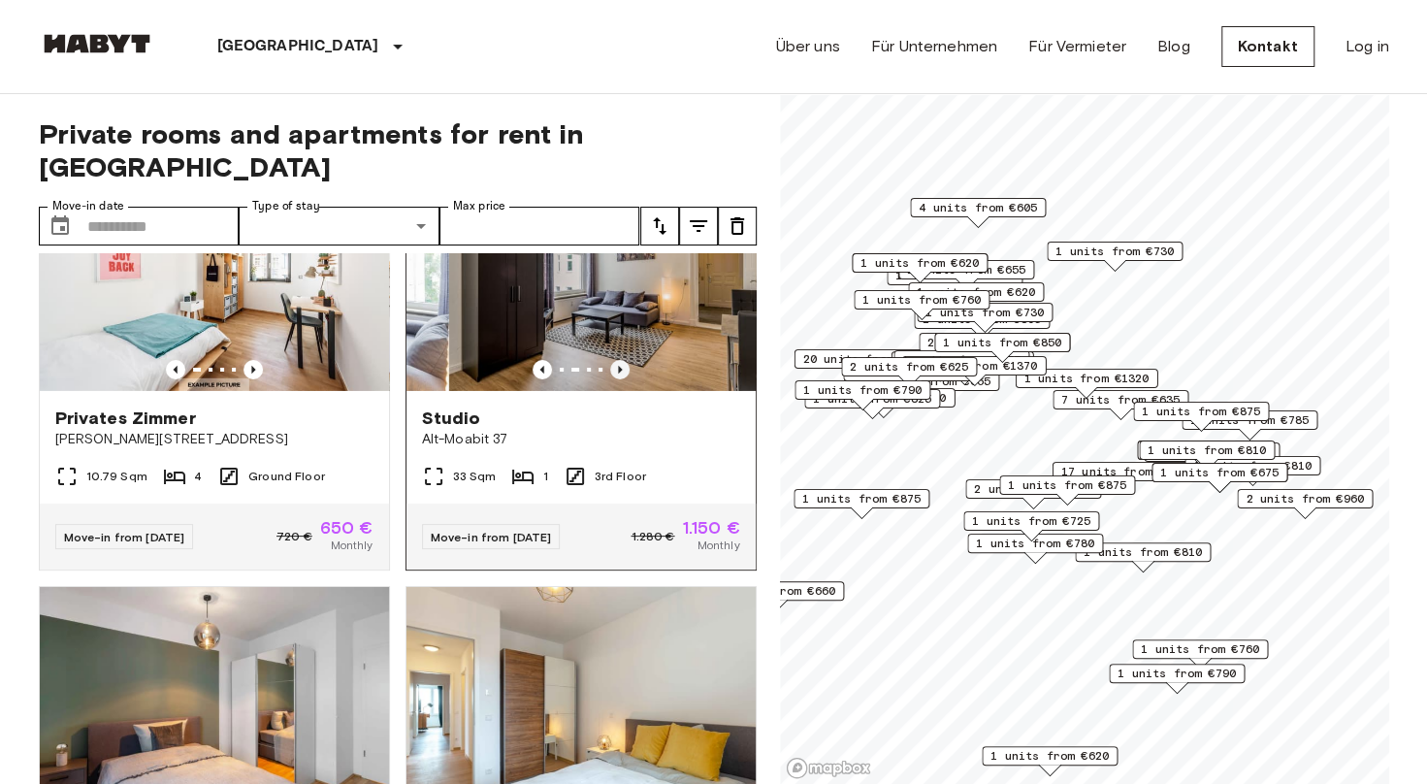
click at [610, 379] on icon "Previous image" at bounding box center [619, 369] width 19 height 19
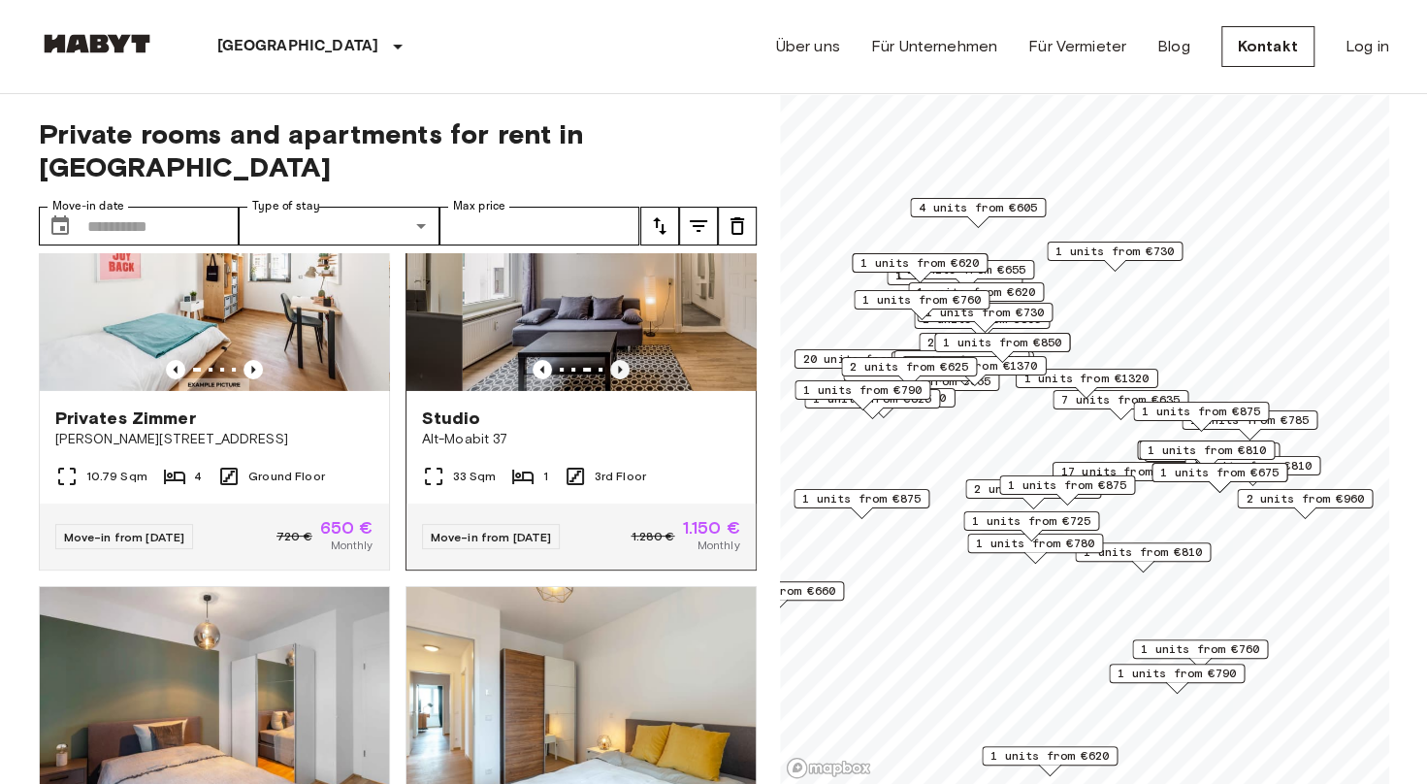
click at [610, 379] on icon "Previous image" at bounding box center [619, 369] width 19 height 19
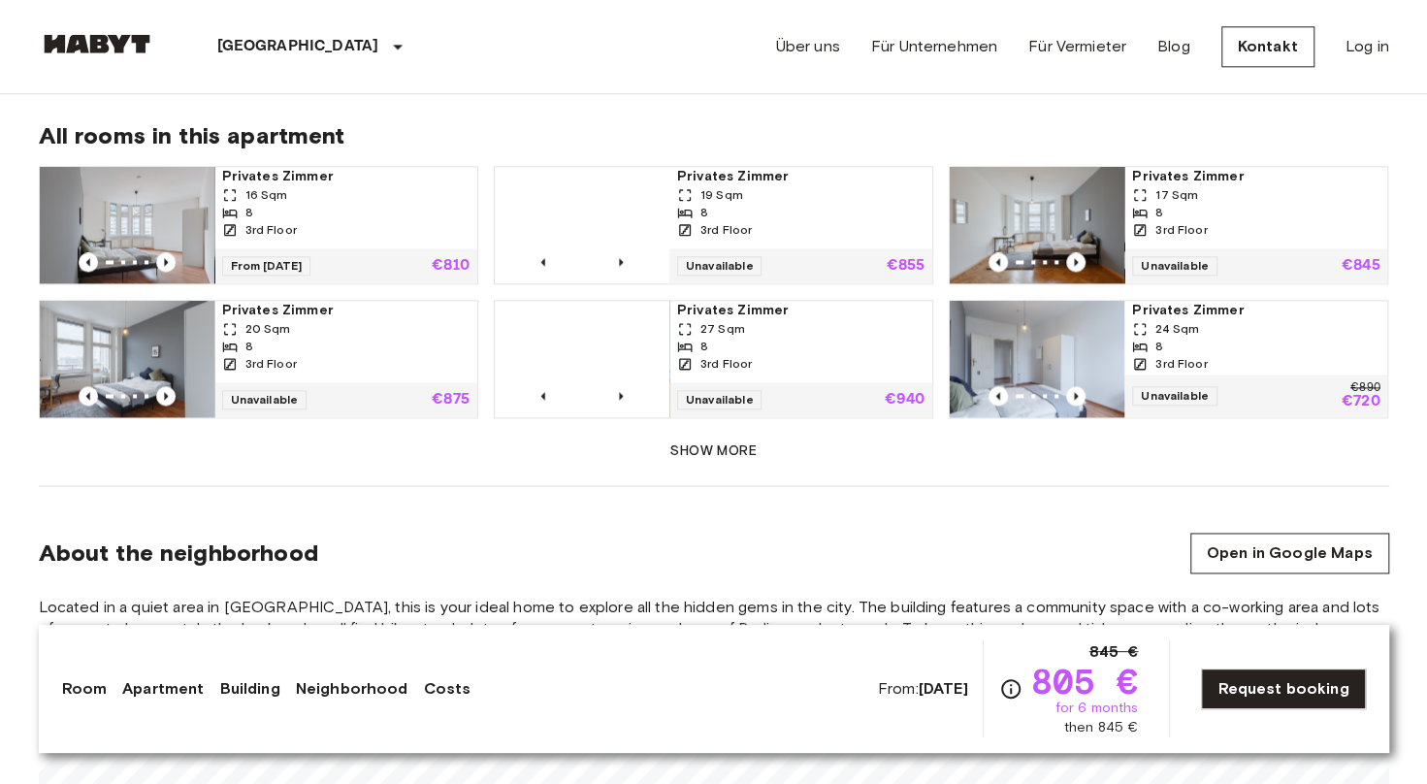
scroll to position [1649, 0]
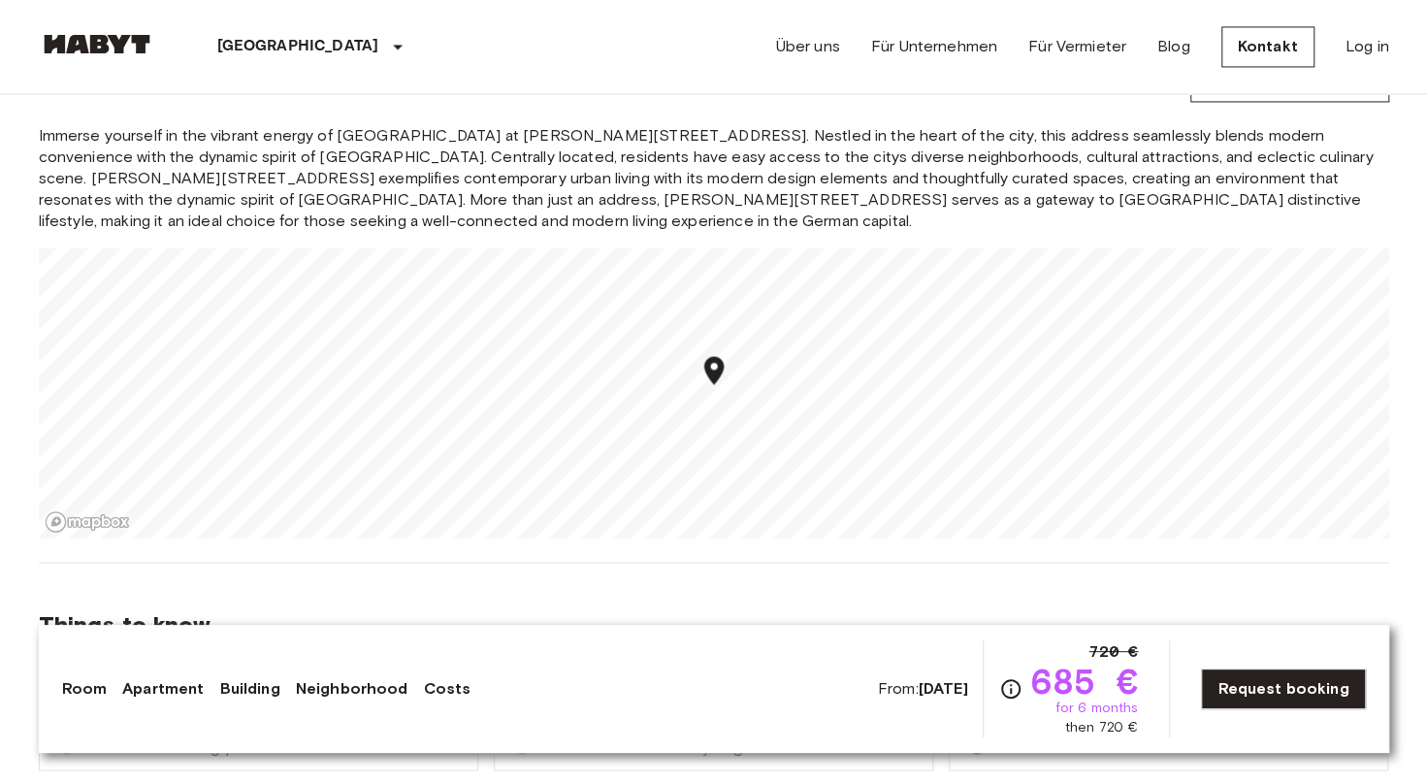
scroll to position [1843, 0]
